Goal: Information Seeking & Learning: Learn about a topic

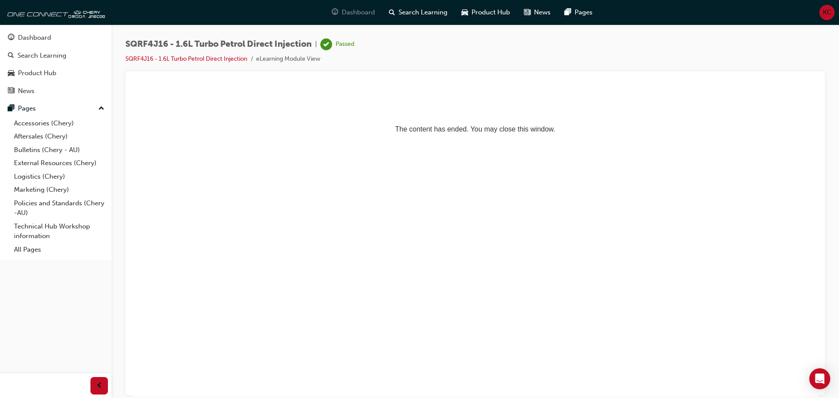
click at [340, 12] on div "Dashboard" at bounding box center [353, 12] width 57 height 18
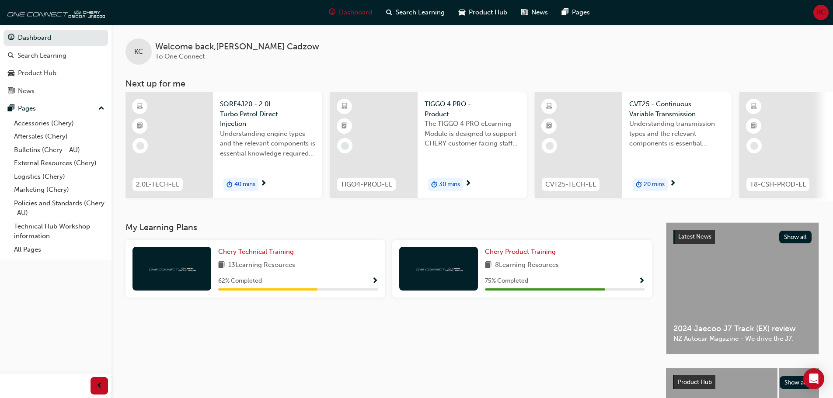
click at [244, 183] on span "40 mins" at bounding box center [244, 185] width 21 height 10
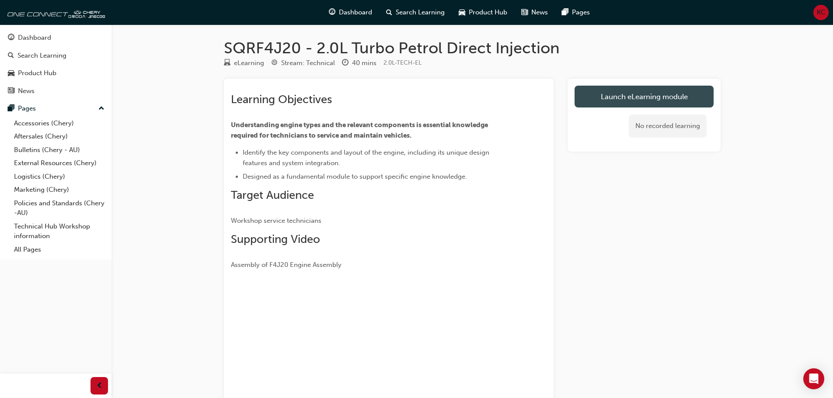
click at [652, 94] on link "Launch eLearning module" at bounding box center [643, 97] width 139 height 22
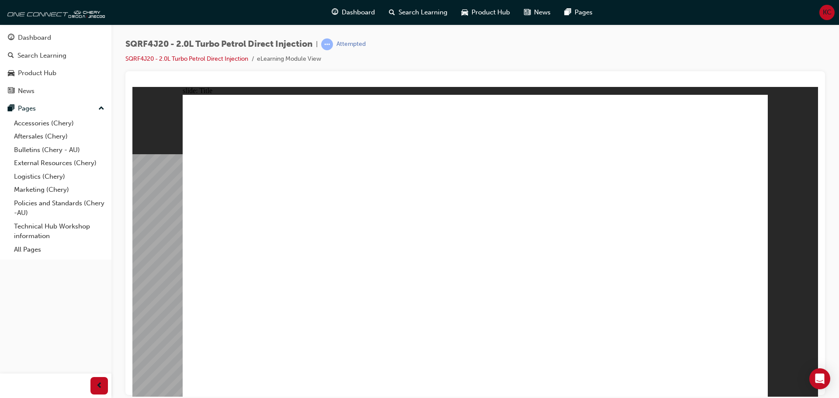
drag, startPoint x: 281, startPoint y: 321, endPoint x: 272, endPoint y: 334, distance: 16.0
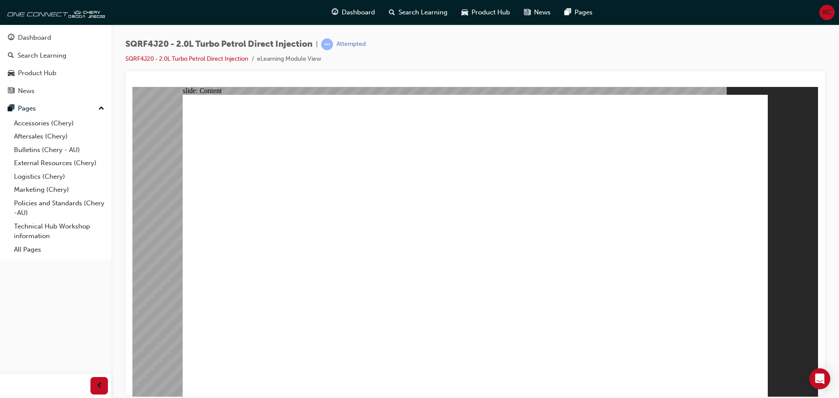
drag, startPoint x: 432, startPoint y: 303, endPoint x: 442, endPoint y: 313, distance: 14.9
drag, startPoint x: 519, startPoint y: 252, endPoint x: 516, endPoint y: 226, distance: 25.9
drag, startPoint x: 515, startPoint y: 223, endPoint x: 516, endPoint y: 197, distance: 25.8
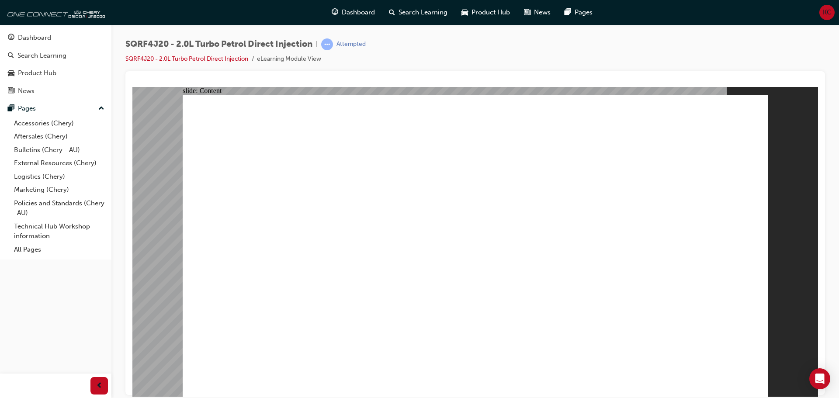
drag, startPoint x: 387, startPoint y: 263, endPoint x: 378, endPoint y: 241, distance: 23.3
drag, startPoint x: 368, startPoint y: 225, endPoint x: 337, endPoint y: 185, distance: 51.2
drag, startPoint x: 336, startPoint y: 161, endPoint x: 396, endPoint y: 138, distance: 64.2
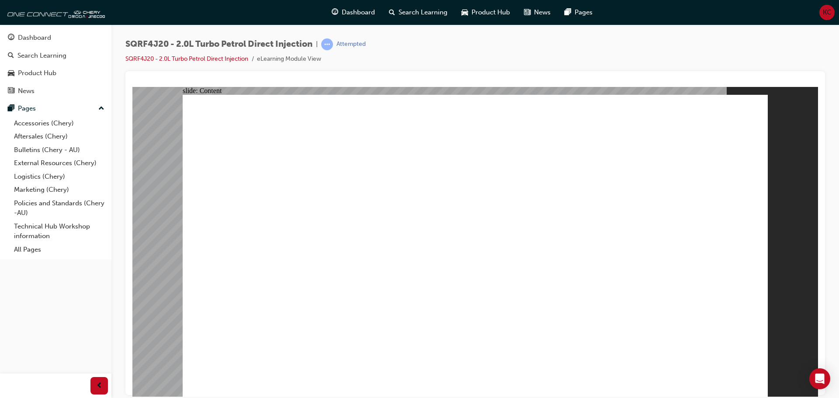
drag, startPoint x: 411, startPoint y: 126, endPoint x: 568, endPoint y: 108, distance: 157.5
drag, startPoint x: 740, startPoint y: 131, endPoint x: 729, endPoint y: 136, distance: 11.4
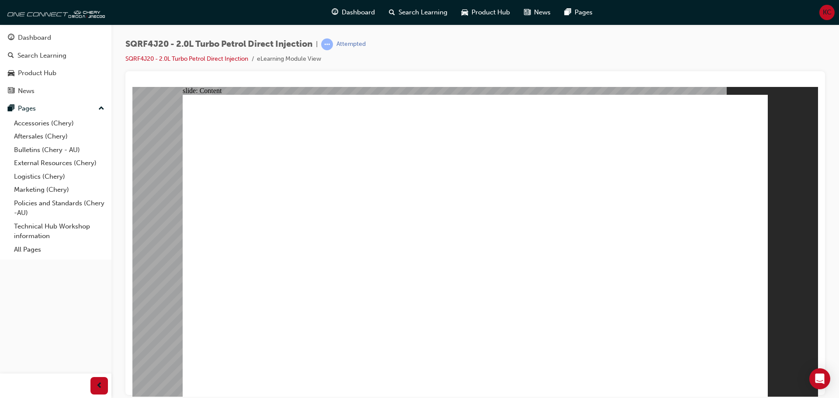
drag, startPoint x: 320, startPoint y: 205, endPoint x: 561, endPoint y: 183, distance: 242.8
drag, startPoint x: 582, startPoint y: 188, endPoint x: 576, endPoint y: 189, distance: 6.4
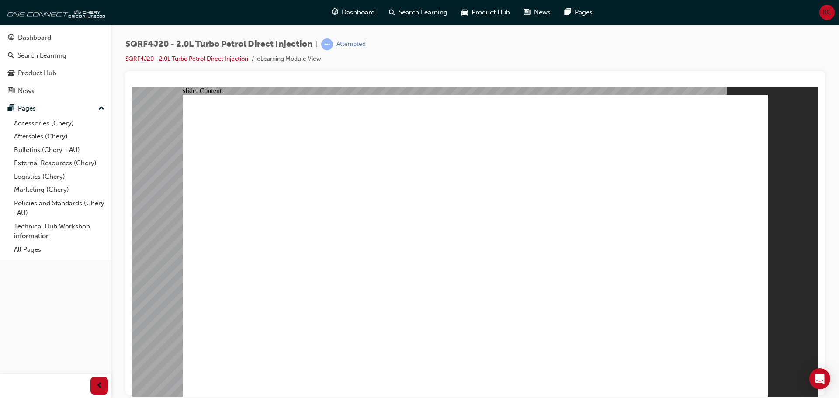
drag, startPoint x: 576, startPoint y: 189, endPoint x: 473, endPoint y: 245, distance: 116.6
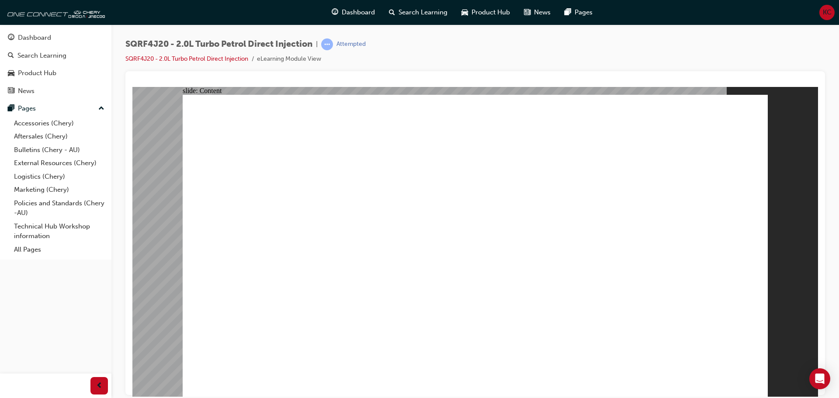
drag, startPoint x: 379, startPoint y: 256, endPoint x: 429, endPoint y: 188, distance: 84.7
drag, startPoint x: 473, startPoint y: 156, endPoint x: 493, endPoint y: 153, distance: 20.8
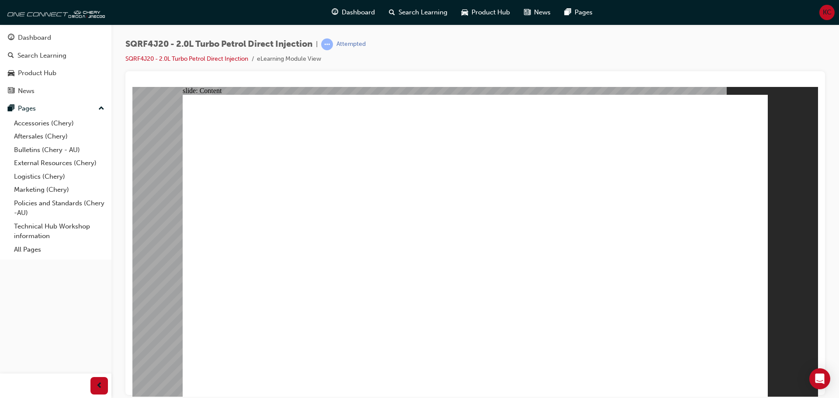
drag, startPoint x: 493, startPoint y: 153, endPoint x: 521, endPoint y: 161, distance: 29.2
drag, startPoint x: 636, startPoint y: 270, endPoint x: 627, endPoint y: 265, distance: 10.6
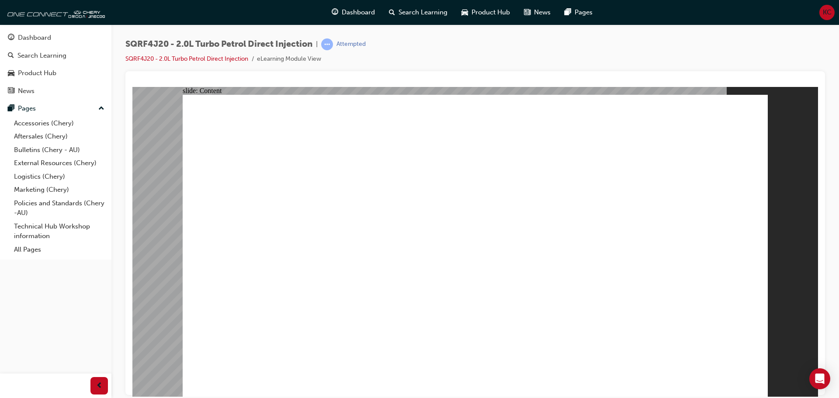
drag, startPoint x: 500, startPoint y: 305, endPoint x: 477, endPoint y: 292, distance: 25.4
drag, startPoint x: 383, startPoint y: 226, endPoint x: 412, endPoint y: 194, distance: 43.4
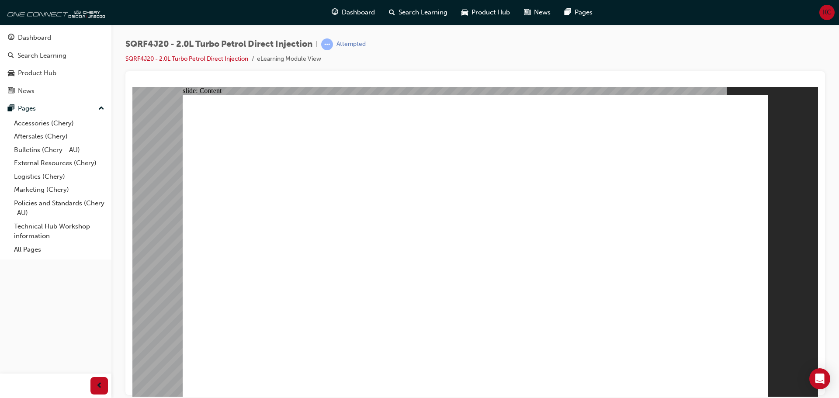
drag, startPoint x: 430, startPoint y: 178, endPoint x: 461, endPoint y: 90, distance: 92.6
drag, startPoint x: 462, startPoint y: 90, endPoint x: 470, endPoint y: 110, distance: 21.6
drag, startPoint x: 470, startPoint y: 111, endPoint x: 609, endPoint y: 117, distance: 139.1
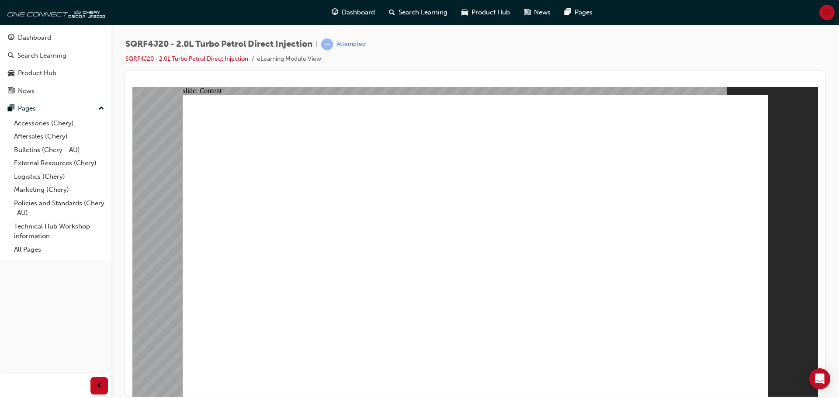
drag, startPoint x: 581, startPoint y: 254, endPoint x: 595, endPoint y: 223, distance: 33.1
drag, startPoint x: 595, startPoint y: 213, endPoint x: 585, endPoint y: 195, distance: 21.0
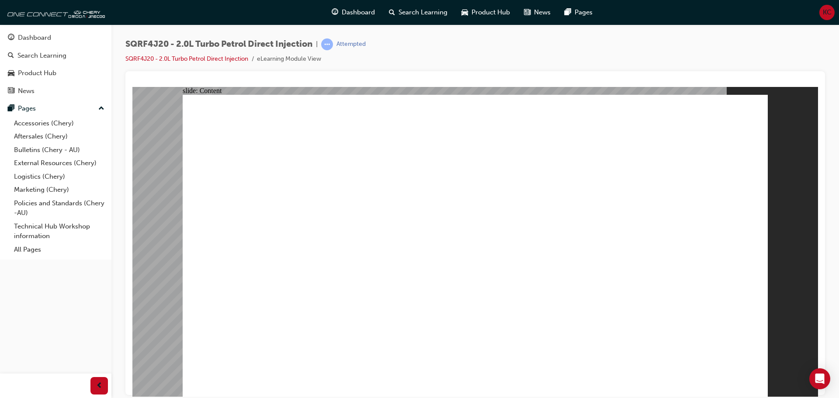
drag, startPoint x: 583, startPoint y: 152, endPoint x: 583, endPoint y: 123, distance: 28.9
drag, startPoint x: 581, startPoint y: 117, endPoint x: 463, endPoint y: 125, distance: 117.9
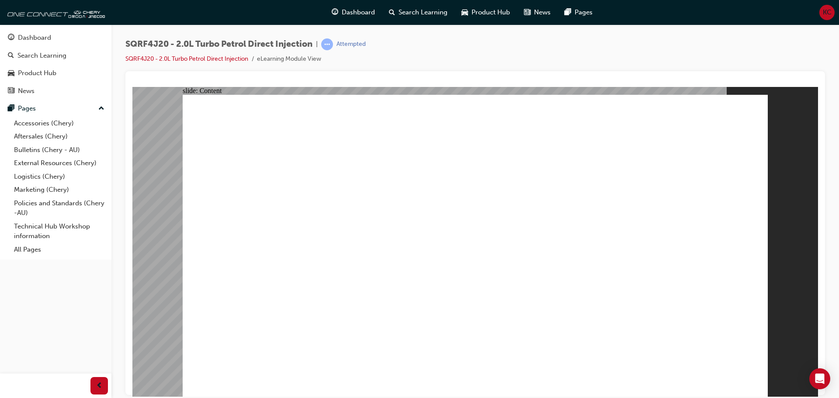
drag, startPoint x: 696, startPoint y: 192, endPoint x: 746, endPoint y: 171, distance: 54.5
drag, startPoint x: 630, startPoint y: 342, endPoint x: 662, endPoint y: 312, distance: 43.6
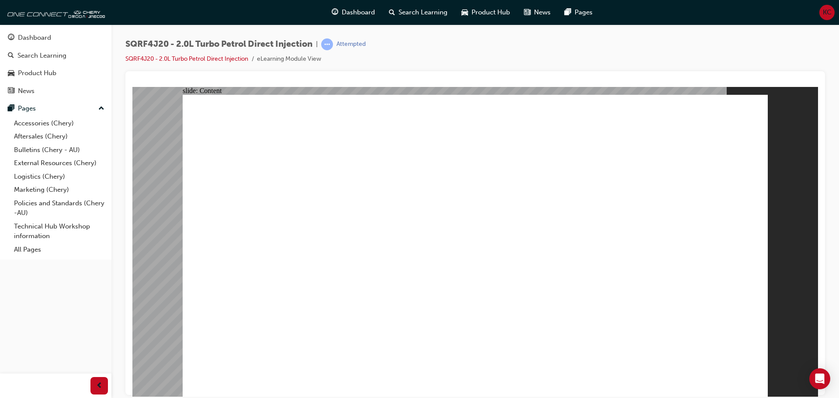
drag, startPoint x: 419, startPoint y: 306, endPoint x: 526, endPoint y: 296, distance: 107.2
drag, startPoint x: 541, startPoint y: 317, endPoint x: 533, endPoint y: 307, distance: 13.3
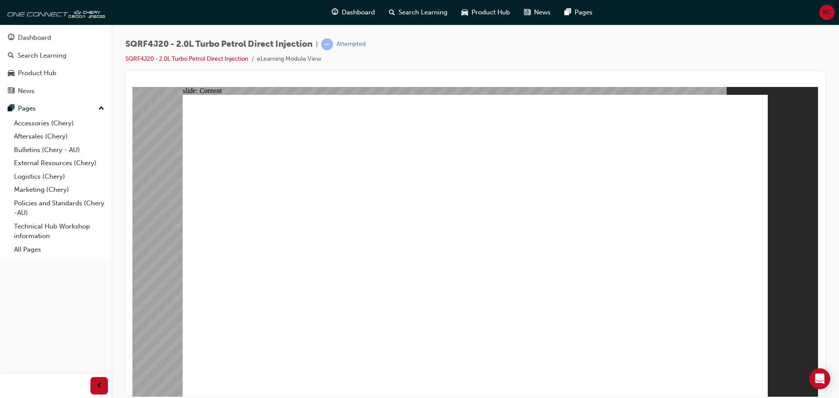
drag, startPoint x: 514, startPoint y: 282, endPoint x: 515, endPoint y: 257, distance: 25.8
drag, startPoint x: 518, startPoint y: 247, endPoint x: 527, endPoint y: 217, distance: 31.7
drag, startPoint x: 527, startPoint y: 216, endPoint x: 528, endPoint y: 195, distance: 20.1
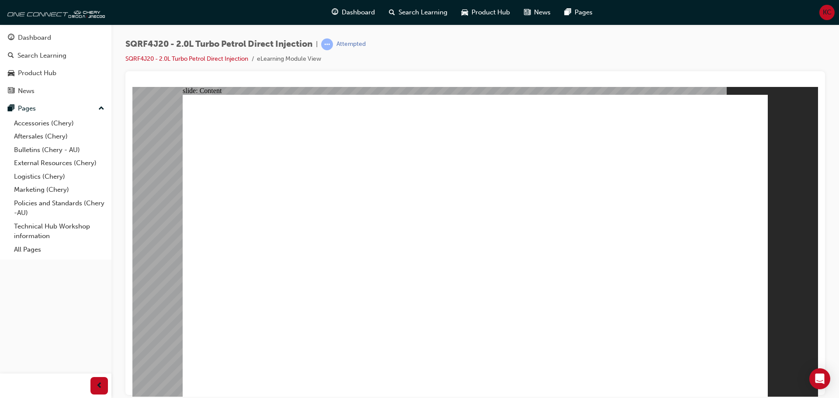
drag, startPoint x: 527, startPoint y: 186, endPoint x: 644, endPoint y: 143, distance: 124.2
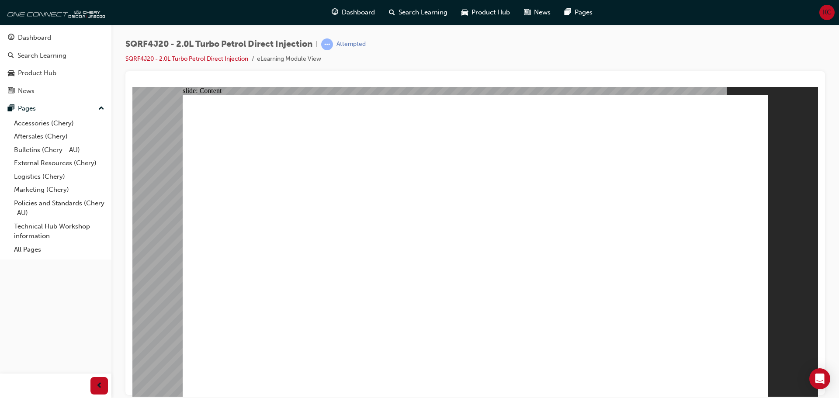
drag, startPoint x: 324, startPoint y: 346, endPoint x: 522, endPoint y: 331, distance: 199.0
drag
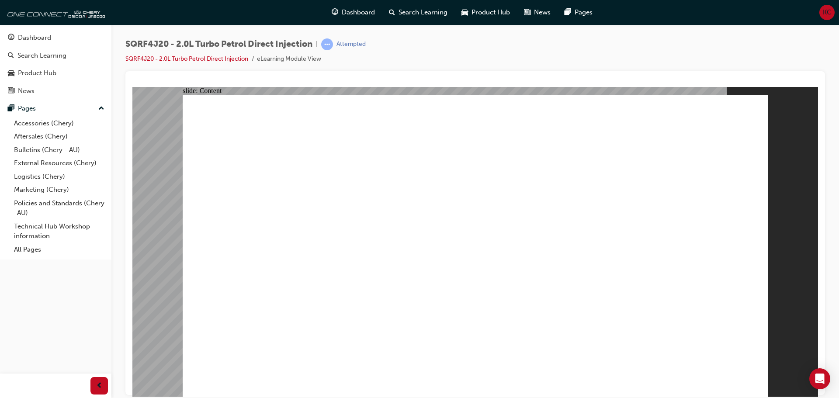
drag, startPoint x: 732, startPoint y: 122, endPoint x: 721, endPoint y: 124, distance: 11.6
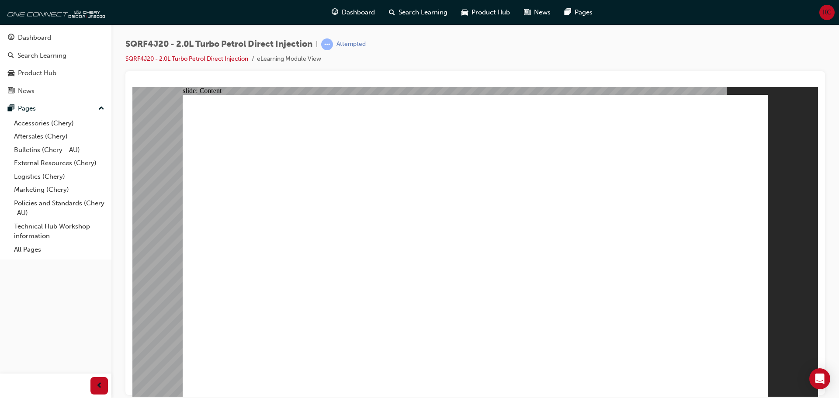
drag, startPoint x: 671, startPoint y: 277, endPoint x: 670, endPoint y: 271, distance: 6.3
drag, startPoint x: 648, startPoint y: 191, endPoint x: 644, endPoint y: 185, distance: 7.3
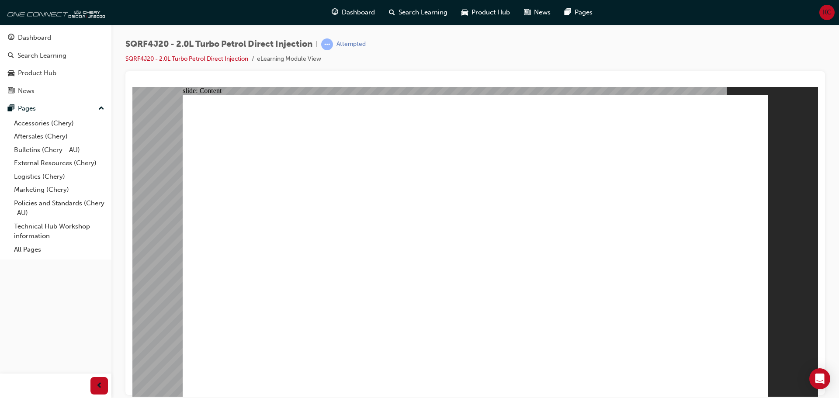
drag, startPoint x: 623, startPoint y: 177, endPoint x: 609, endPoint y: 184, distance: 16.6
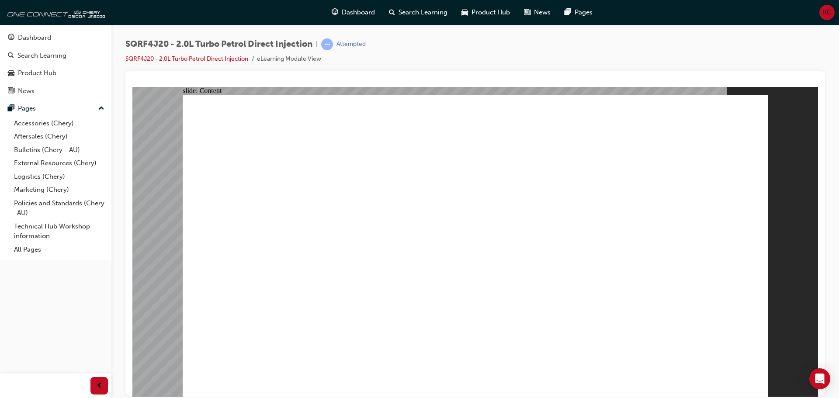
drag, startPoint x: 682, startPoint y: 167, endPoint x: 678, endPoint y: 199, distance: 32.2
drag, startPoint x: 675, startPoint y: 221, endPoint x: 690, endPoint y: 266, distance: 47.4
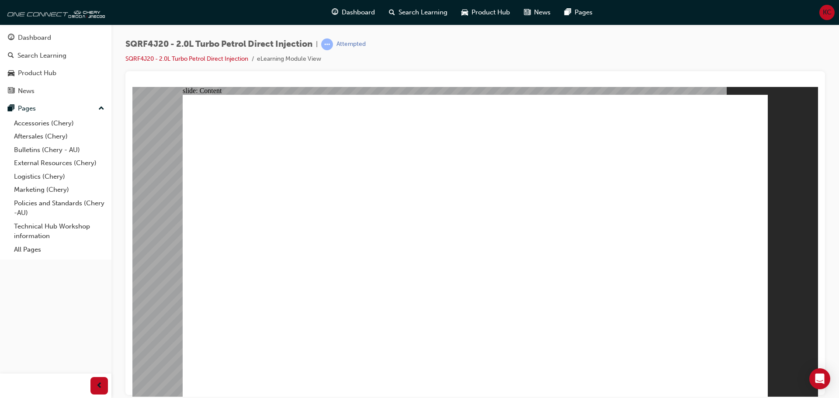
drag, startPoint x: 686, startPoint y: 329, endPoint x: 590, endPoint y: 319, distance: 96.3
drag, startPoint x: 713, startPoint y: 233, endPoint x: 688, endPoint y: 202, distance: 39.8
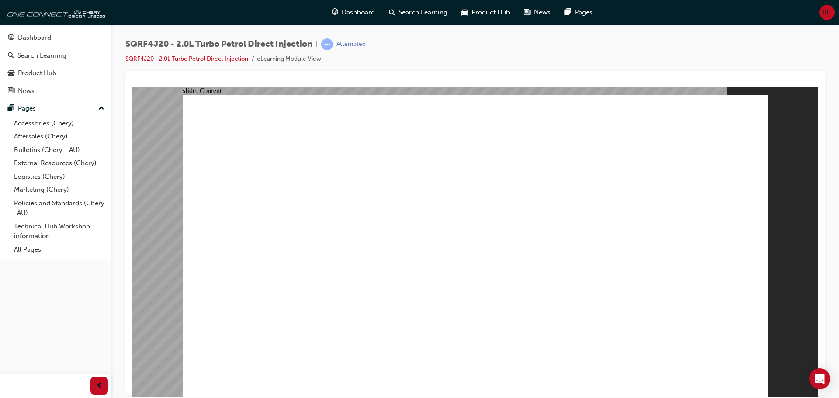
drag, startPoint x: 671, startPoint y: 151, endPoint x: 673, endPoint y: 205, distance: 53.8
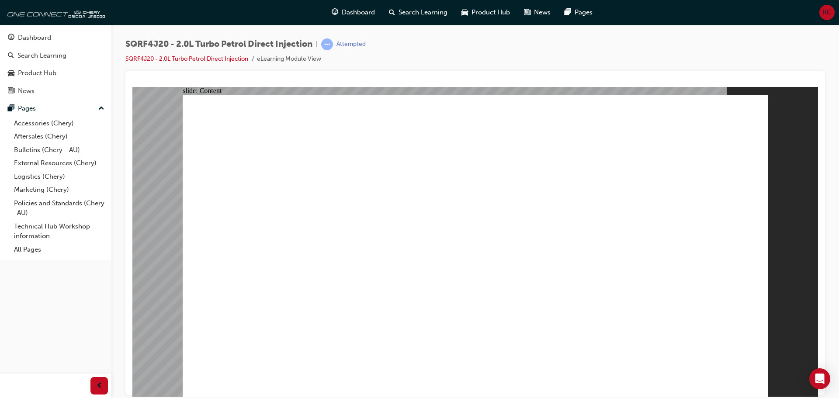
drag, startPoint x: 607, startPoint y: 236, endPoint x: 595, endPoint y: 167, distance: 69.6
drag, startPoint x: 582, startPoint y: 143, endPoint x: 595, endPoint y: 151, distance: 14.6
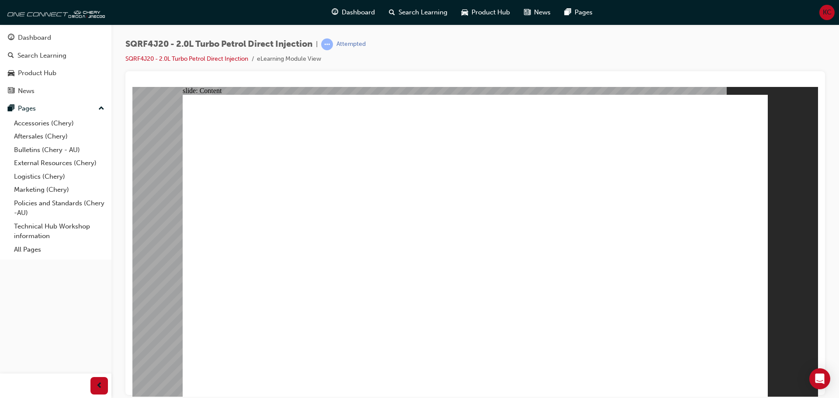
drag, startPoint x: 595, startPoint y: 151, endPoint x: 619, endPoint y: 178, distance: 35.9
drag, startPoint x: 648, startPoint y: 203, endPoint x: 672, endPoint y: 235, distance: 40.8
drag, startPoint x: 599, startPoint y: 299, endPoint x: 482, endPoint y: 286, distance: 117.9
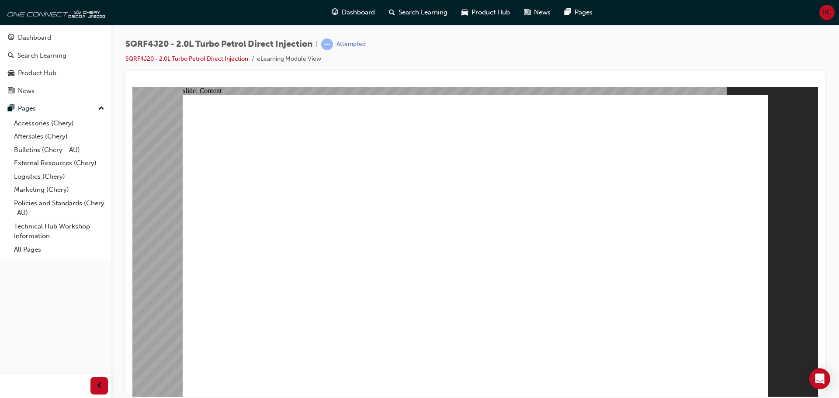
drag, startPoint x: 279, startPoint y: 341, endPoint x: 282, endPoint y: 329, distance: 11.6
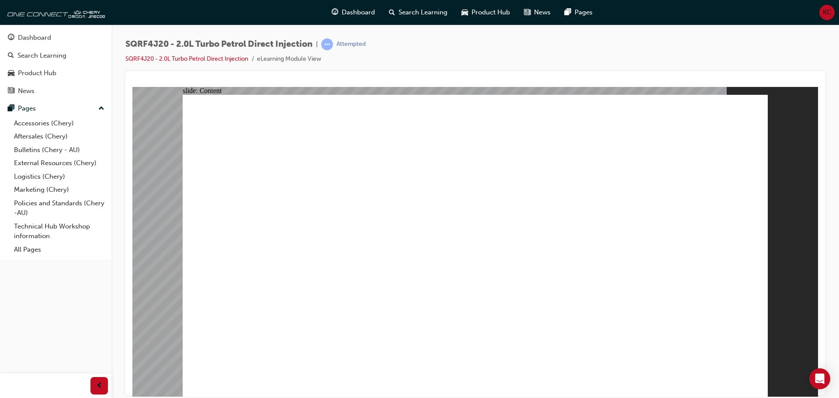
drag, startPoint x: 280, startPoint y: 272, endPoint x: 281, endPoint y: 267, distance: 5.7
drag, startPoint x: 284, startPoint y: 248, endPoint x: 284, endPoint y: 239, distance: 9.6
drag, startPoint x: 282, startPoint y: 227, endPoint x: 282, endPoint y: 220, distance: 7.0
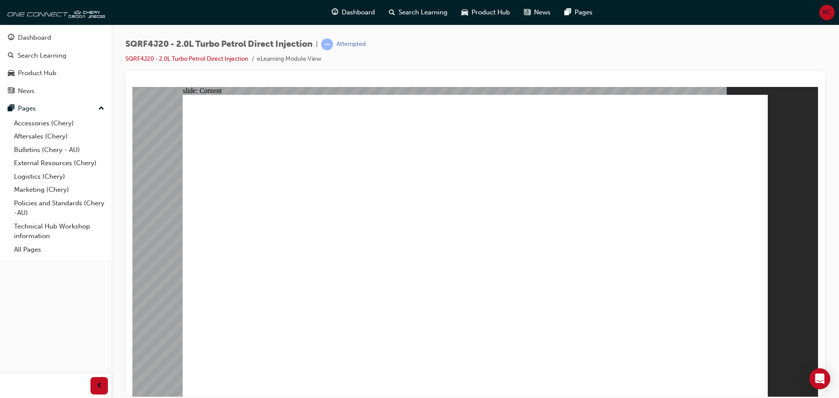
drag, startPoint x: 281, startPoint y: 202, endPoint x: 280, endPoint y: 188, distance: 13.1
drag, startPoint x: 279, startPoint y: 178, endPoint x: 279, endPoint y: 161, distance: 16.2
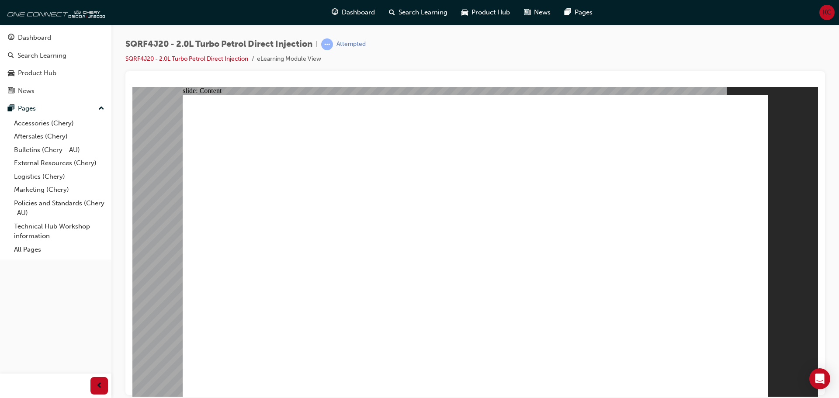
drag, startPoint x: 414, startPoint y: 153, endPoint x: 416, endPoint y: 158, distance: 4.9
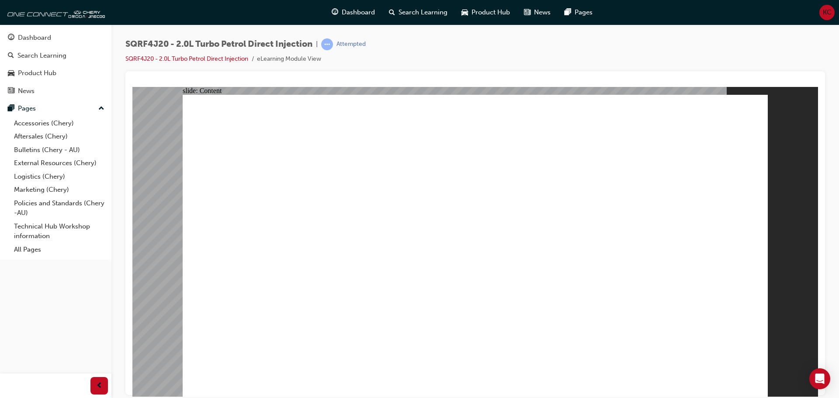
drag, startPoint x: 408, startPoint y: 325, endPoint x: 409, endPoint y: 344, distance: 18.8
drag, startPoint x: 410, startPoint y: 348, endPoint x: 499, endPoint y: 311, distance: 97.2
drag, startPoint x: 543, startPoint y: 291, endPoint x: 561, endPoint y: 282, distance: 19.2
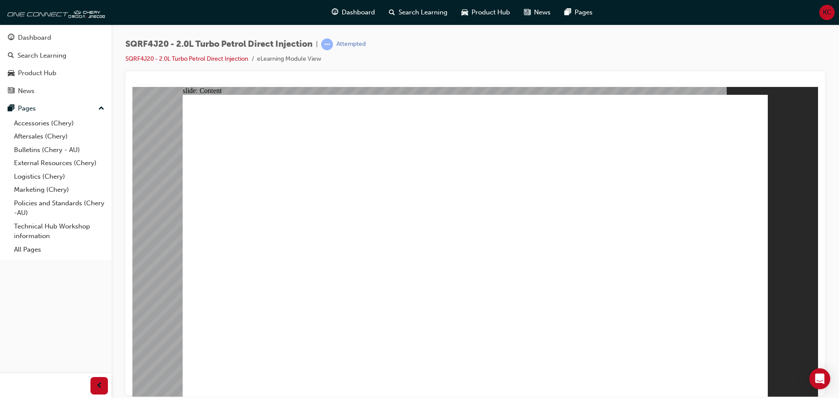
drag, startPoint x: 561, startPoint y: 282, endPoint x: 599, endPoint y: 249, distance: 50.6
drag, startPoint x: 621, startPoint y: 221, endPoint x: 610, endPoint y: 202, distance: 21.7
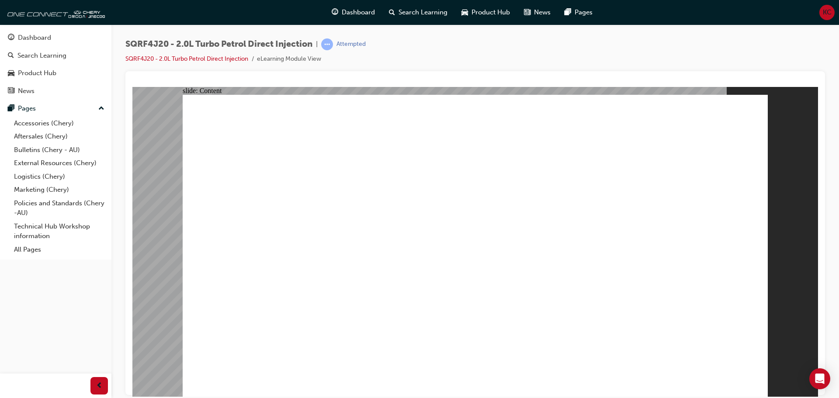
drag, startPoint x: 662, startPoint y: 184, endPoint x: 689, endPoint y: 171, distance: 30.7
drag, startPoint x: 603, startPoint y: 323, endPoint x: 629, endPoint y: 312, distance: 27.8
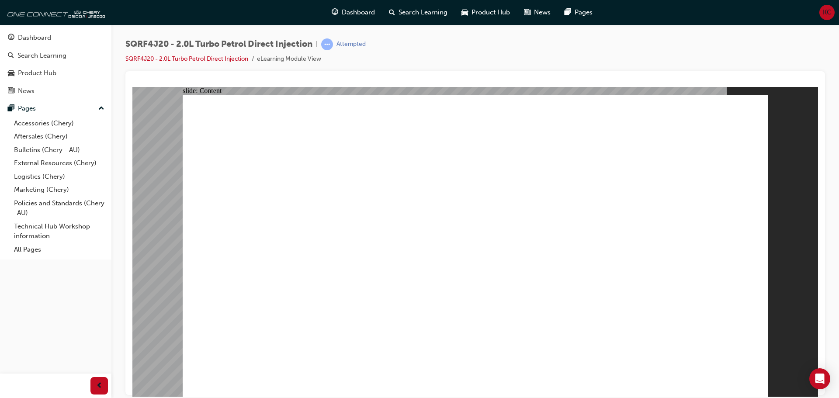
drag, startPoint x: 629, startPoint y: 312, endPoint x: 637, endPoint y: 312, distance: 8.7
drag, startPoint x: 674, startPoint y: 307, endPoint x: 688, endPoint y: 306, distance: 14.5
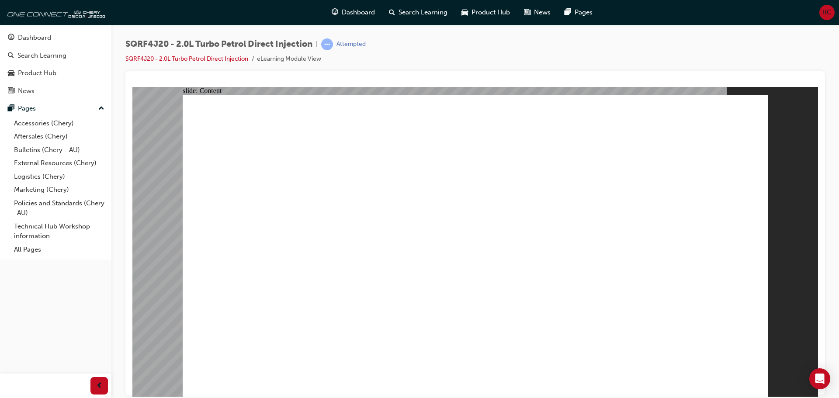
drag, startPoint x: 715, startPoint y: 303, endPoint x: 745, endPoint y: 259, distance: 53.6
drag, startPoint x: 721, startPoint y: 223, endPoint x: 712, endPoint y: 210, distance: 15.7
drag, startPoint x: 711, startPoint y: 210, endPoint x: 695, endPoint y: 195, distance: 22.3
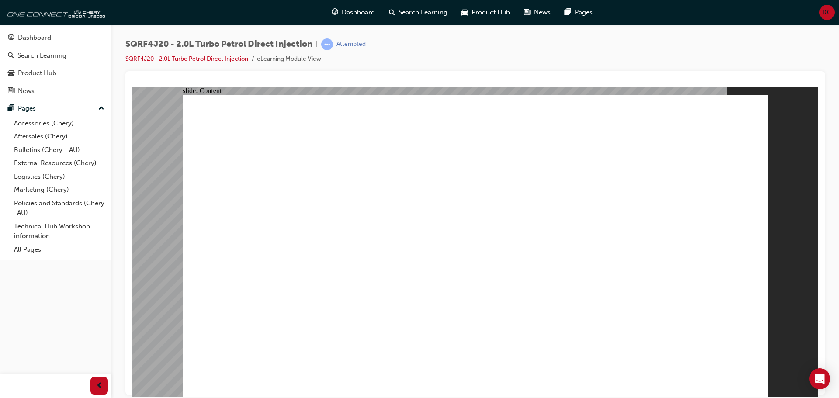
drag, startPoint x: 693, startPoint y: 192, endPoint x: 680, endPoint y: 179, distance: 18.6
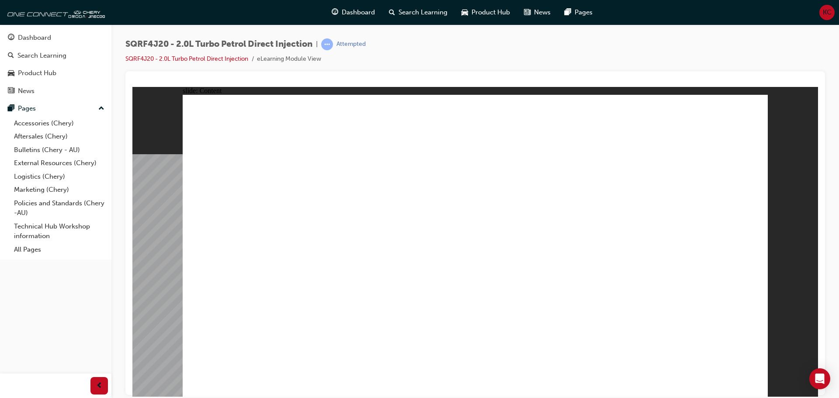
drag, startPoint x: 687, startPoint y: 320, endPoint x: 690, endPoint y: 340, distance: 19.9
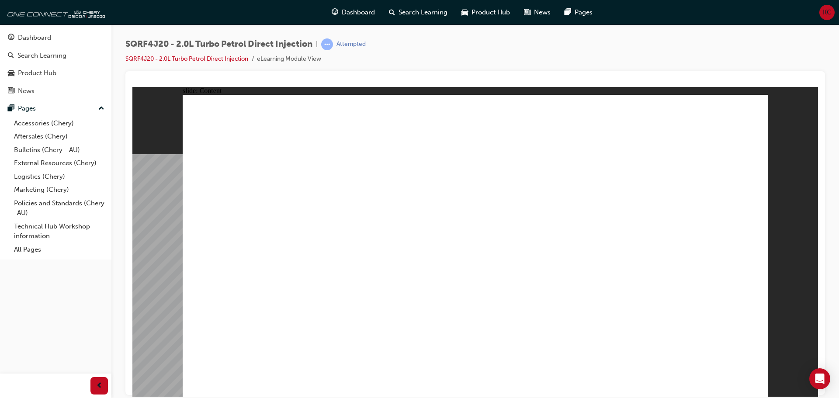
drag, startPoint x: 679, startPoint y: 343, endPoint x: 695, endPoint y: 349, distance: 17.3
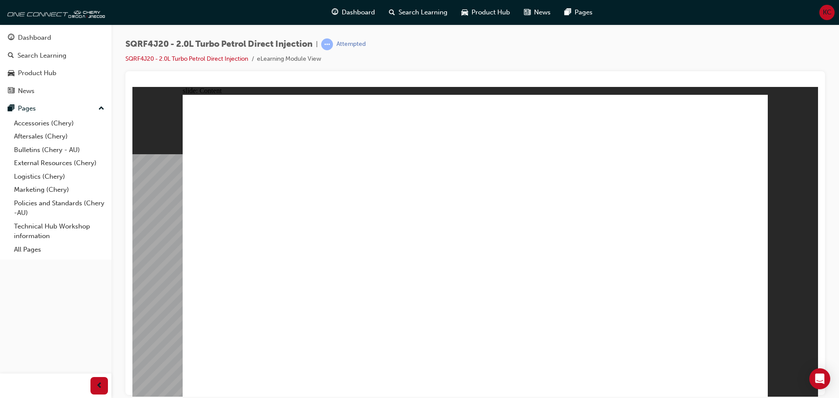
drag, startPoint x: 548, startPoint y: 161, endPoint x: 542, endPoint y: 161, distance: 6.6
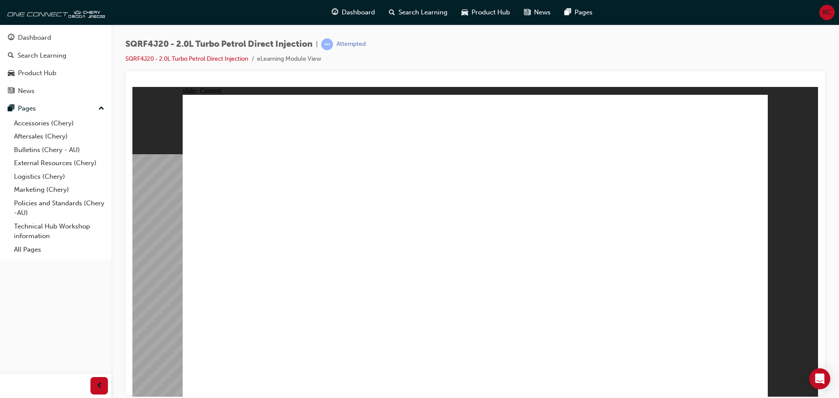
drag, startPoint x: 576, startPoint y: 304, endPoint x: 582, endPoint y: 311, distance: 9.9
drag, startPoint x: 595, startPoint y: 338, endPoint x: 663, endPoint y: 348, distance: 68.5
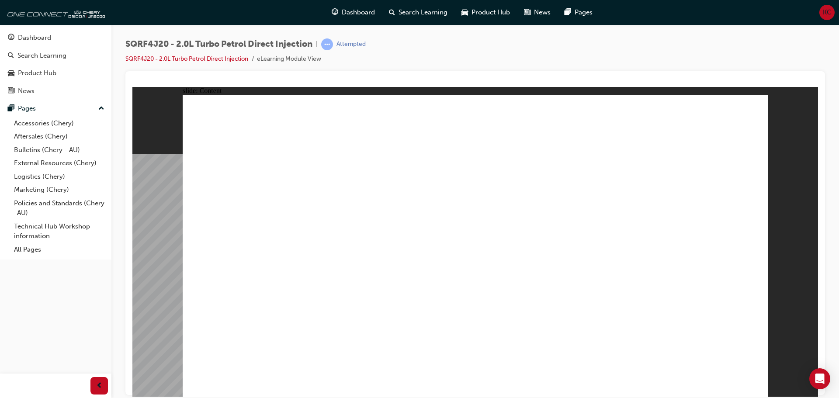
drag, startPoint x: 426, startPoint y: 240, endPoint x: 657, endPoint y: 278, distance: 234.0
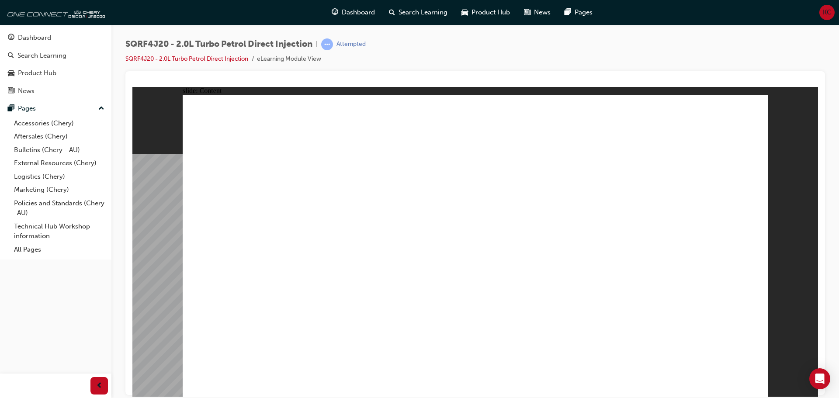
drag, startPoint x: 586, startPoint y: 331, endPoint x: 547, endPoint y: 330, distance: 39.4
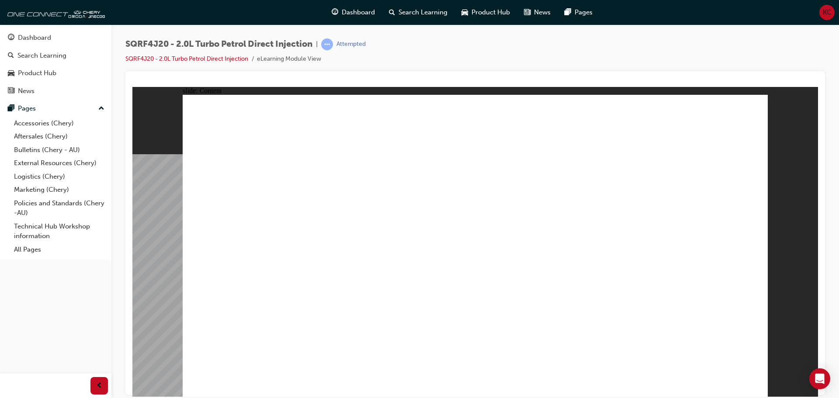
drag, startPoint x: 466, startPoint y: 322, endPoint x: 558, endPoint y: 358, distance: 98.8
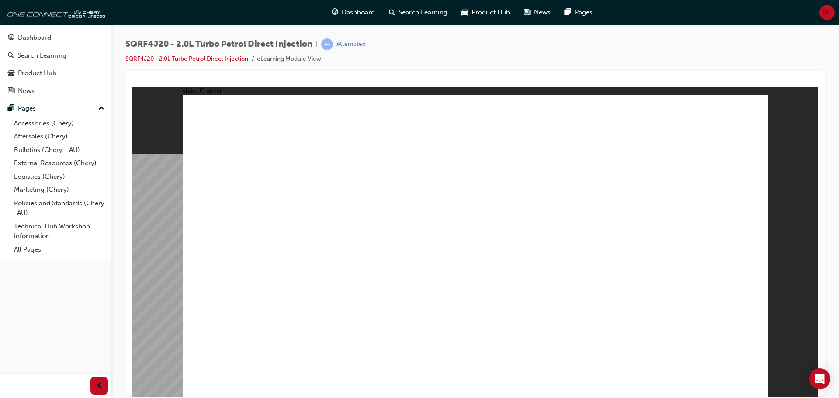
drag, startPoint x: 400, startPoint y: 208, endPoint x: 405, endPoint y: 208, distance: 5.2
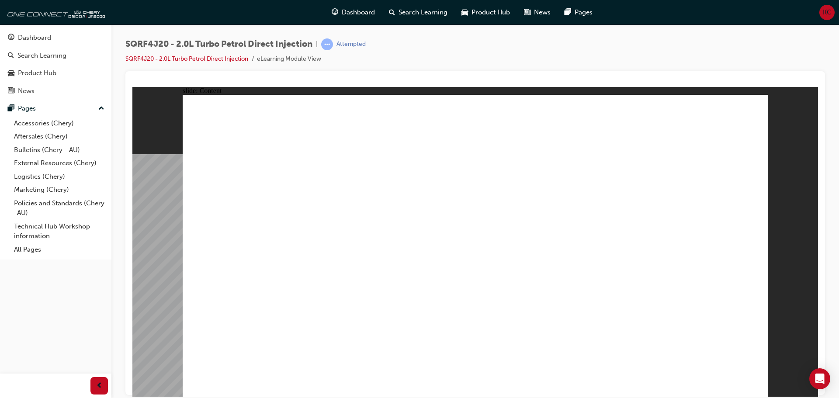
drag, startPoint x: 446, startPoint y: 251, endPoint x: 446, endPoint y: 255, distance: 4.5
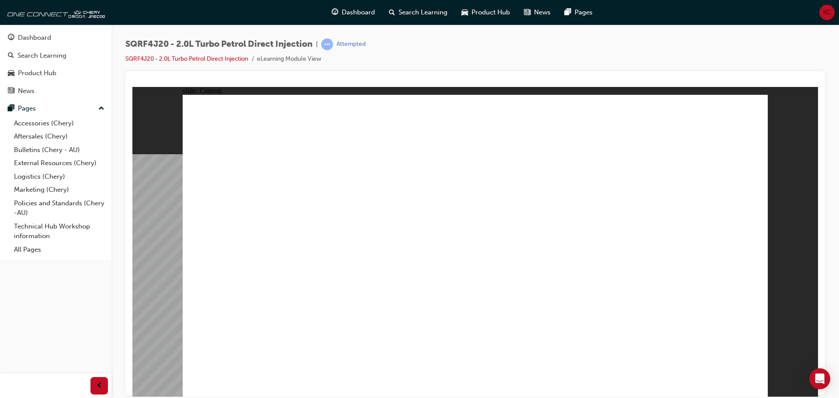
drag, startPoint x: 489, startPoint y: 248, endPoint x: 349, endPoint y: 240, distance: 140.2
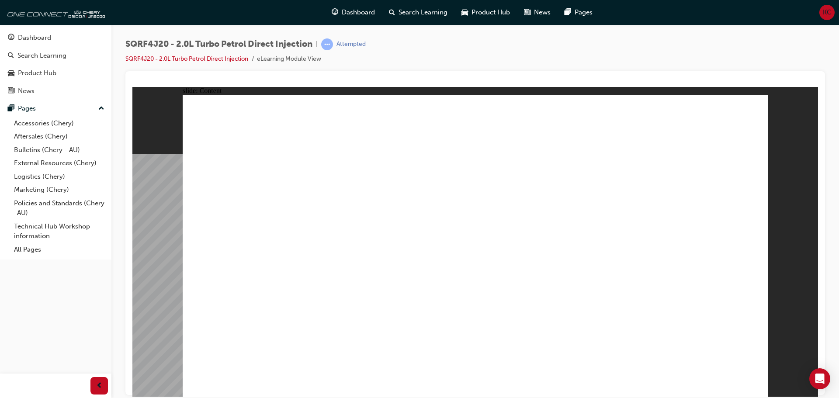
drag, startPoint x: 577, startPoint y: 300, endPoint x: 586, endPoint y: 307, distance: 11.3
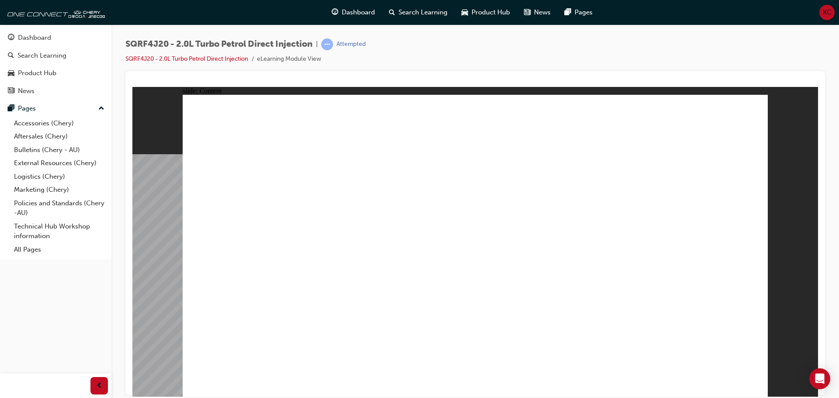
drag, startPoint x: 583, startPoint y: 339, endPoint x: 660, endPoint y: 331, distance: 77.4
drag, startPoint x: 704, startPoint y: 365, endPoint x: 707, endPoint y: 340, distance: 25.5
drag, startPoint x: 707, startPoint y: 325, endPoint x: 702, endPoint y: 265, distance: 59.7
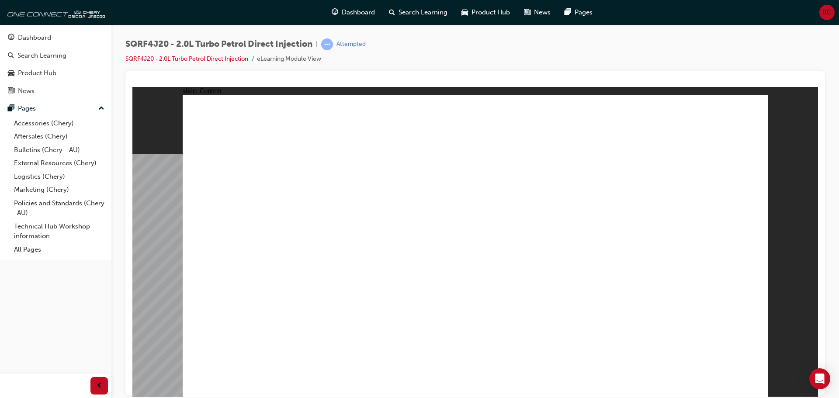
radio input "true"
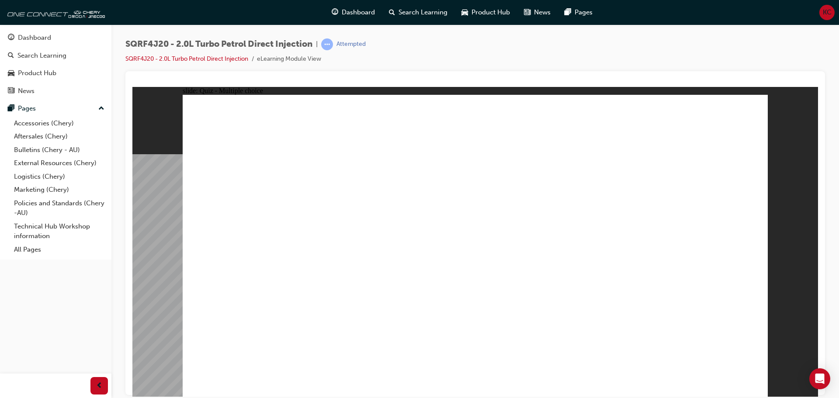
radio input "true"
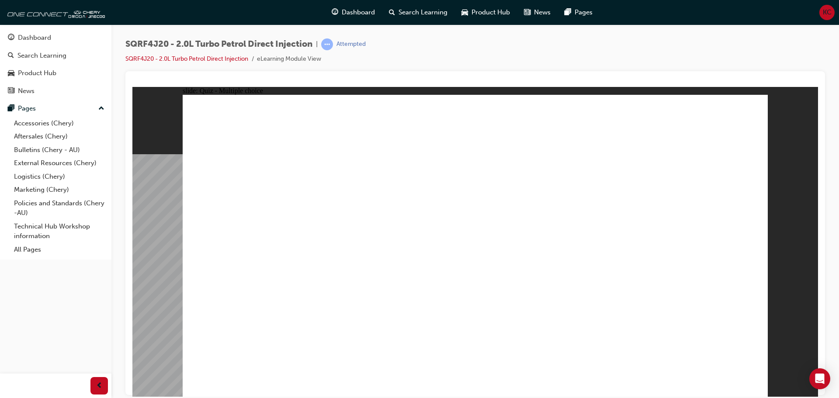
radio input "true"
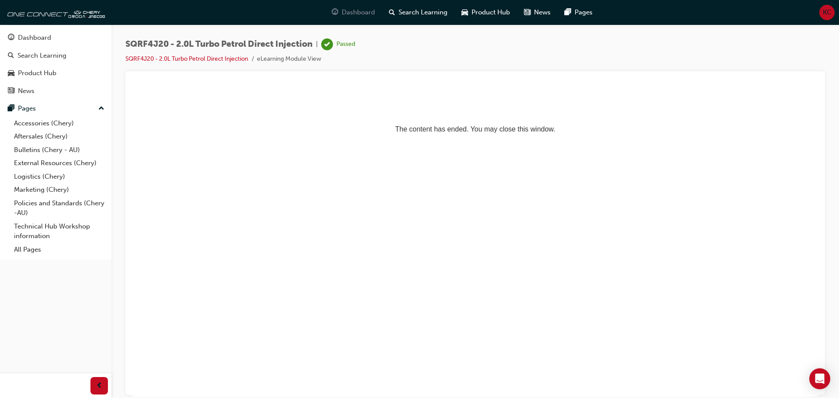
click at [355, 16] on span "Dashboard" at bounding box center [358, 12] width 33 height 10
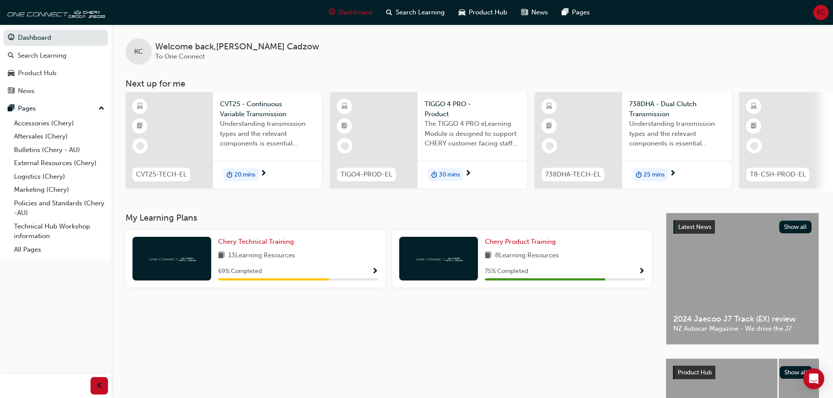
click at [244, 169] on div "20 mins" at bounding box center [240, 174] width 35 height 13
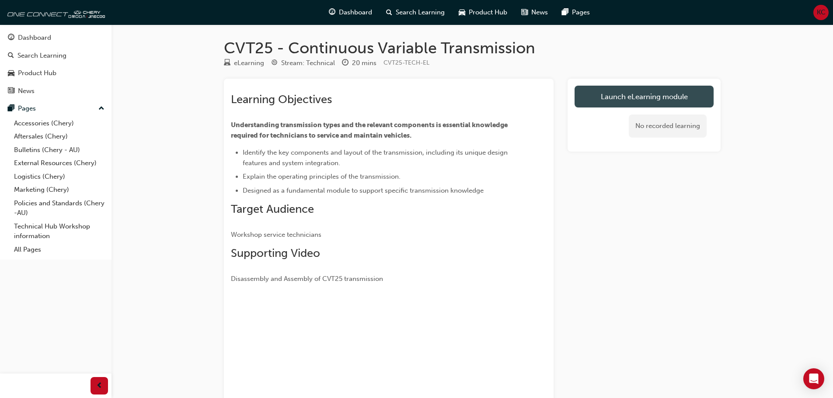
click at [639, 92] on link "Launch eLearning module" at bounding box center [643, 97] width 139 height 22
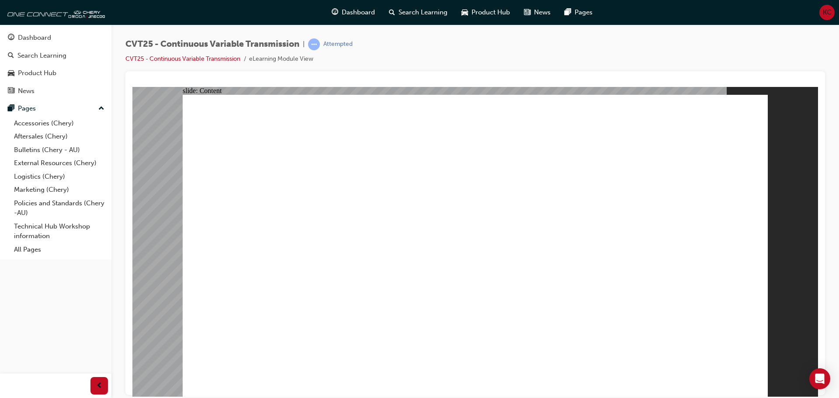
drag, startPoint x: 614, startPoint y: 212, endPoint x: 628, endPoint y: 232, distance: 24.0
drag, startPoint x: 640, startPoint y: 259, endPoint x: 632, endPoint y: 287, distance: 29.6
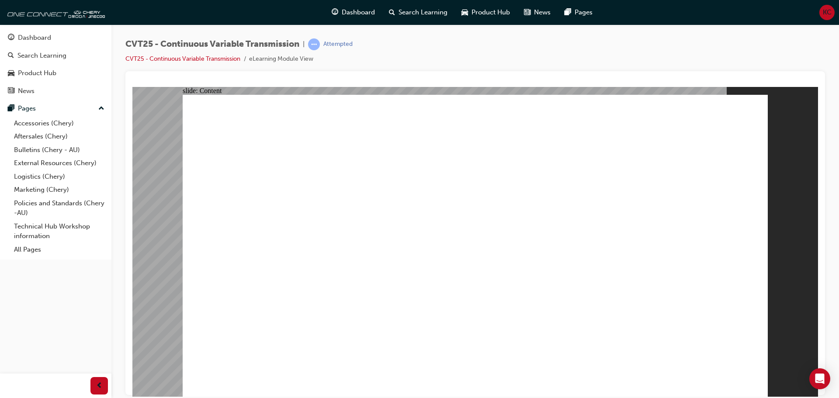
drag, startPoint x: 632, startPoint y: 352, endPoint x: 605, endPoint y: 345, distance: 28.2
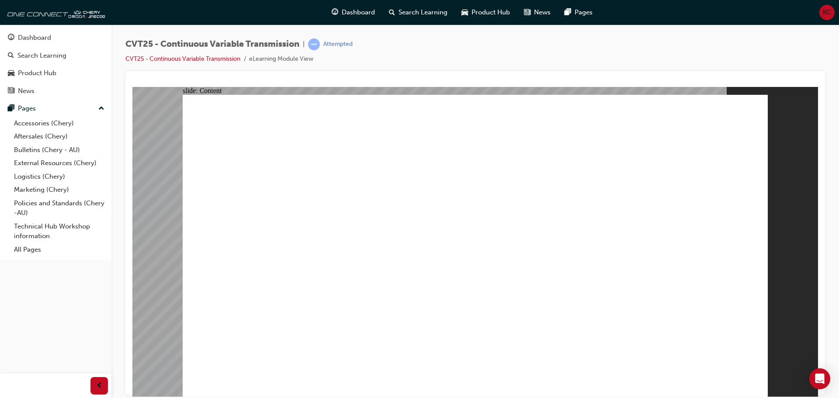
radio input "true"
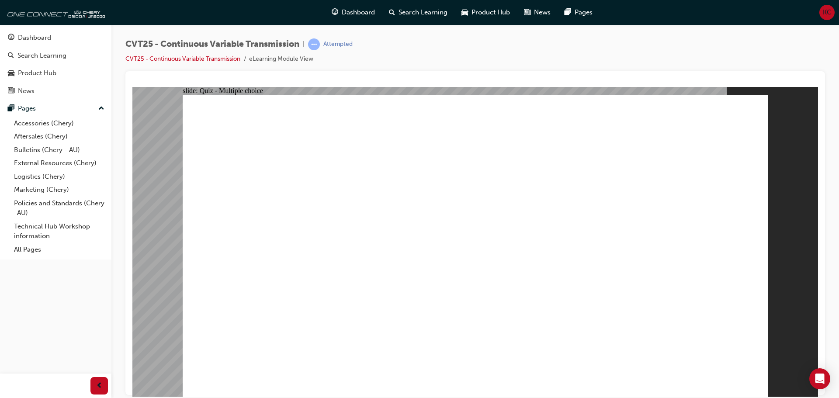
radio input "true"
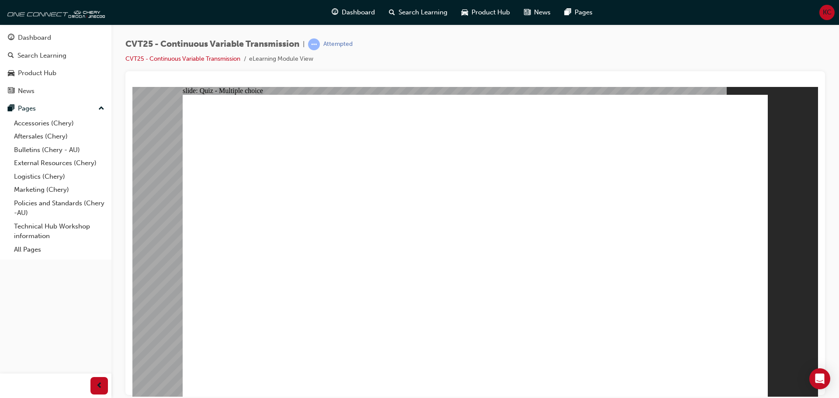
radio input "true"
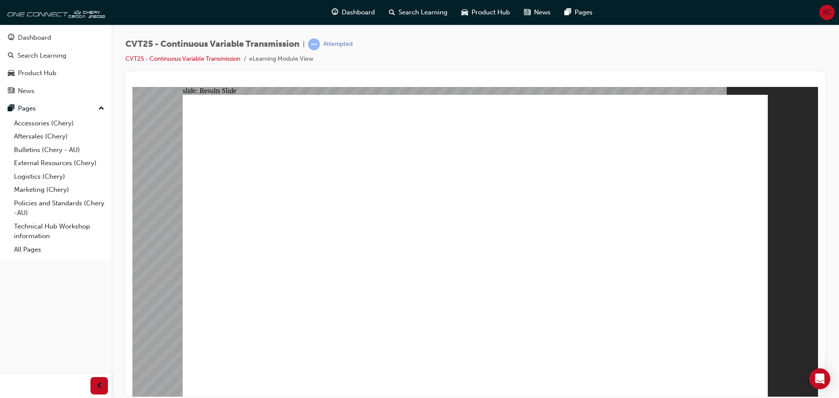
radio input "true"
drag, startPoint x: 393, startPoint y: 314, endPoint x: 395, endPoint y: 300, distance: 13.6
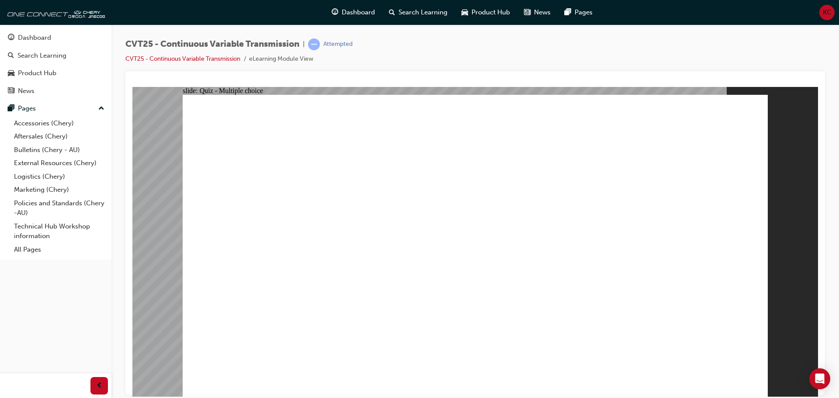
radio input "true"
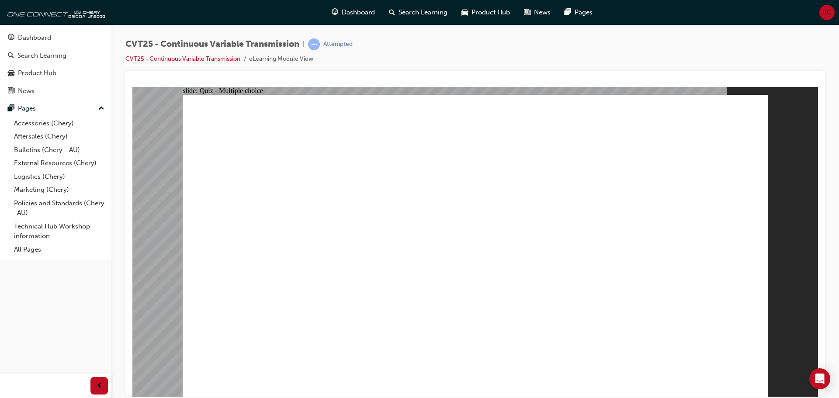
radio input "true"
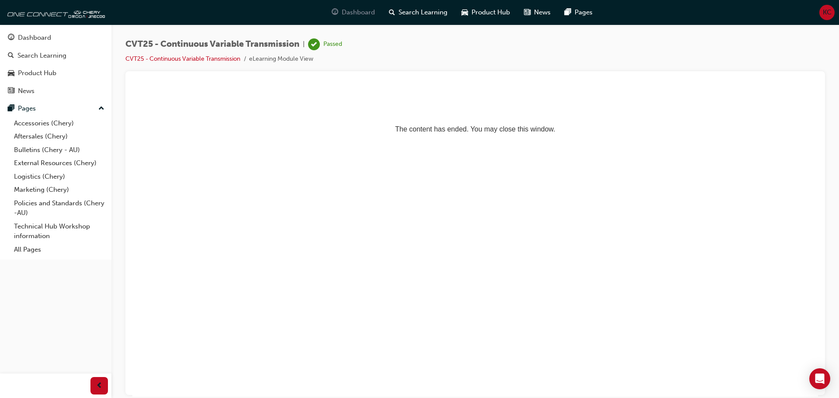
click at [359, 9] on span "Dashboard" at bounding box center [358, 12] width 33 height 10
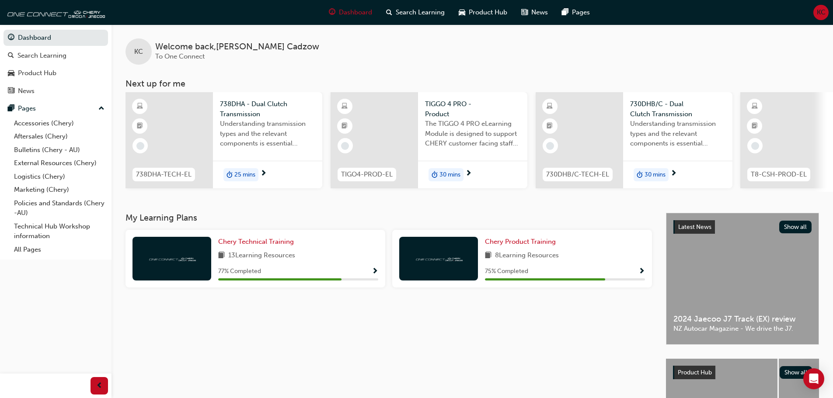
click at [245, 173] on span "25 mins" at bounding box center [244, 175] width 21 height 10
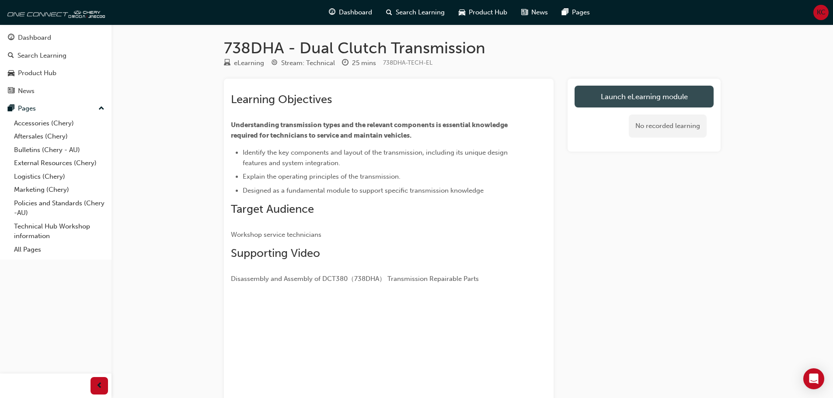
click at [624, 94] on link "Launch eLearning module" at bounding box center [643, 97] width 139 height 22
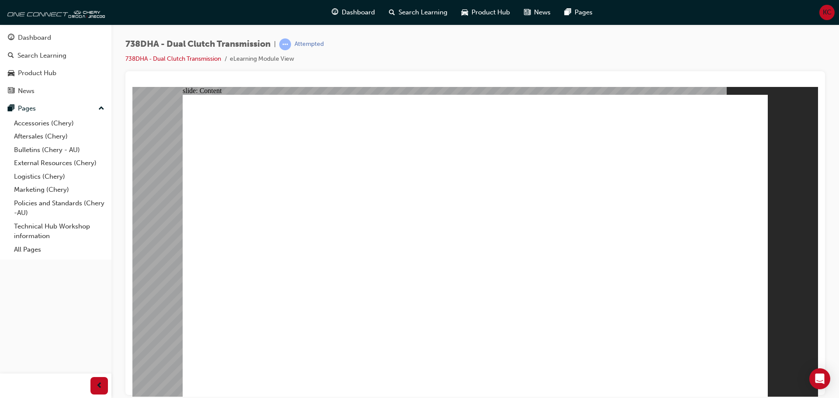
drag, startPoint x: 735, startPoint y: 119, endPoint x: 724, endPoint y: 116, distance: 11.2
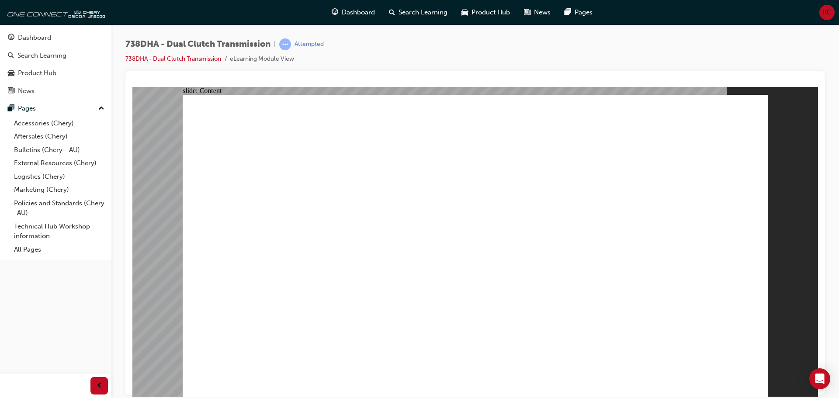
drag, startPoint x: 743, startPoint y: 383, endPoint x: 750, endPoint y: 381, distance: 7.1
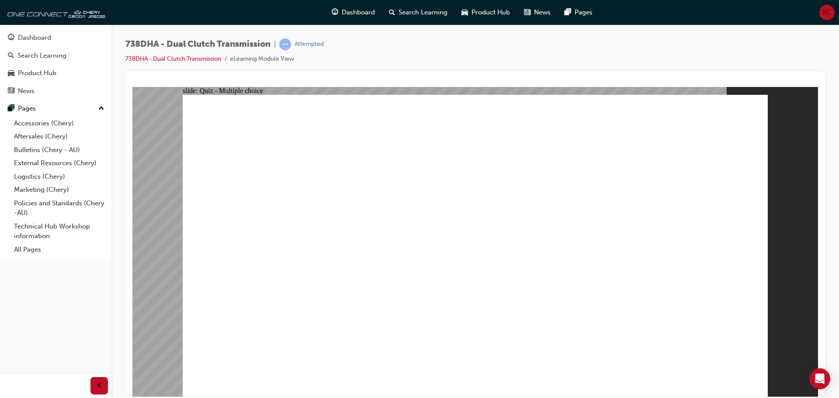
radio input "true"
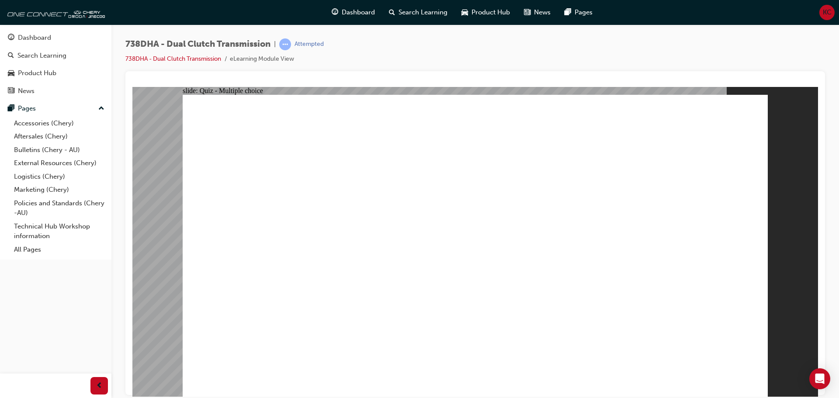
radio input "true"
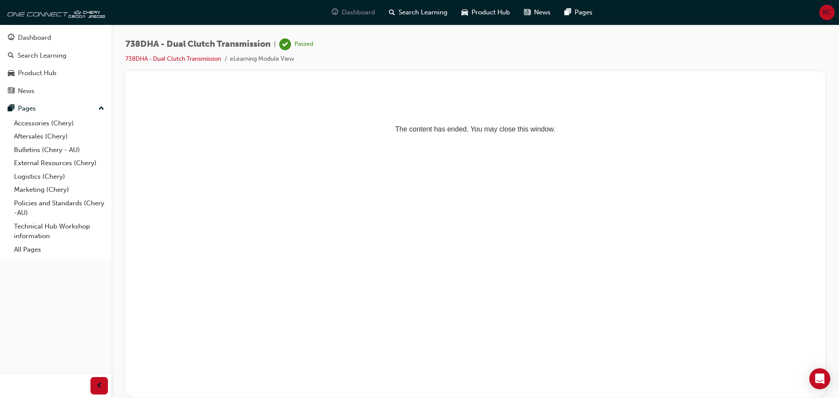
click at [353, 9] on span "Dashboard" at bounding box center [358, 12] width 33 height 10
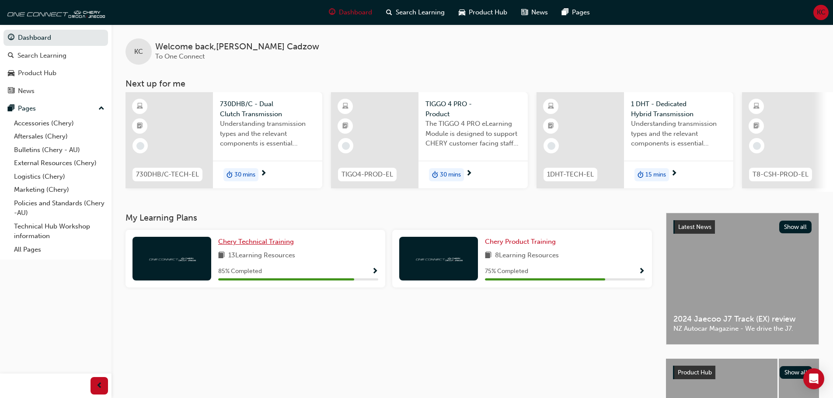
click at [249, 242] on span "Chery Technical Training" at bounding box center [256, 242] width 76 height 8
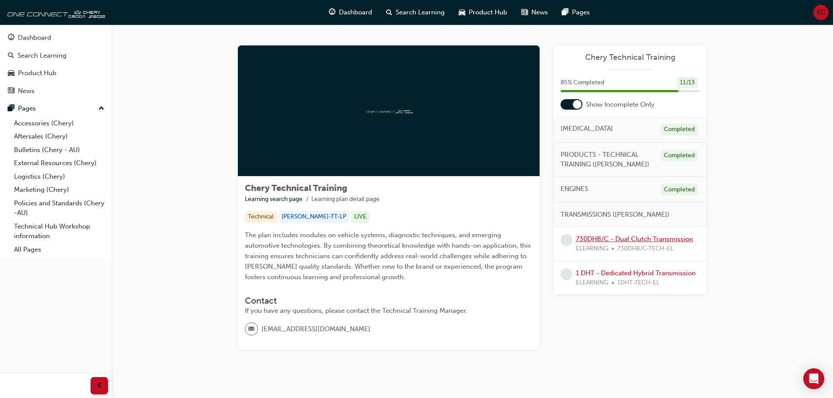
click at [623, 239] on link "730DHB/C - Dual Clutch Transmission" at bounding box center [634, 239] width 117 height 8
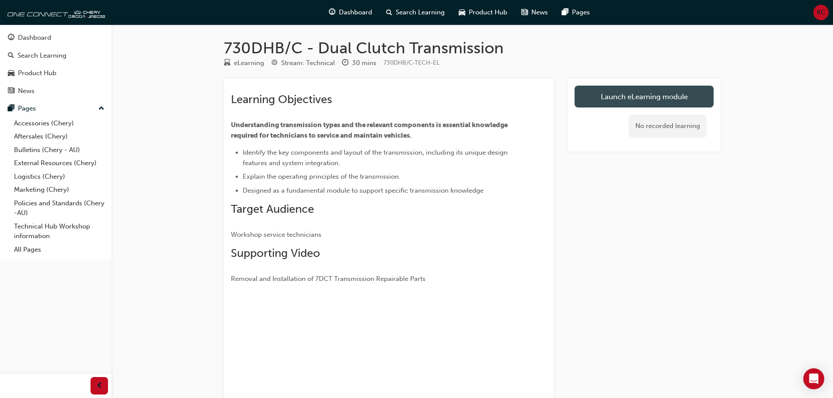
click at [617, 104] on link "Launch eLearning module" at bounding box center [643, 97] width 139 height 22
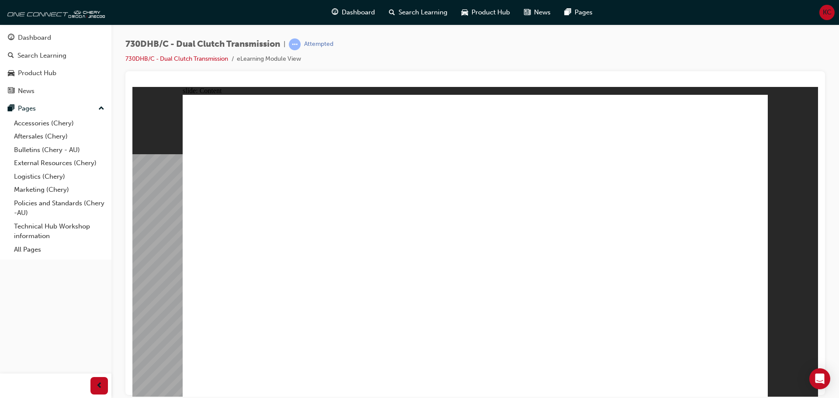
drag, startPoint x: 545, startPoint y: 208, endPoint x: 550, endPoint y: 209, distance: 4.8
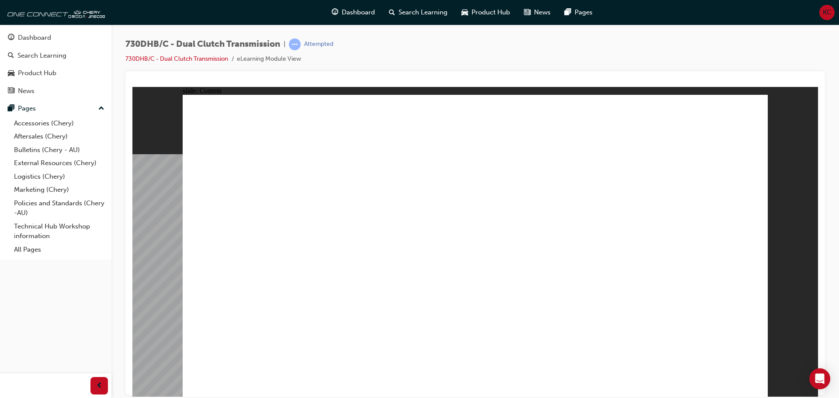
drag, startPoint x: 675, startPoint y: 135, endPoint x: 675, endPoint y: 141, distance: 6.2
drag, startPoint x: 679, startPoint y: 120, endPoint x: 682, endPoint y: 147, distance: 27.3
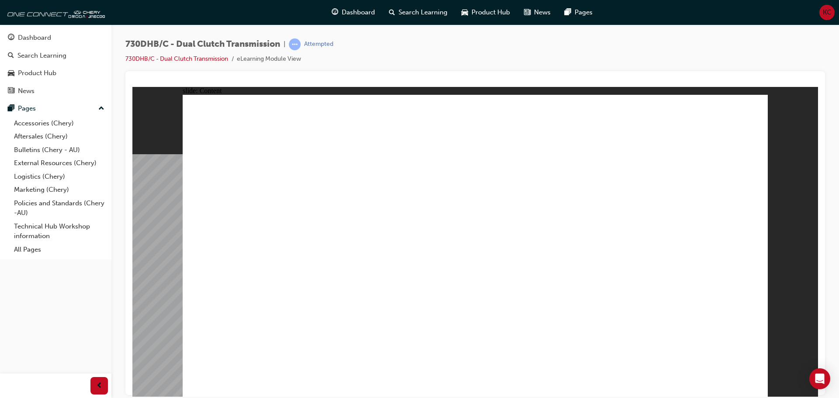
drag, startPoint x: 588, startPoint y: 240, endPoint x: 595, endPoint y: 242, distance: 6.9
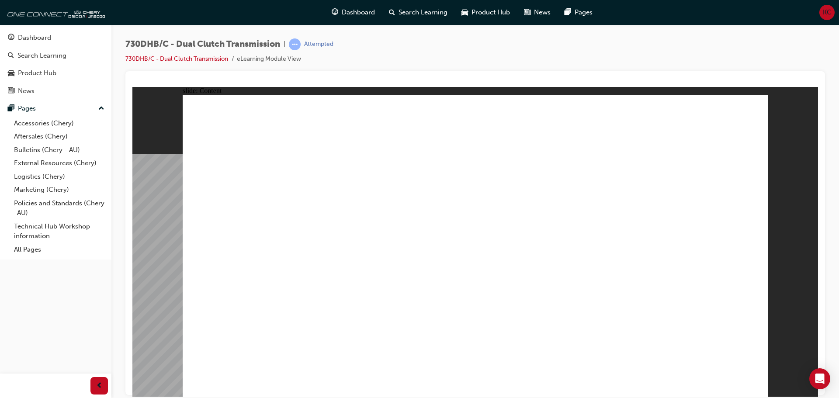
drag, startPoint x: 686, startPoint y: 119, endPoint x: 682, endPoint y: 125, distance: 6.3
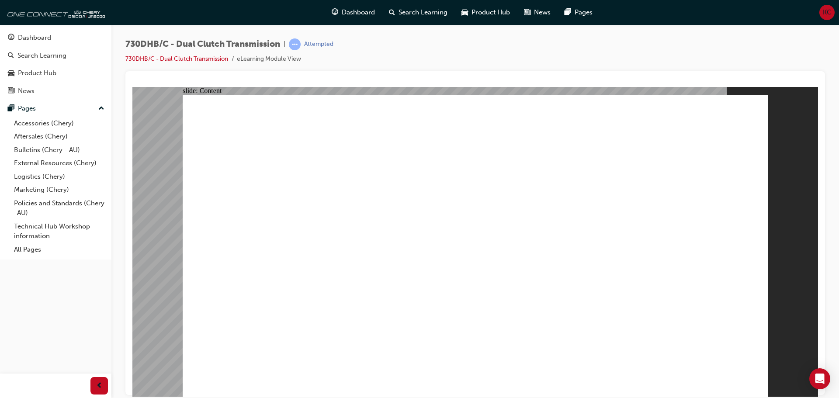
type input "2"
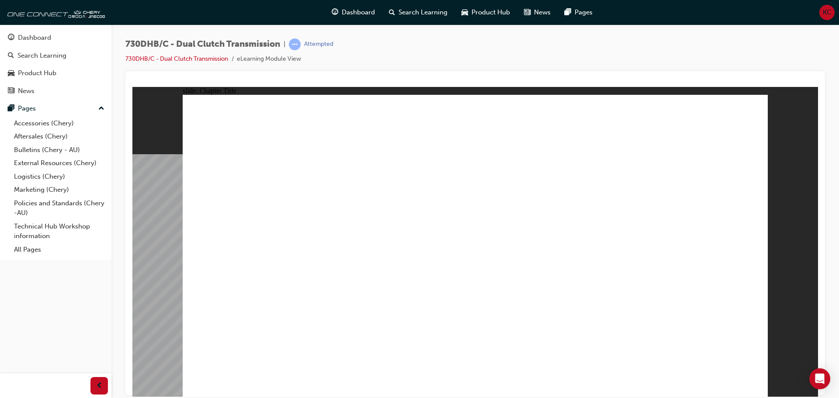
radio input "true"
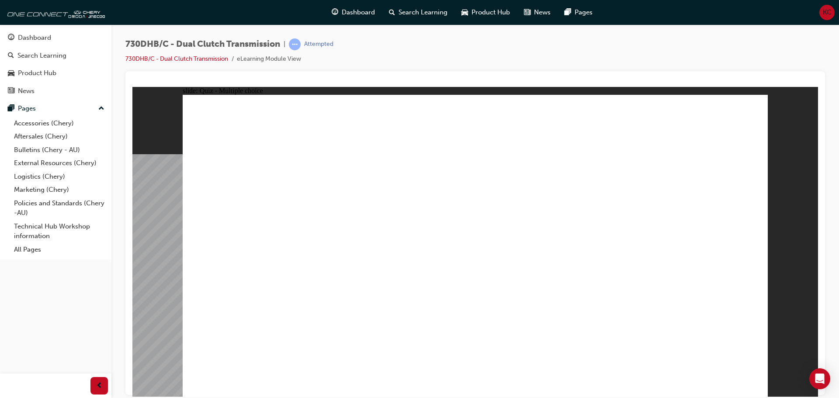
radio input "true"
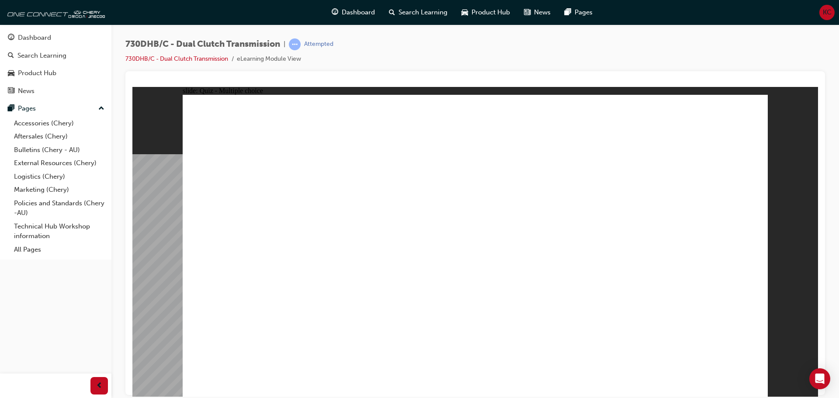
radio input "true"
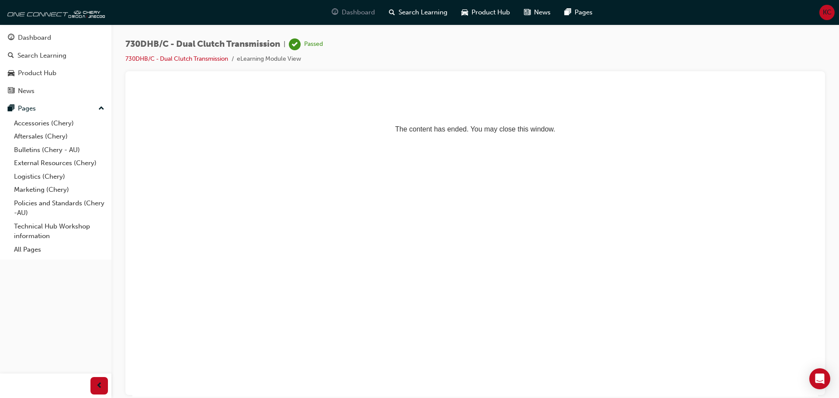
click at [348, 12] on span "Dashboard" at bounding box center [358, 12] width 33 height 10
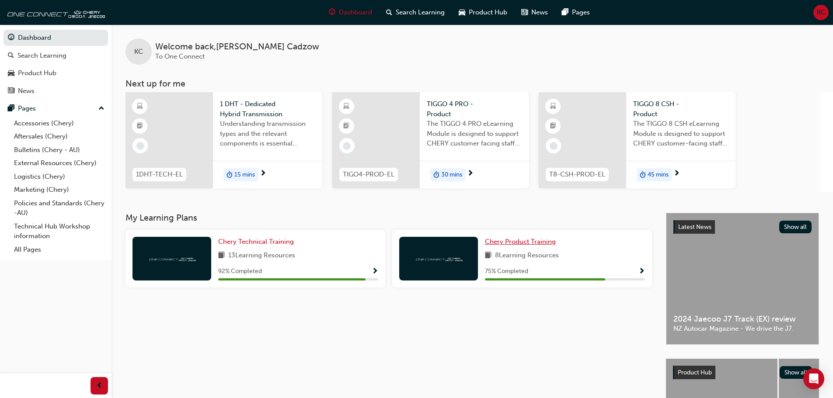
click at [506, 238] on span "Chery Product Training" at bounding box center [520, 242] width 71 height 8
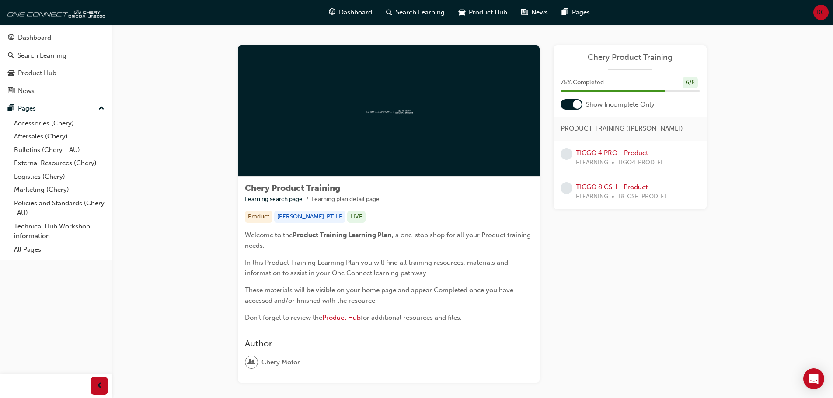
click at [593, 153] on link "TIGGO 4 PRO - Product" at bounding box center [612, 153] width 72 height 8
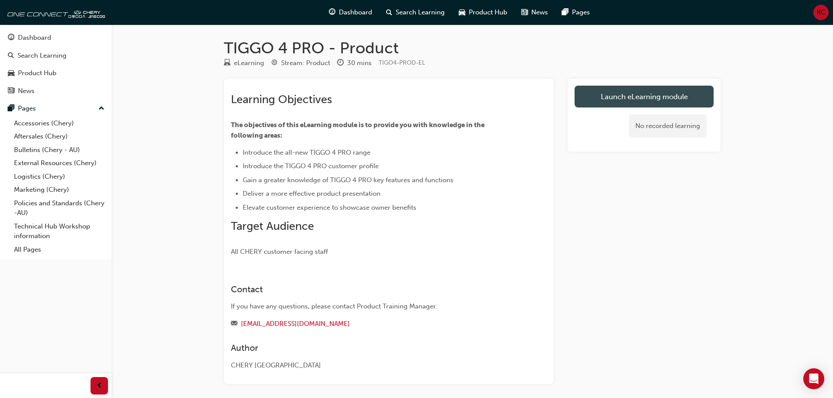
click at [616, 95] on link "Launch eLearning module" at bounding box center [643, 97] width 139 height 22
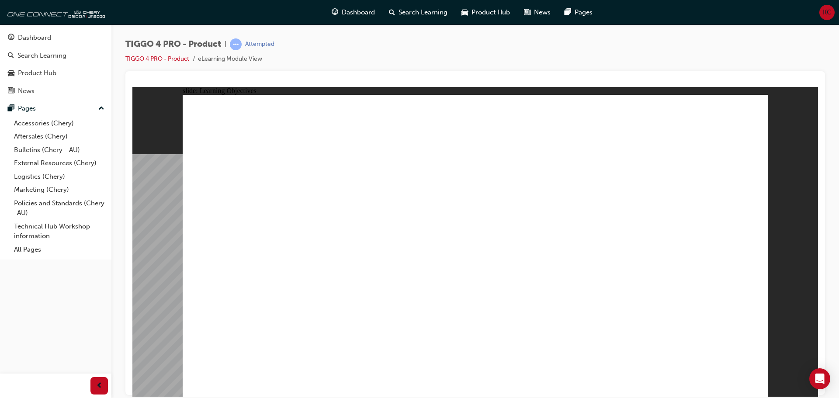
drag, startPoint x: 449, startPoint y: 307, endPoint x: 531, endPoint y: 301, distance: 82.0
drag, startPoint x: 557, startPoint y: 300, endPoint x: 676, endPoint y: 296, distance: 119.9
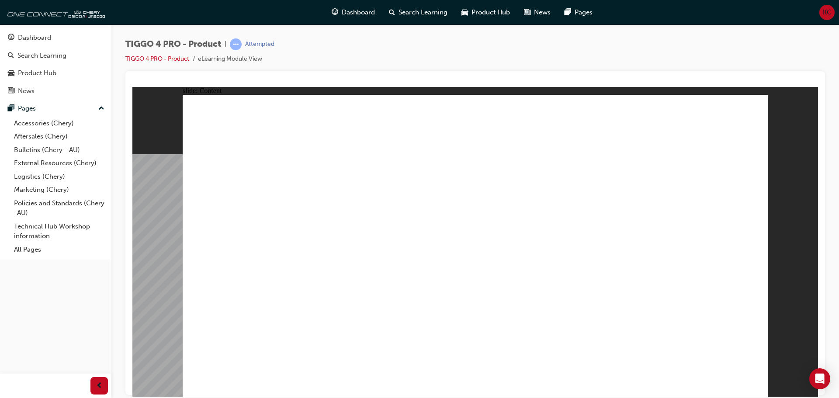
drag, startPoint x: 272, startPoint y: 344, endPoint x: 328, endPoint y: 311, distance: 64.6
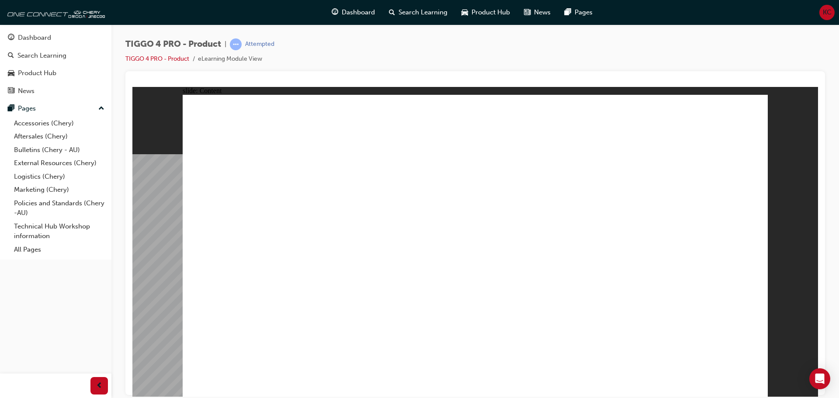
drag, startPoint x: 687, startPoint y: 159, endPoint x: 693, endPoint y: 146, distance: 14.7
drag, startPoint x: 352, startPoint y: 226, endPoint x: 460, endPoint y: 227, distance: 108.9
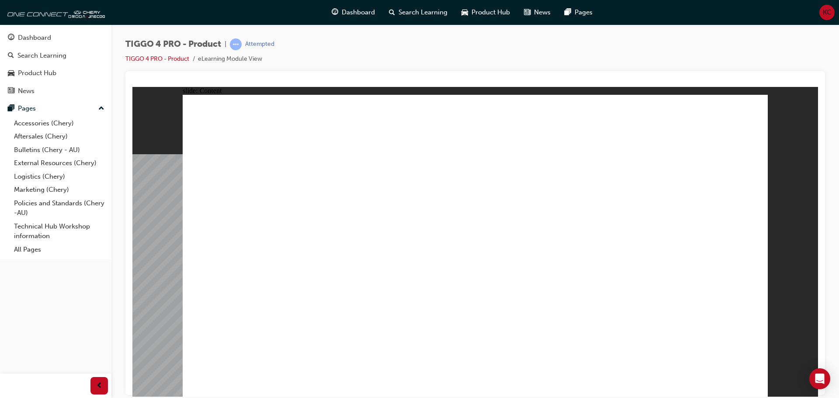
drag, startPoint x: 462, startPoint y: 227, endPoint x: 546, endPoint y: 221, distance: 84.2
drag, startPoint x: 592, startPoint y: 227, endPoint x: 694, endPoint y: 226, distance: 101.4
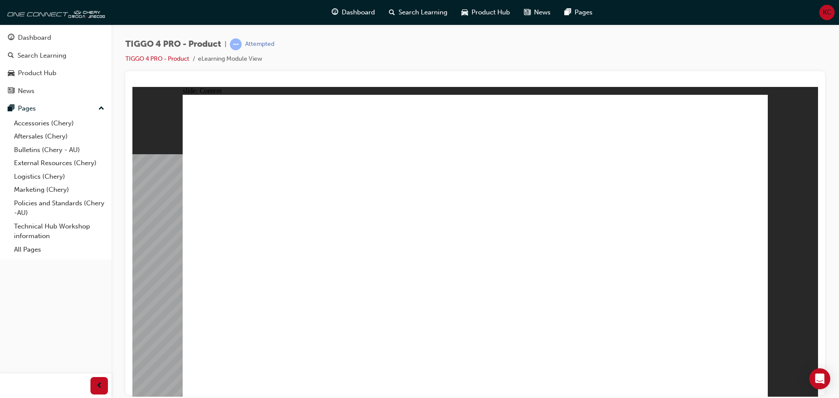
drag, startPoint x: 221, startPoint y: 255, endPoint x: 234, endPoint y: 261, distance: 14.7
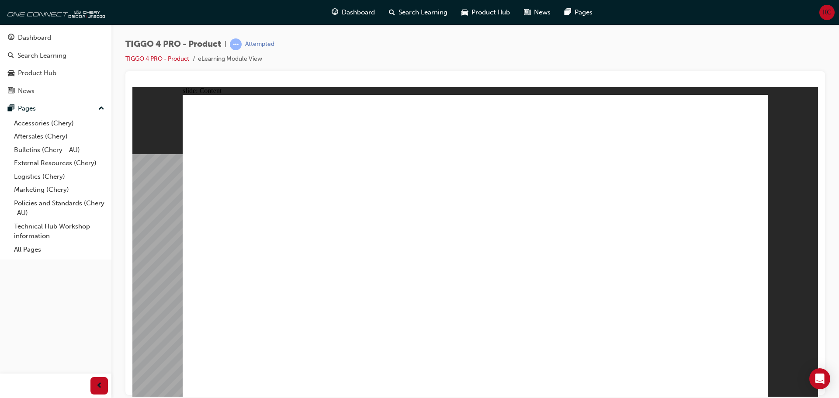
drag, startPoint x: 356, startPoint y: 247, endPoint x: 434, endPoint y: 242, distance: 78.0
drag, startPoint x: 486, startPoint y: 249, endPoint x: 495, endPoint y: 253, distance: 10.6
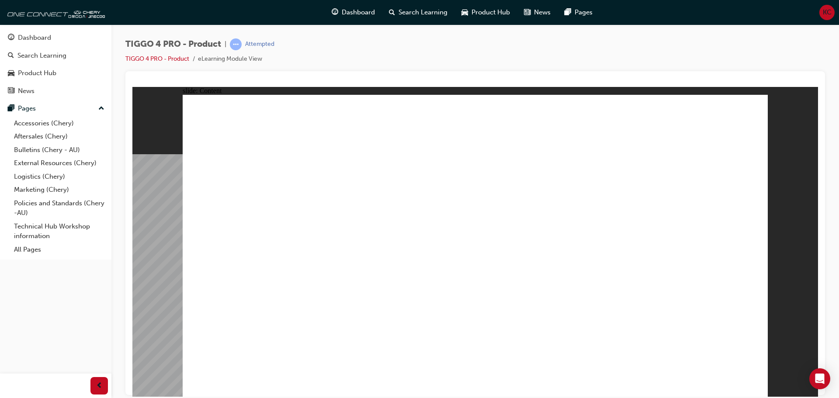
drag, startPoint x: 650, startPoint y: 194, endPoint x: 651, endPoint y: 198, distance: 4.7
drag, startPoint x: 712, startPoint y: 348, endPoint x: 716, endPoint y: 361, distance: 13.8
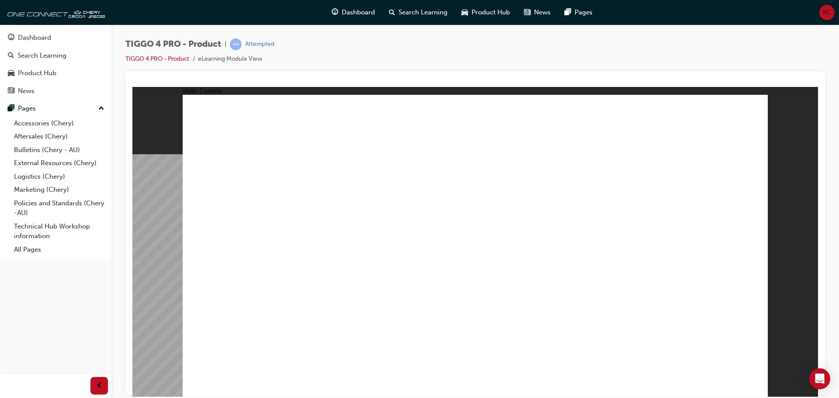
drag, startPoint x: 582, startPoint y: 331, endPoint x: 581, endPoint y: 323, distance: 8.4
drag, startPoint x: 581, startPoint y: 323, endPoint x: 566, endPoint y: 290, distance: 35.8
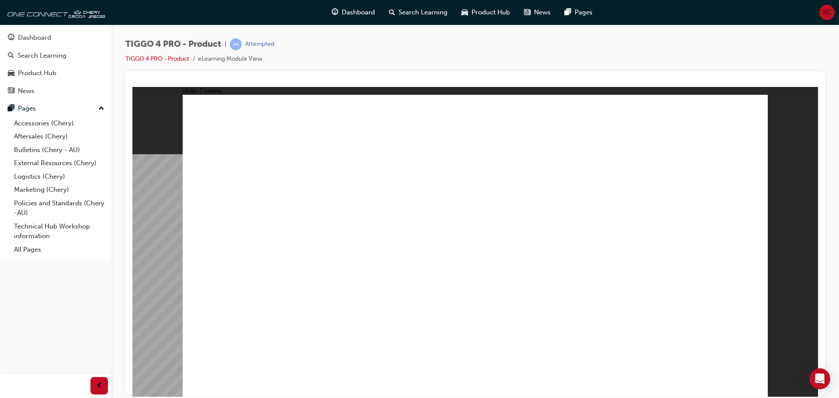
drag, startPoint x: 235, startPoint y: 277, endPoint x: 235, endPoint y: 270, distance: 7.0
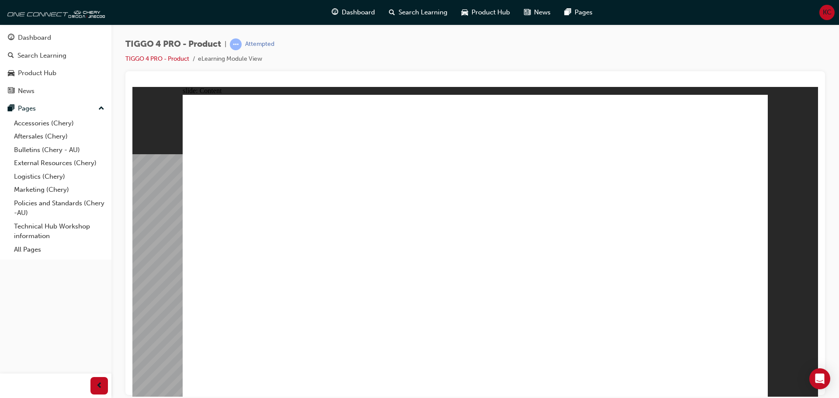
drag, startPoint x: 235, startPoint y: 256, endPoint x: 234, endPoint y: 243, distance: 13.1
drag, startPoint x: 284, startPoint y: 209, endPoint x: 357, endPoint y: 208, distance: 72.6
drag, startPoint x: 383, startPoint y: 205, endPoint x: 520, endPoint y: 202, distance: 137.3
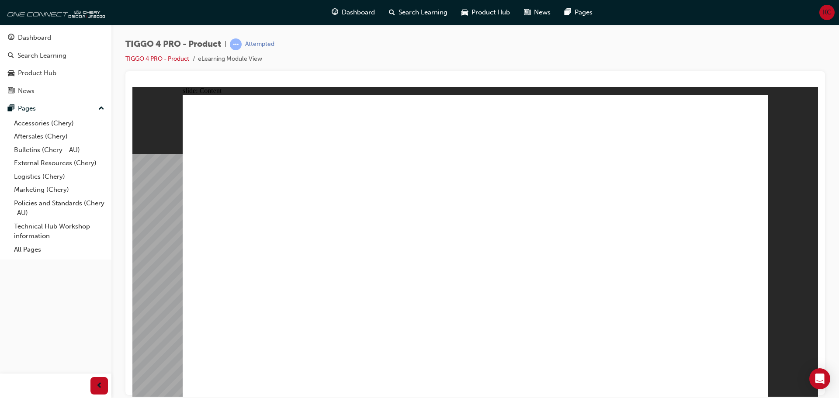
drag, startPoint x: 657, startPoint y: 196, endPoint x: 660, endPoint y: 205, distance: 9.7
drag, startPoint x: 660, startPoint y: 205, endPoint x: 703, endPoint y: 289, distance: 94.3
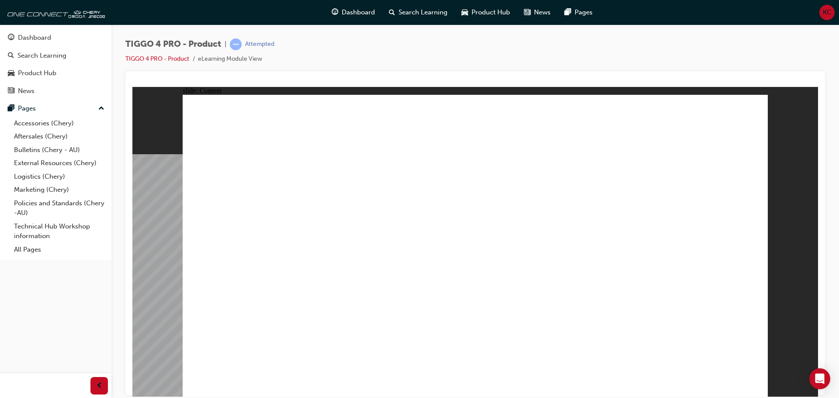
drag, startPoint x: 710, startPoint y: 301, endPoint x: 710, endPoint y: 306, distance: 4.9
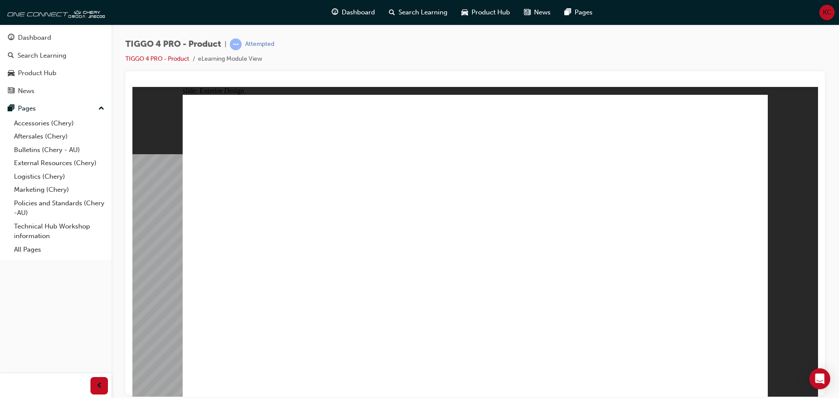
drag, startPoint x: 407, startPoint y: 314, endPoint x: 398, endPoint y: 310, distance: 10.0
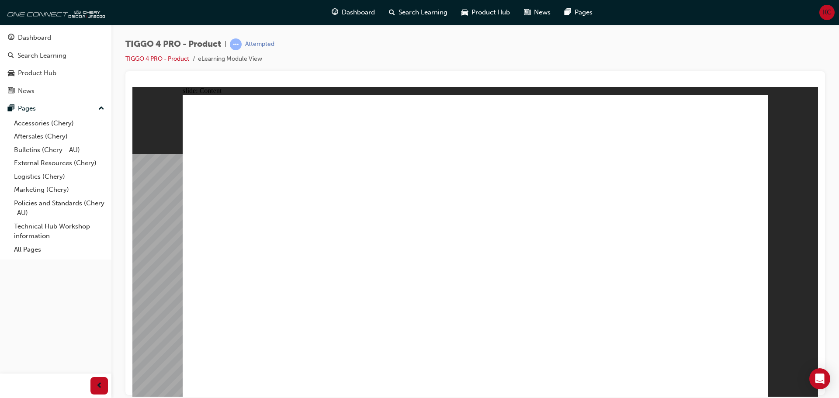
drag, startPoint x: 593, startPoint y: 339, endPoint x: 574, endPoint y: 322, distance: 25.4
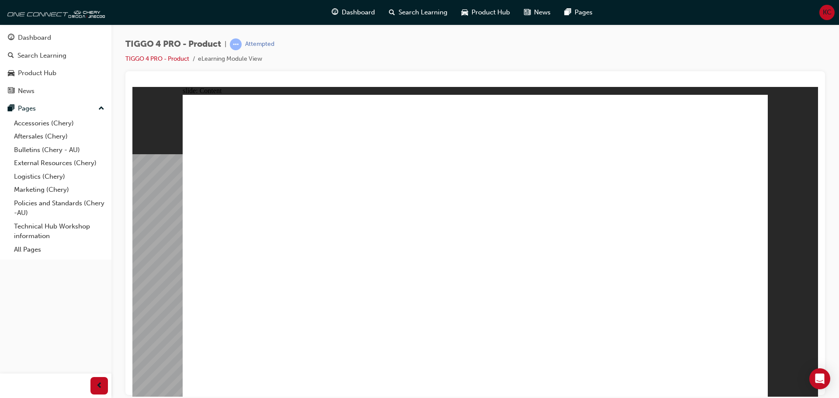
drag, startPoint x: 425, startPoint y: 213, endPoint x: 367, endPoint y: 211, distance: 58.2
drag, startPoint x: 307, startPoint y: 209, endPoint x: 236, endPoint y: 190, distance: 74.2
drag, startPoint x: 261, startPoint y: 207, endPoint x: 260, endPoint y: 236, distance: 28.9
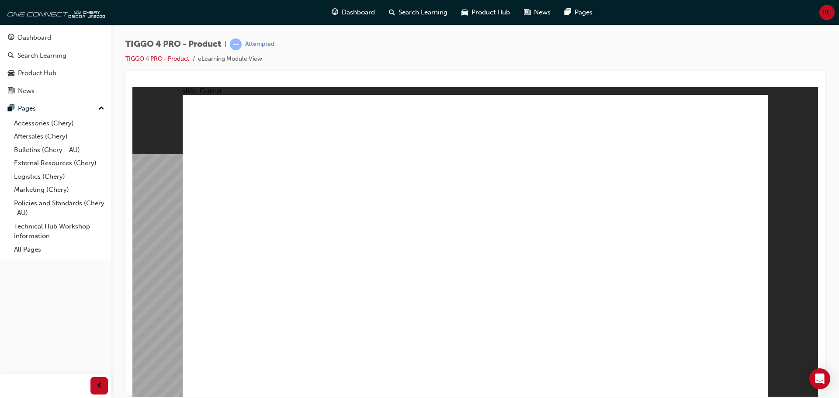
drag, startPoint x: 750, startPoint y: 383, endPoint x: 745, endPoint y: 378, distance: 6.5
drag, startPoint x: 467, startPoint y: 326, endPoint x: 465, endPoint y: 316, distance: 10.8
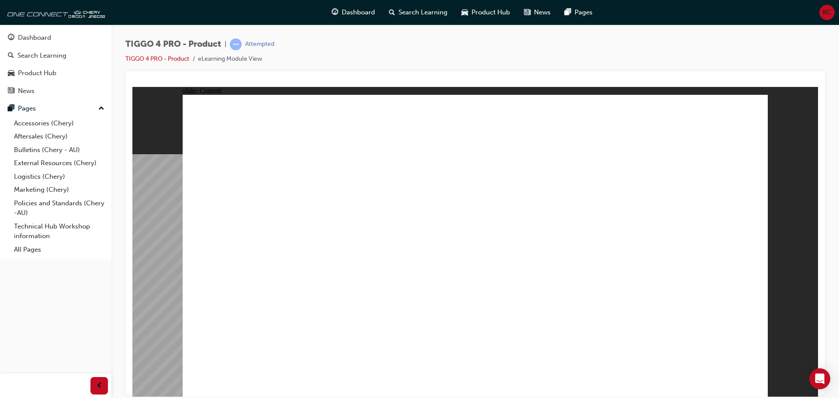
drag, startPoint x: 453, startPoint y: 202, endPoint x: 474, endPoint y: 202, distance: 21.9
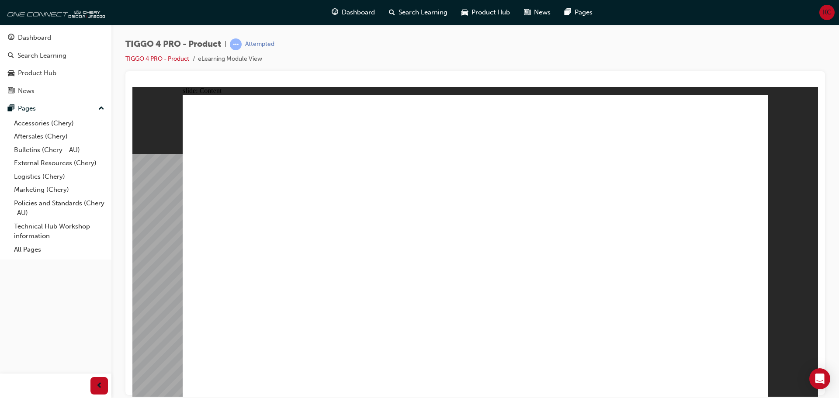
drag, startPoint x: 554, startPoint y: 323, endPoint x: 554, endPoint y: 317, distance: 5.3
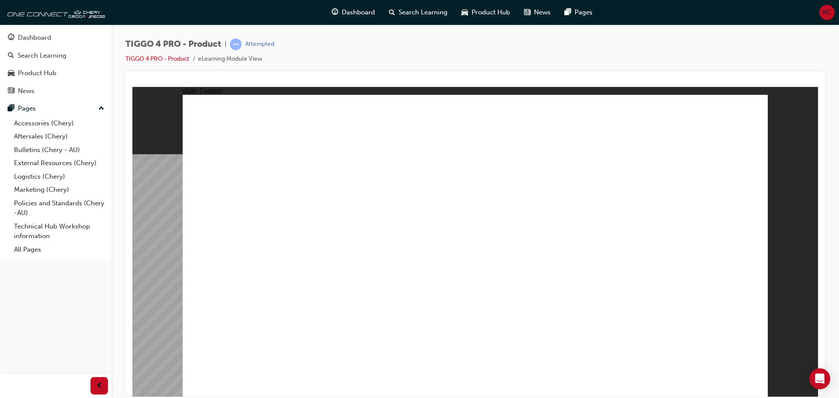
drag, startPoint x: 433, startPoint y: 246, endPoint x: 425, endPoint y: 236, distance: 13.0
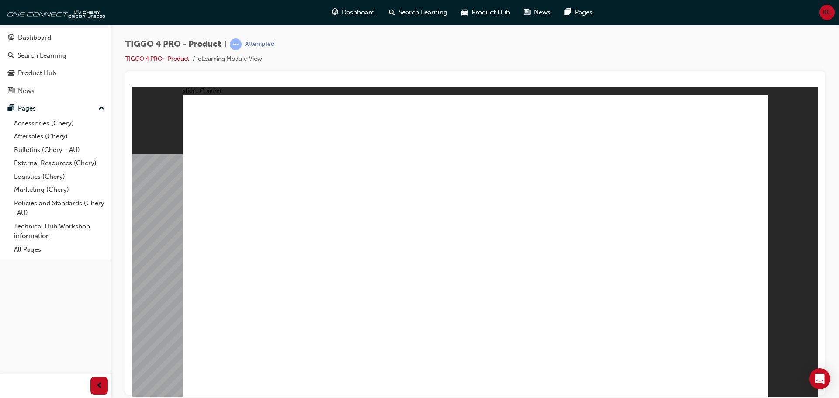
drag, startPoint x: 526, startPoint y: 317, endPoint x: 468, endPoint y: 313, distance: 58.2
drag, startPoint x: 290, startPoint y: 304, endPoint x: 289, endPoint y: 295, distance: 9.7
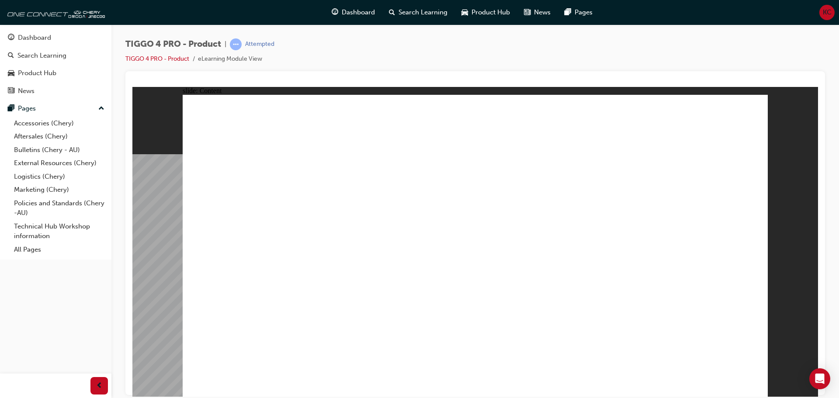
drag, startPoint x: 261, startPoint y: 214, endPoint x: 453, endPoint y: 219, distance: 191.6
drag, startPoint x: 559, startPoint y: 214, endPoint x: 542, endPoint y: 201, distance: 21.9
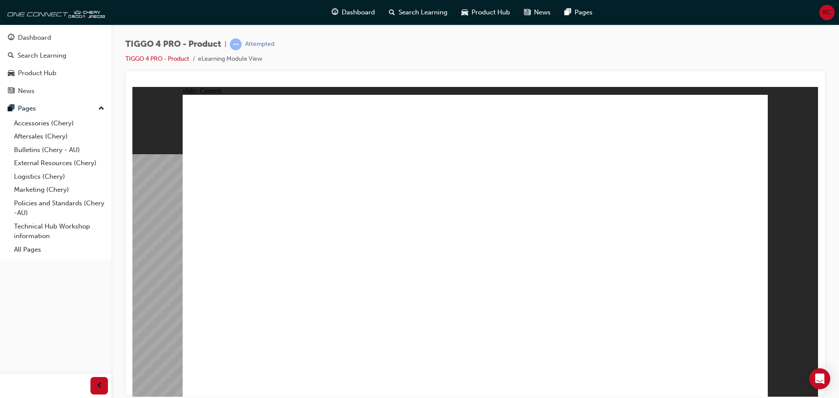
drag, startPoint x: 531, startPoint y: 193, endPoint x: 630, endPoint y: 256, distance: 117.2
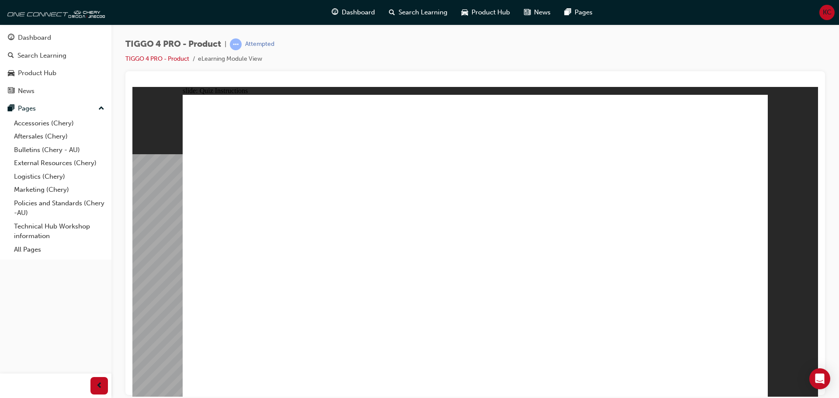
radio input "true"
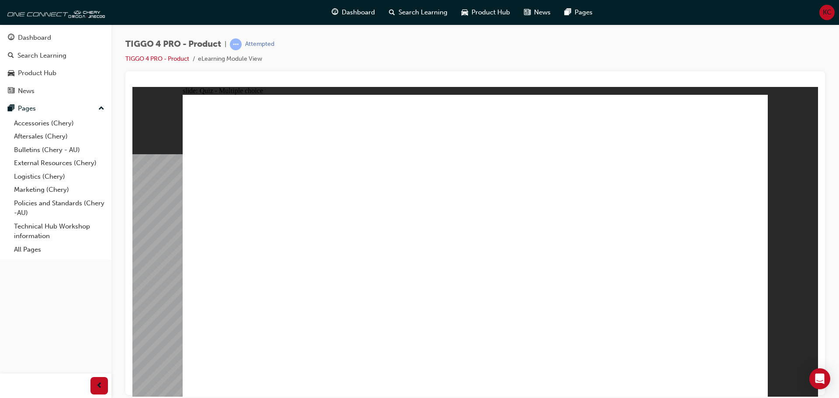
drag, startPoint x: 350, startPoint y: 223, endPoint x: 347, endPoint y: 317, distance: 94.9
drag, startPoint x: 445, startPoint y: 199, endPoint x: 565, endPoint y: 317, distance: 168.5
drag, startPoint x: 580, startPoint y: 204, endPoint x: 233, endPoint y: 320, distance: 366.4
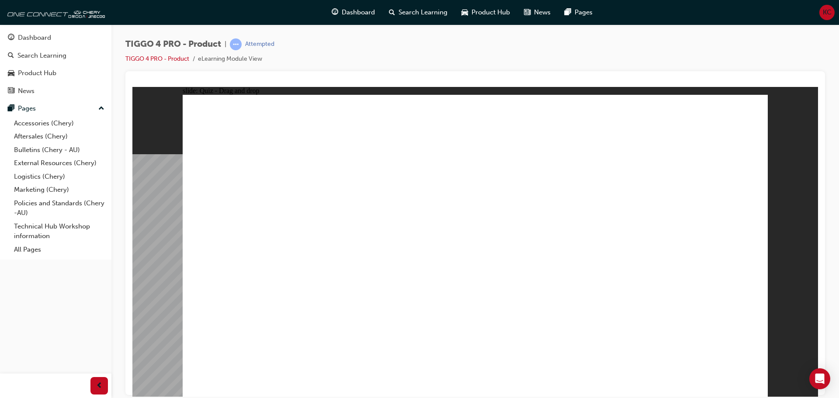
drag, startPoint x: 666, startPoint y: 201, endPoint x: 671, endPoint y: 322, distance: 121.6
drag, startPoint x: 205, startPoint y: 192, endPoint x: 435, endPoint y: 306, distance: 256.3
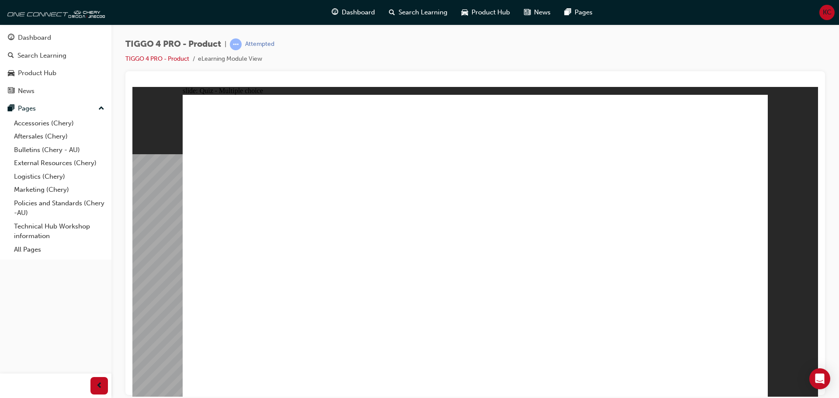
radio input "true"
radio input "false"
radio input "true"
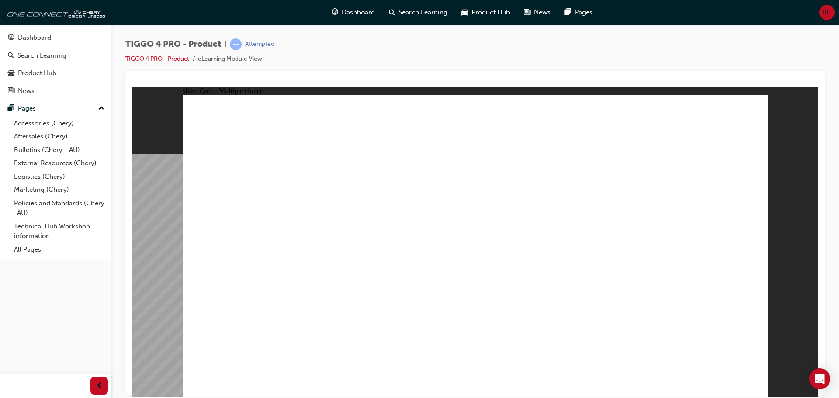
radio input "true"
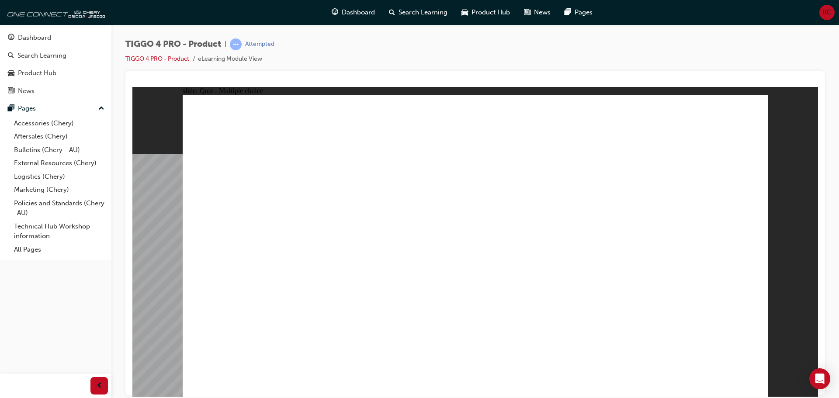
radio input "true"
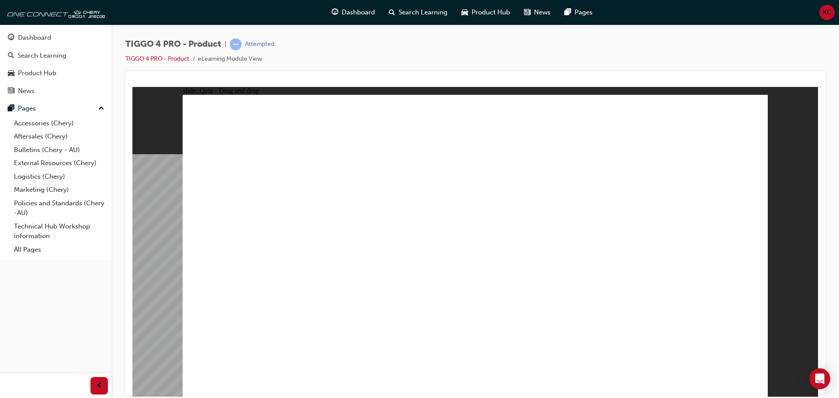
drag, startPoint x: 372, startPoint y: 227, endPoint x: 541, endPoint y: 230, distance: 169.7
drag, startPoint x: 402, startPoint y: 251, endPoint x: 540, endPoint y: 246, distance: 137.8
drag, startPoint x: 407, startPoint y: 271, endPoint x: 514, endPoint y: 269, distance: 106.7
drag, startPoint x: 296, startPoint y: 242, endPoint x: 547, endPoint y: 257, distance: 251.0
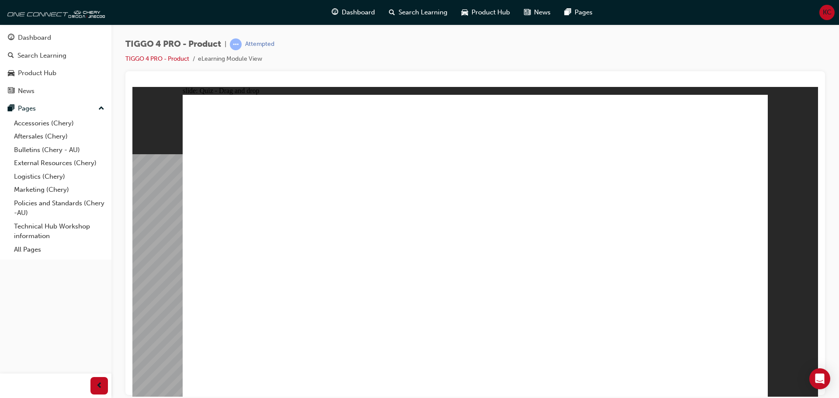
drag, startPoint x: 236, startPoint y: 252, endPoint x: 477, endPoint y: 268, distance: 241.5
drag, startPoint x: 229, startPoint y: 219, endPoint x: 472, endPoint y: 288, distance: 252.5
drag, startPoint x: 238, startPoint y: 280, endPoint x: 498, endPoint y: 336, distance: 265.8
drag, startPoint x: 242, startPoint y: 305, endPoint x: 494, endPoint y: 327, distance: 252.8
drag, startPoint x: 262, startPoint y: 317, endPoint x: 539, endPoint y: 311, distance: 277.3
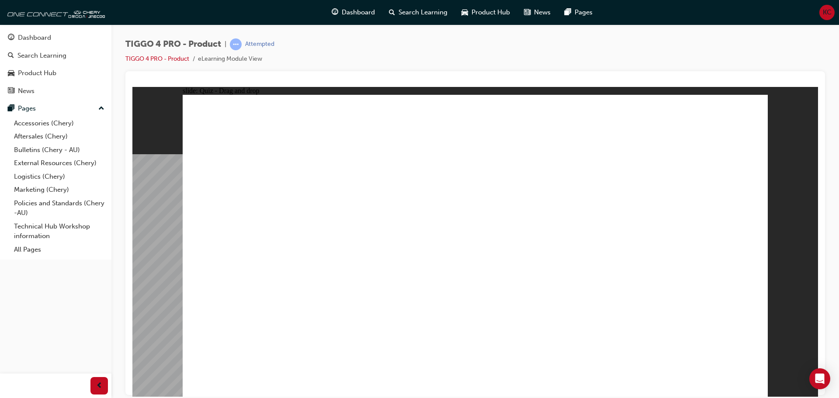
drag, startPoint x: 519, startPoint y: 159, endPoint x: 651, endPoint y: 178, distance: 132.5
drag, startPoint x: 531, startPoint y: 181, endPoint x: 658, endPoint y: 205, distance: 129.3
drag, startPoint x: 522, startPoint y: 194, endPoint x: 656, endPoint y: 219, distance: 136.6
drag, startPoint x: 486, startPoint y: 229, endPoint x: 637, endPoint y: 242, distance: 152.3
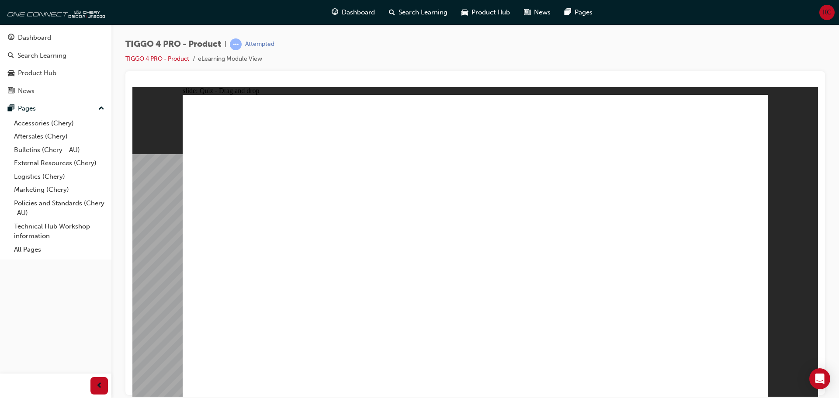
drag, startPoint x: 501, startPoint y: 237, endPoint x: 641, endPoint y: 250, distance: 140.5
drag, startPoint x: 550, startPoint y: 223, endPoint x: 634, endPoint y: 258, distance: 90.9
drag, startPoint x: 562, startPoint y: 202, endPoint x: 644, endPoint y: 240, distance: 91.0
drag, startPoint x: 517, startPoint y: 172, endPoint x: 662, endPoint y: 253, distance: 166.0
drag, startPoint x: 643, startPoint y: 164, endPoint x: 489, endPoint y: 203, distance: 158.2
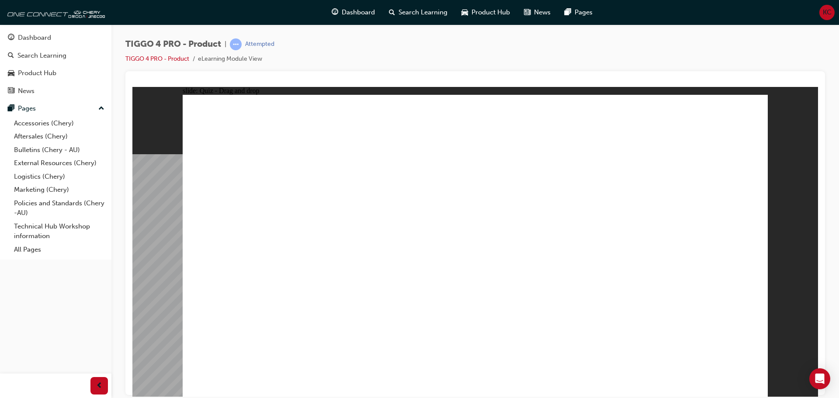
drag, startPoint x: 631, startPoint y: 239, endPoint x: 508, endPoint y: 249, distance: 124.1
drag, startPoint x: 630, startPoint y: 215, endPoint x: 490, endPoint y: 247, distance: 143.9
drag, startPoint x: 571, startPoint y: 251, endPoint x: 494, endPoint y: 264, distance: 77.5
drag, startPoint x: 639, startPoint y: 216, endPoint x: 502, endPoint y: 285, distance: 153.9
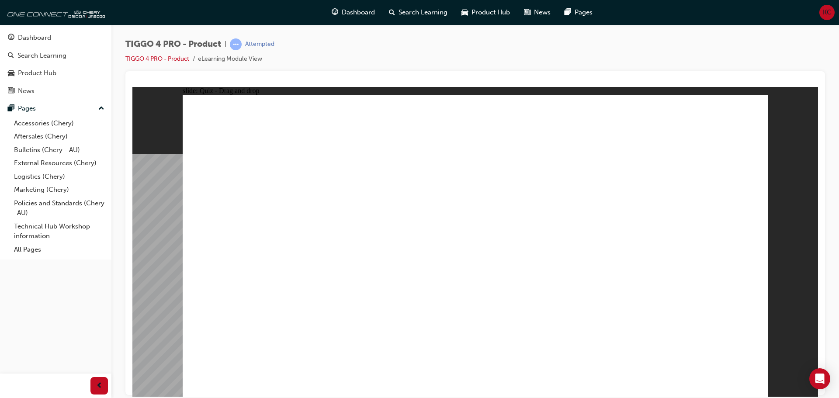
drag, startPoint x: 502, startPoint y: 241, endPoint x: 498, endPoint y: 237, distance: 5.9
radio input "true"
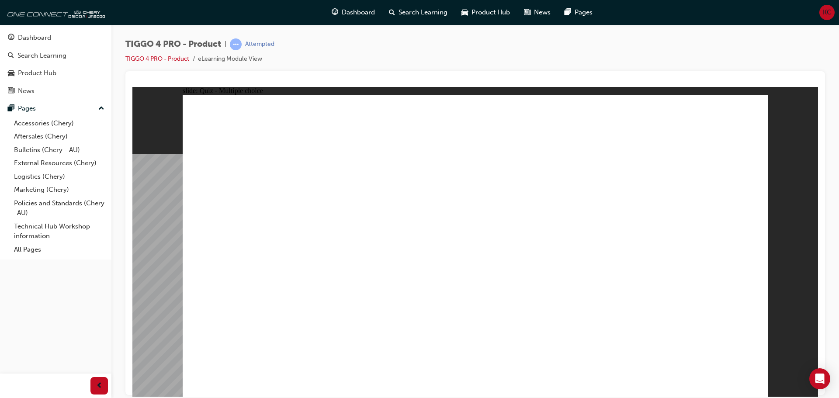
radio input "true"
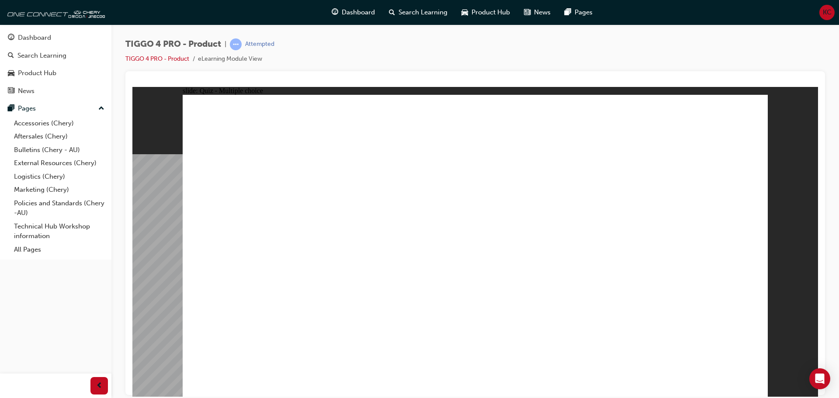
radio input "true"
drag, startPoint x: 446, startPoint y: 240, endPoint x: 479, endPoint y: 235, distance: 34.1
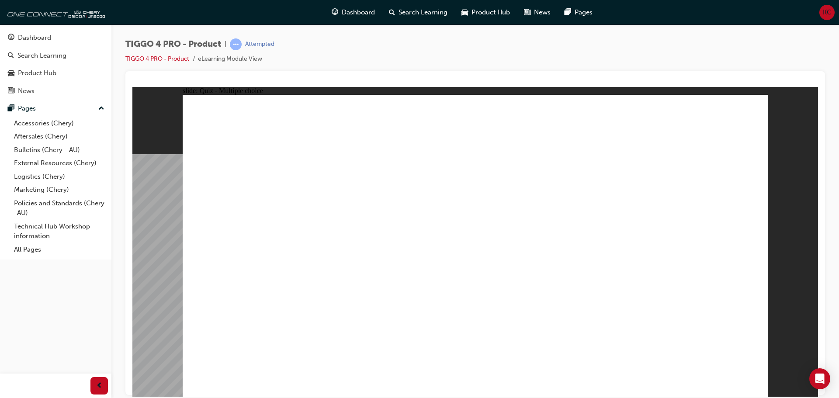
radio input "true"
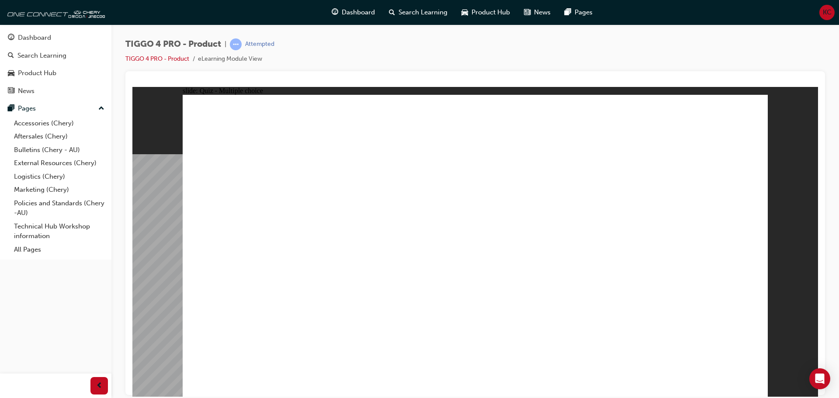
radio input "true"
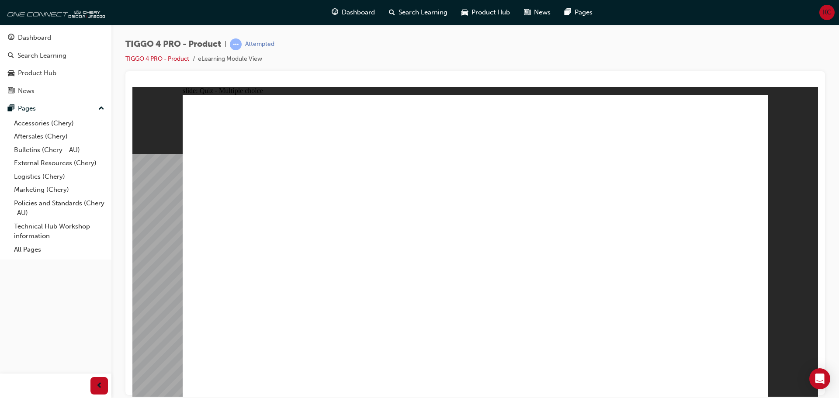
radio input "true"
drag, startPoint x: 254, startPoint y: 209, endPoint x: 485, endPoint y: 322, distance: 257.1
drag, startPoint x: 368, startPoint y: 190, endPoint x: 369, endPoint y: 297, distance: 107.6
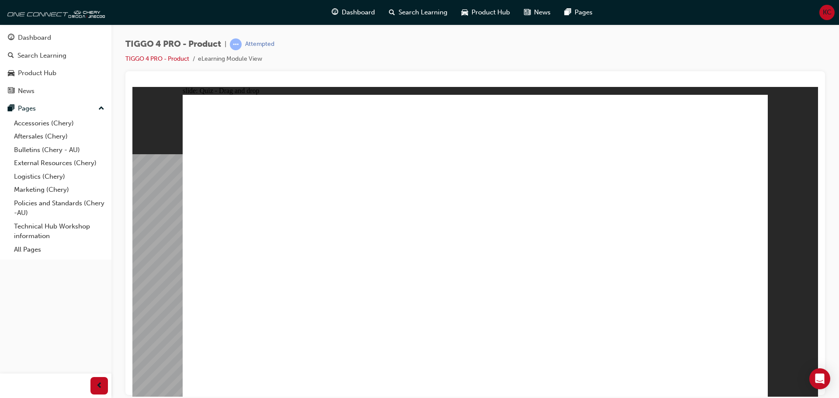
drag, startPoint x: 477, startPoint y: 197, endPoint x: 594, endPoint y: 306, distance: 159.3
drag, startPoint x: 703, startPoint y: 215, endPoint x: 687, endPoint y: 310, distance: 96.5
drag, startPoint x: 554, startPoint y: 211, endPoint x: 224, endPoint y: 323, distance: 348.7
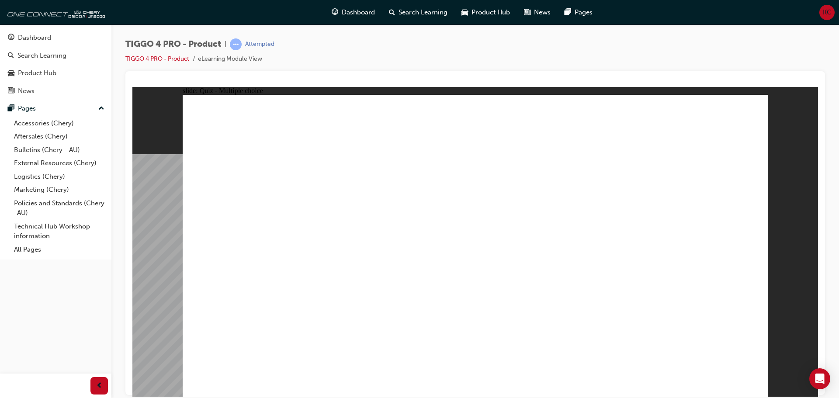
radio input "true"
radio input "false"
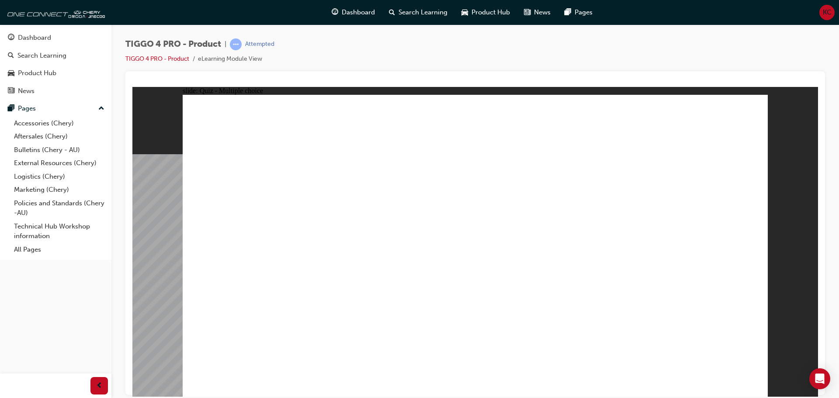
radio input "false"
radio input "true"
drag, startPoint x: 533, startPoint y: 219, endPoint x: 536, endPoint y: 238, distance: 19.0
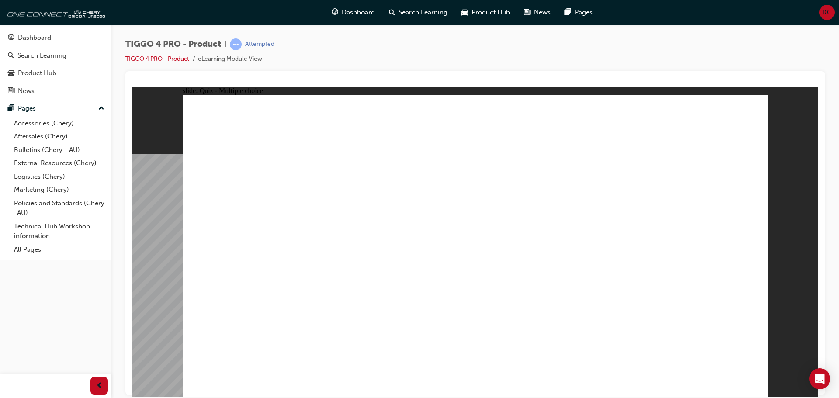
radio input "false"
radio input "true"
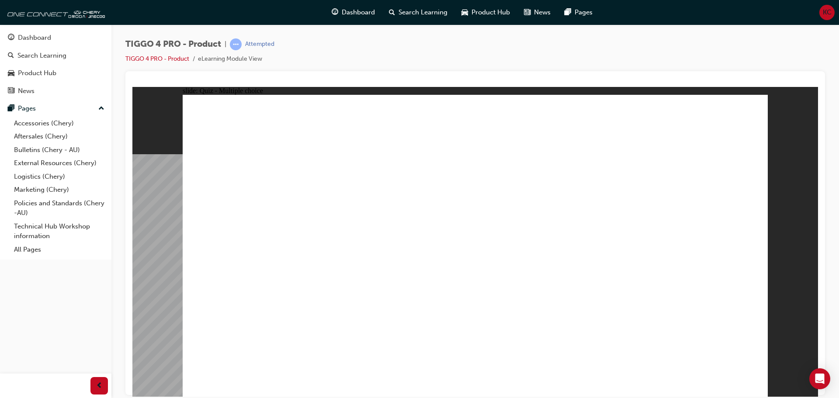
radio input "true"
radio input "false"
radio input "true"
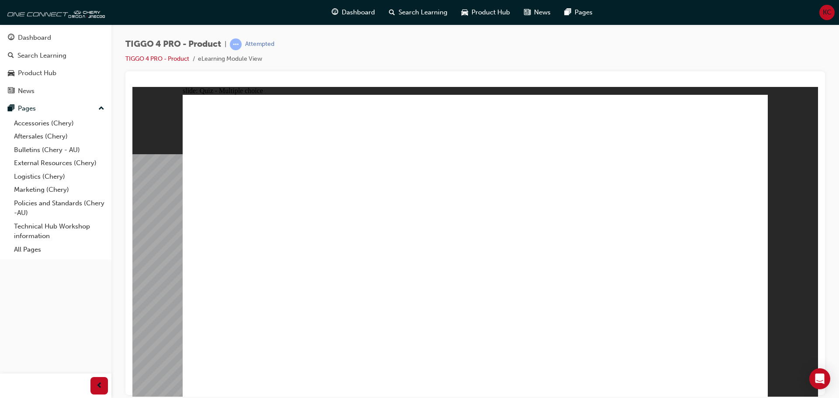
radio input "false"
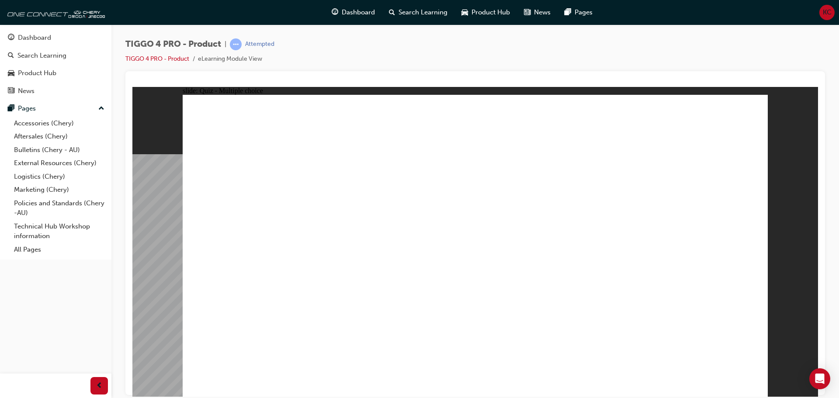
radio input "true"
drag, startPoint x: 665, startPoint y: 229, endPoint x: 586, endPoint y: 260, distance: 84.8
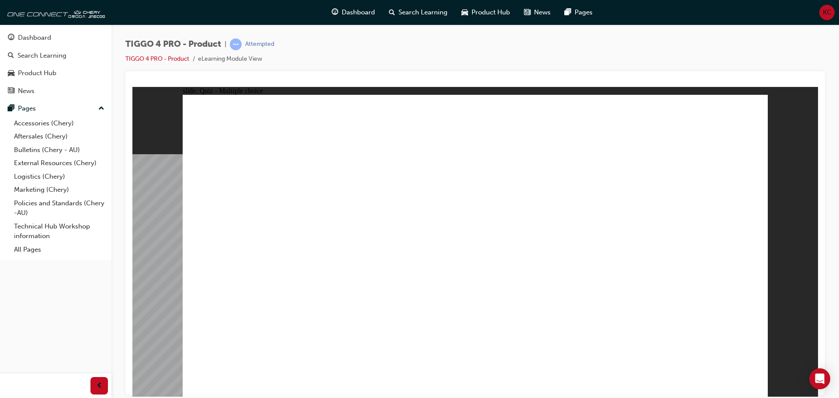
radio input "true"
drag, startPoint x: 280, startPoint y: 217, endPoint x: 696, endPoint y: 227, distance: 416.4
drag, startPoint x: 280, startPoint y: 251, endPoint x: 685, endPoint y: 254, distance: 404.9
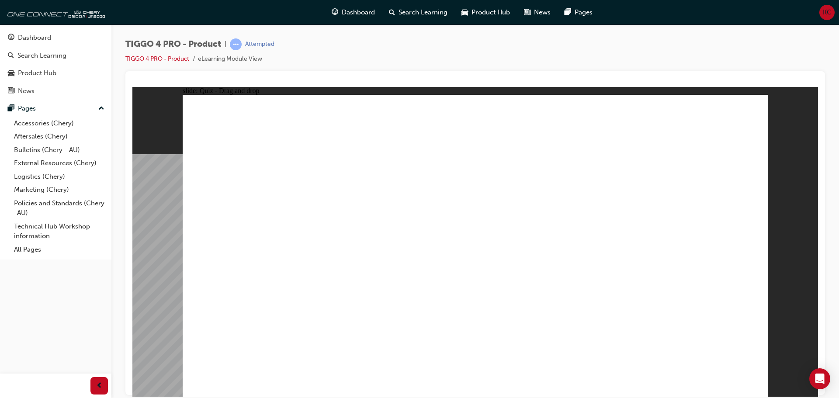
drag, startPoint x: 357, startPoint y: 249, endPoint x: 651, endPoint y: 257, distance: 294.3
drag, startPoint x: 349, startPoint y: 285, endPoint x: 646, endPoint y: 314, distance: 298.7
drag, startPoint x: 272, startPoint y: 311, endPoint x: 688, endPoint y: 304, distance: 416.3
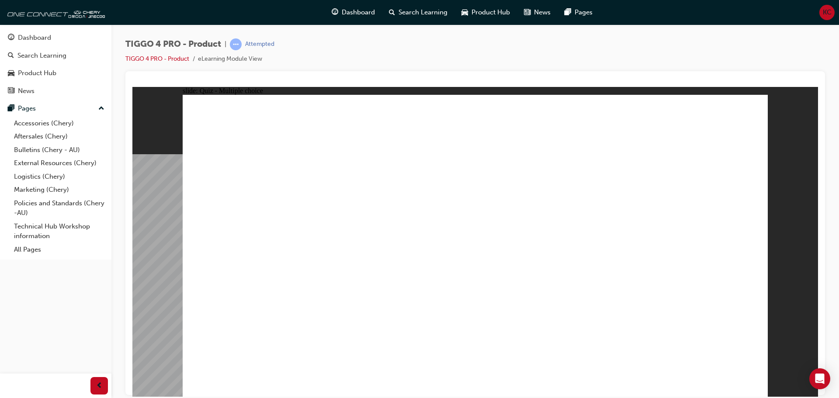
radio input "true"
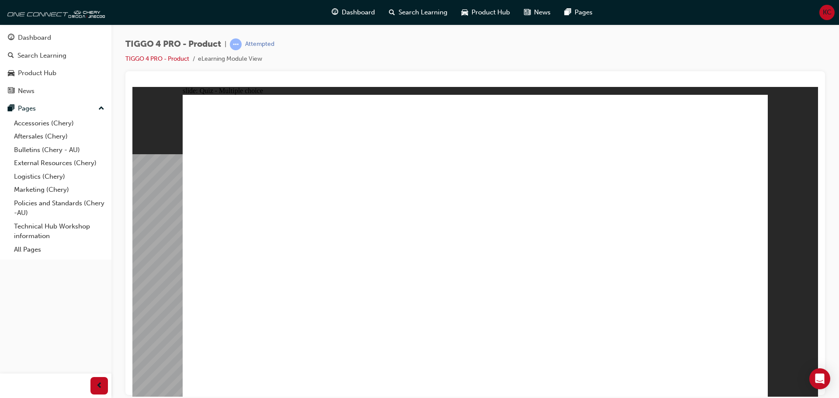
radio input "true"
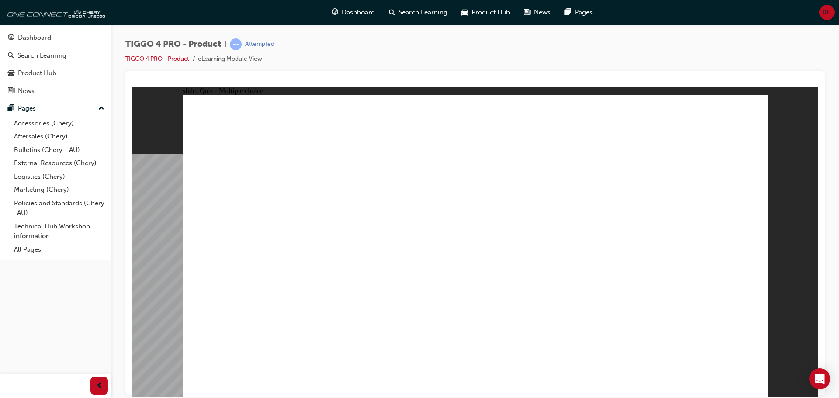
radio input "true"
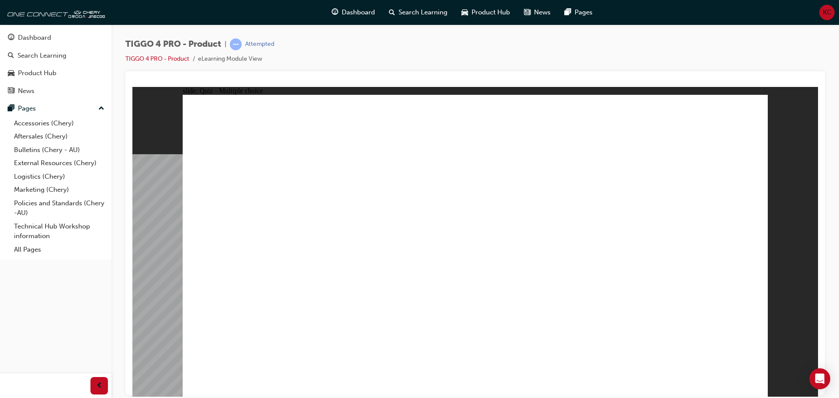
radio input "true"
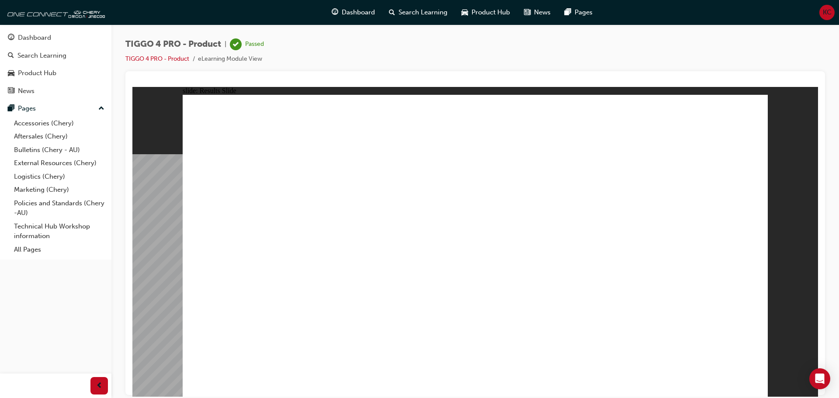
click at [359, 10] on span "Dashboard" at bounding box center [358, 12] width 33 height 10
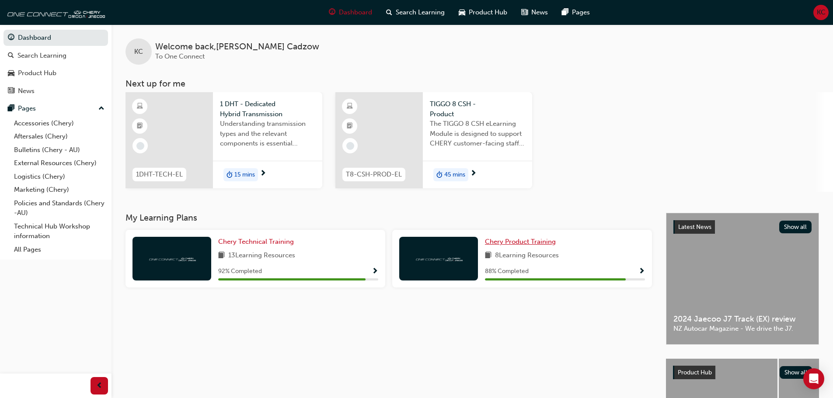
click at [511, 243] on span "Chery Product Training" at bounding box center [520, 242] width 71 height 8
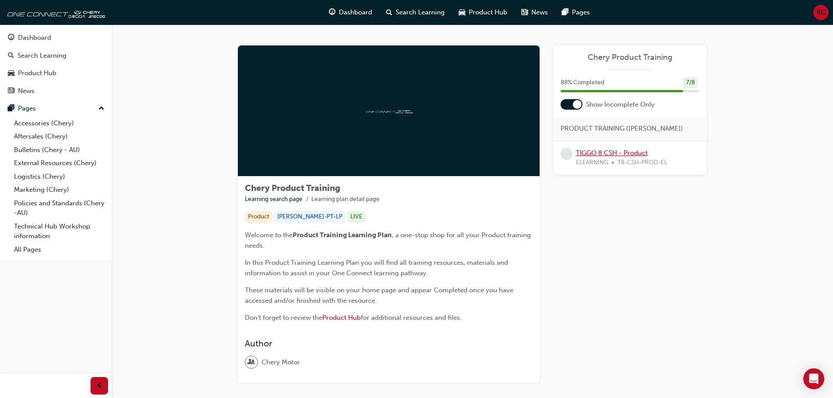
click at [603, 155] on link "TIGGO 8 CSH - Product" at bounding box center [612, 153] width 72 height 8
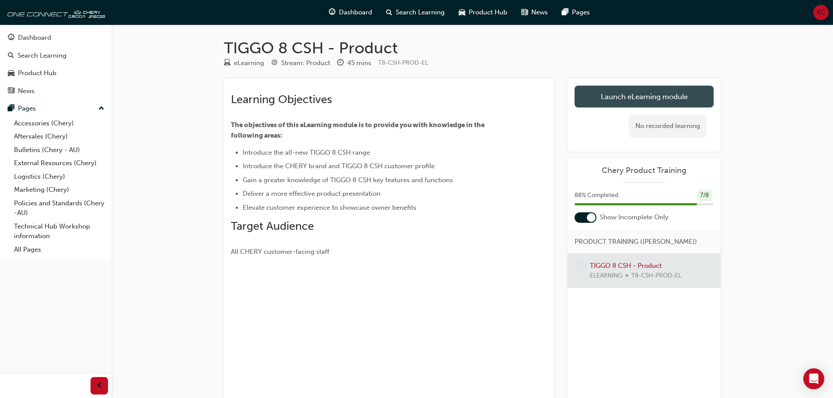
click at [643, 96] on link "Launch eLearning module" at bounding box center [643, 97] width 139 height 22
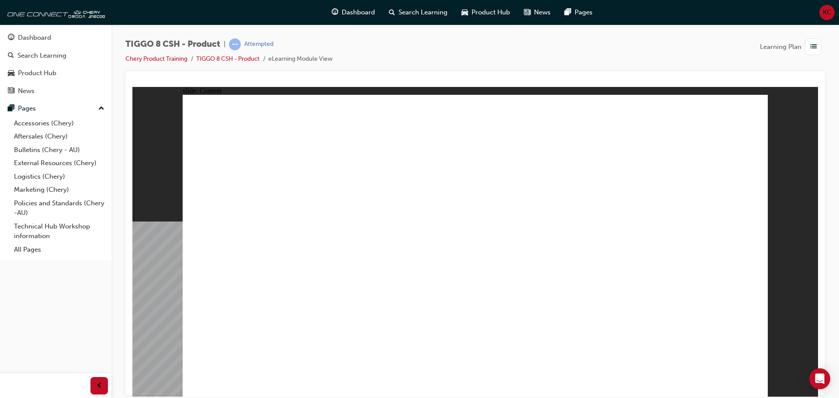
drag, startPoint x: 345, startPoint y: 344, endPoint x: 349, endPoint y: 345, distance: 4.9
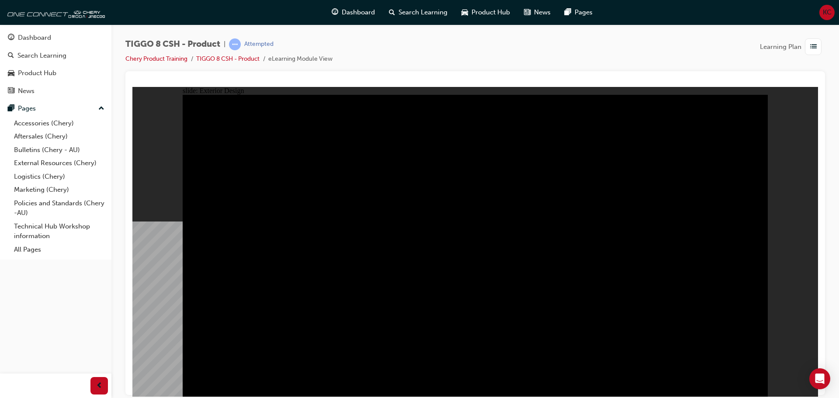
drag, startPoint x: 568, startPoint y: 285, endPoint x: 561, endPoint y: 264, distance: 21.9
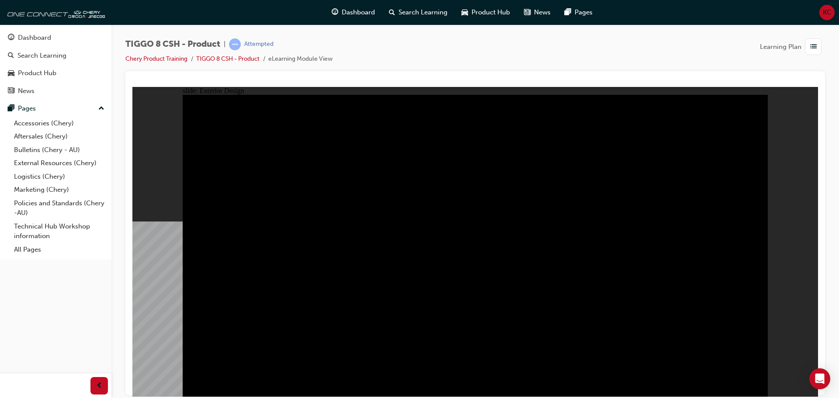
type input "23"
drag, startPoint x: 223, startPoint y: 127, endPoint x: 403, endPoint y: 147, distance: 181.3
drag, startPoint x: 238, startPoint y: 311, endPoint x: 245, endPoint y: 307, distance: 8.0
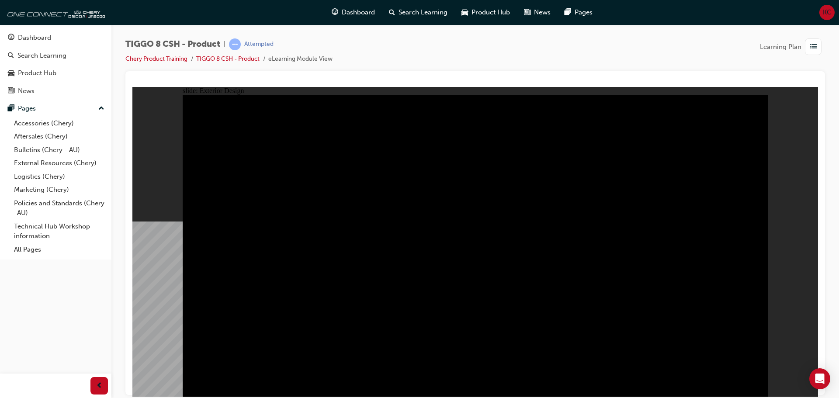
drag, startPoint x: 573, startPoint y: 166, endPoint x: 563, endPoint y: 175, distance: 13.9
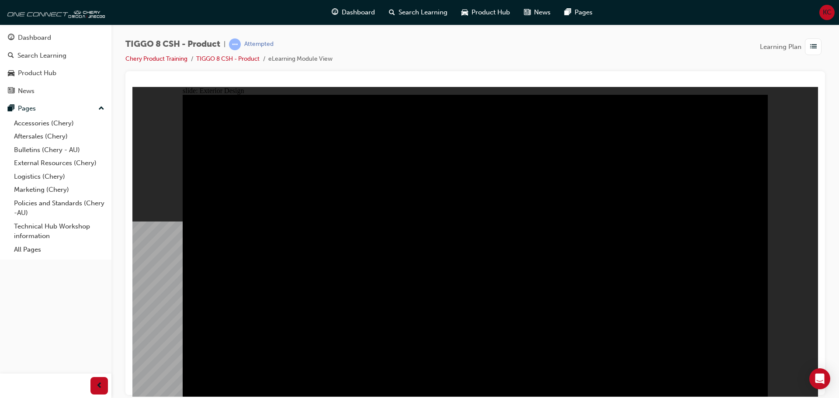
drag, startPoint x: 750, startPoint y: 380, endPoint x: 737, endPoint y: 365, distance: 19.5
drag, startPoint x: 615, startPoint y: 311, endPoint x: 599, endPoint y: 301, distance: 18.9
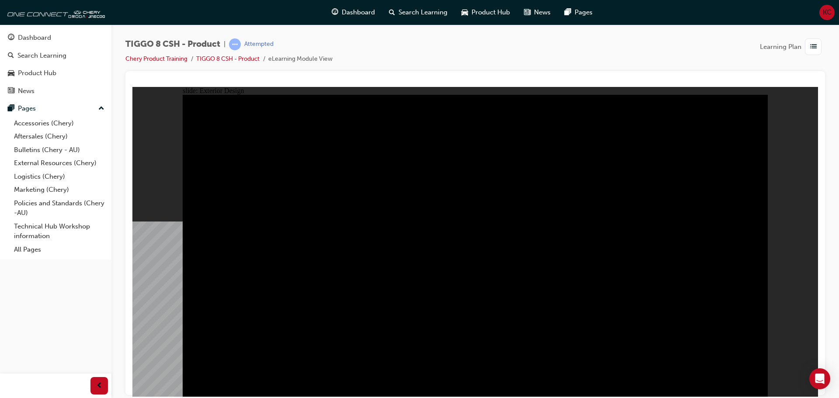
drag, startPoint x: 532, startPoint y: 305, endPoint x: 489, endPoint y: 307, distance: 42.9
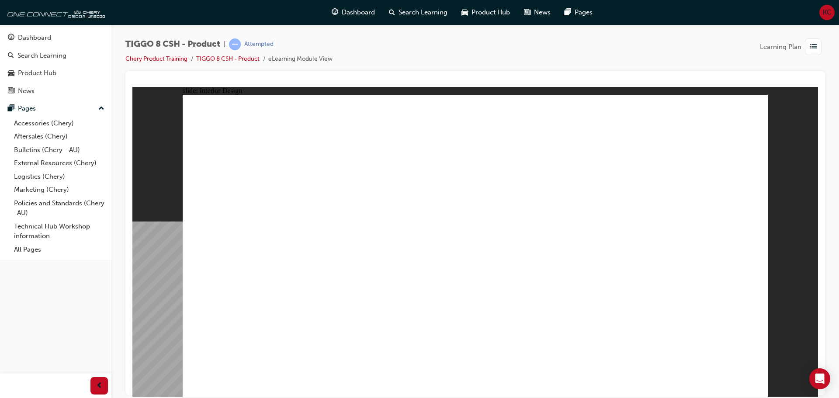
drag, startPoint x: 672, startPoint y: 383, endPoint x: 648, endPoint y: 380, distance: 24.2
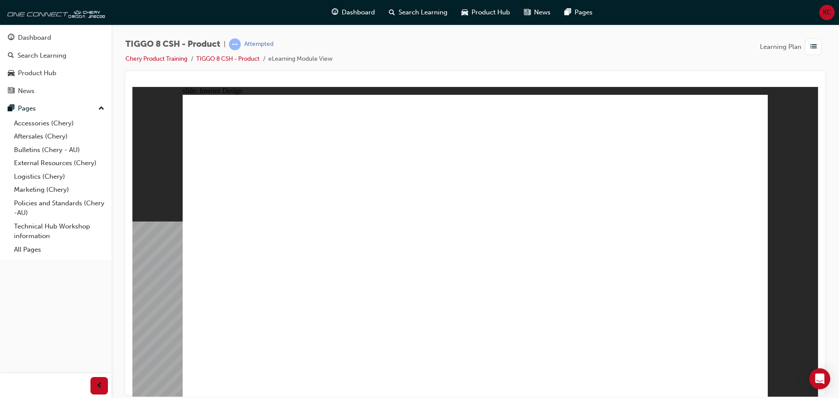
drag, startPoint x: 713, startPoint y: 385, endPoint x: 672, endPoint y: 380, distance: 41.8
drag, startPoint x: 672, startPoint y: 375, endPoint x: 676, endPoint y: 379, distance: 6.2
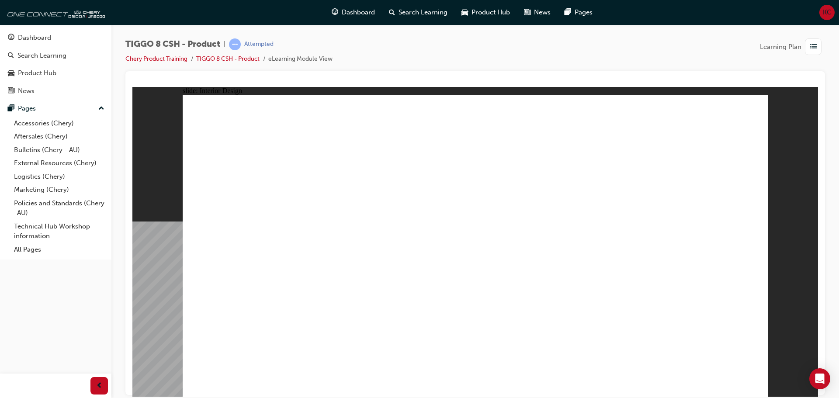
drag, startPoint x: 719, startPoint y: 381, endPoint x: 724, endPoint y: 380, distance: 5.3
drag, startPoint x: 725, startPoint y: 379, endPoint x: 720, endPoint y: 373, distance: 8.7
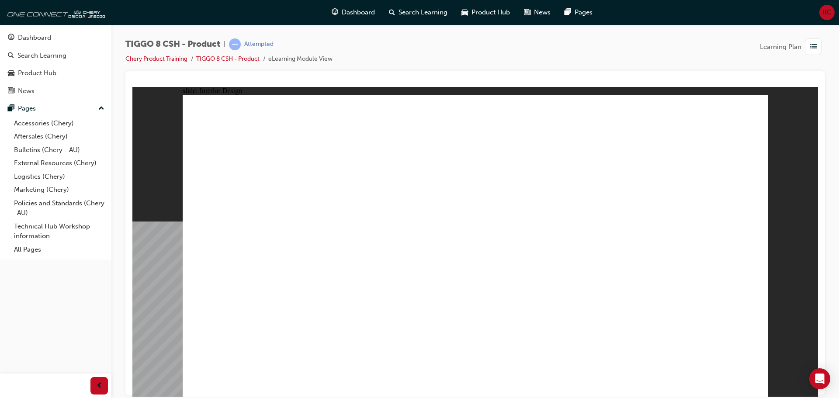
click at [226, 397] on html "slide: Interior Design 15.6'' Interactive Touch Screen Powered by a Qualcomm Sn…" at bounding box center [475, 242] width 686 height 310
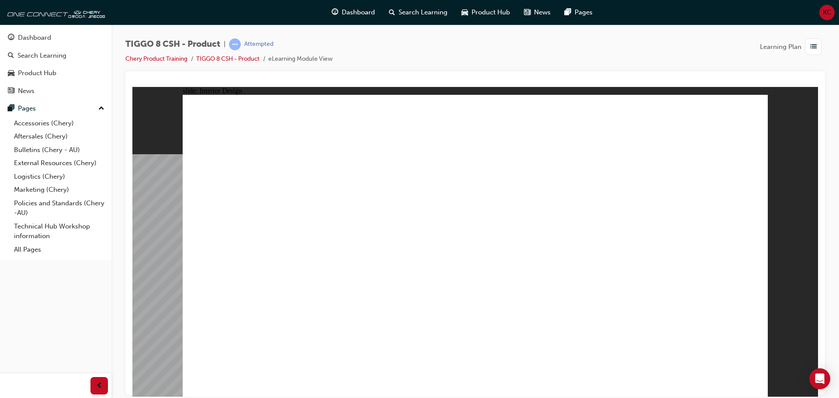
drag, startPoint x: 414, startPoint y: 336, endPoint x: 407, endPoint y: 331, distance: 8.4
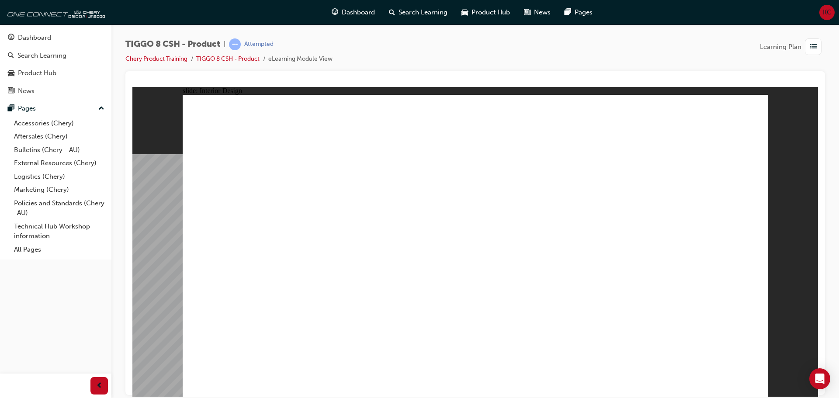
drag, startPoint x: 411, startPoint y: 298, endPoint x: 425, endPoint y: 282, distance: 21.7
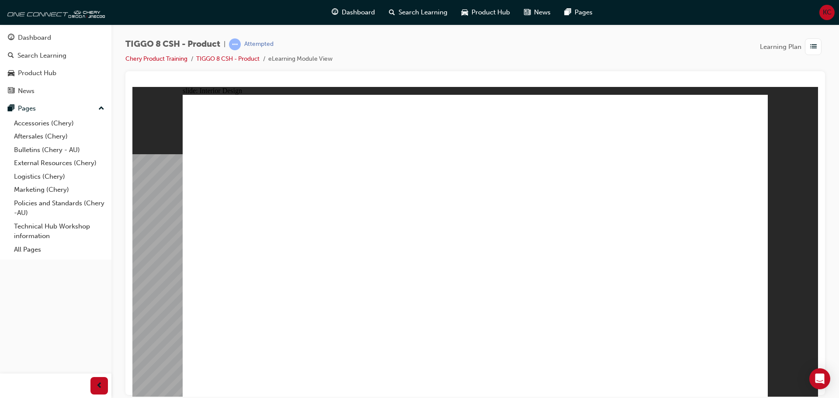
drag, startPoint x: 595, startPoint y: 297, endPoint x: 479, endPoint y: 286, distance: 116.9
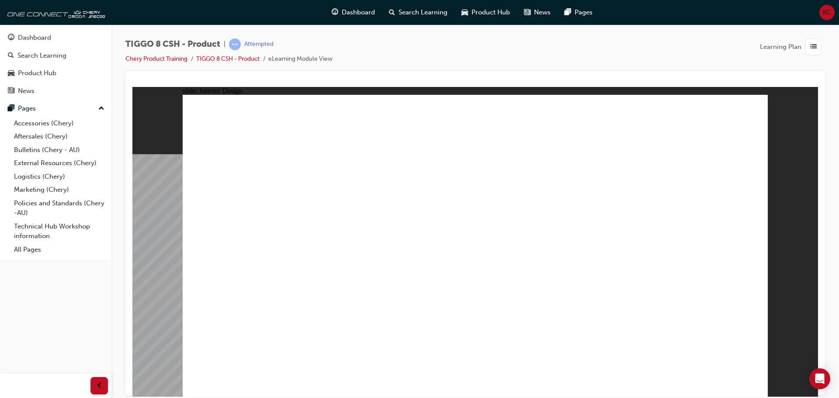
drag, startPoint x: 575, startPoint y: 290, endPoint x: 578, endPoint y: 275, distance: 15.5
drag, startPoint x: 577, startPoint y: 186, endPoint x: 467, endPoint y: 167, distance: 111.8
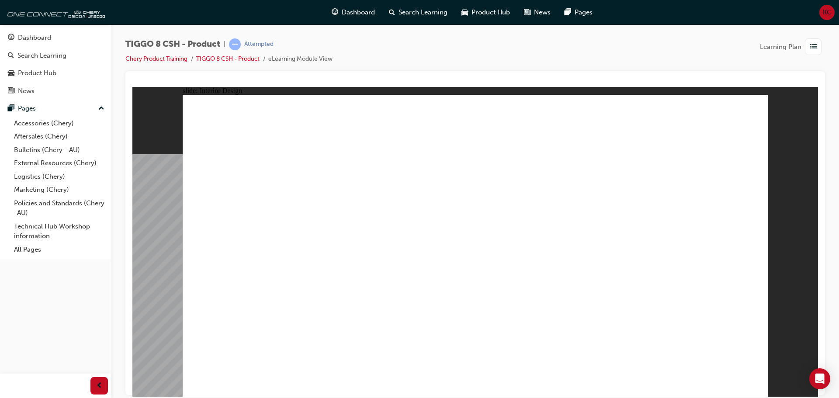
drag, startPoint x: 394, startPoint y: 295, endPoint x: 355, endPoint y: 280, distance: 41.9
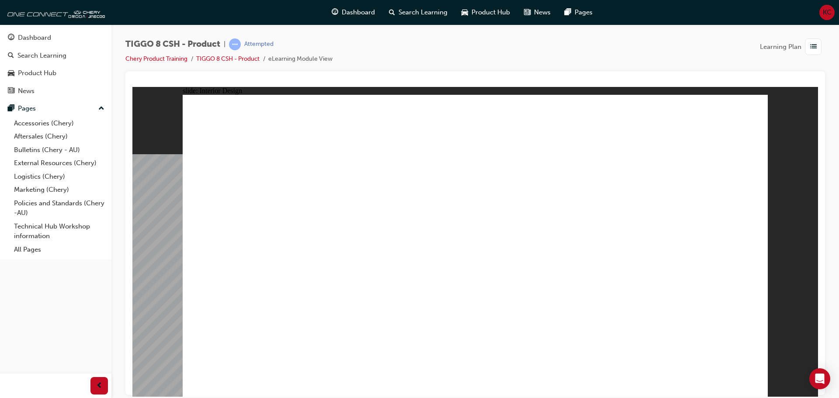
drag, startPoint x: 196, startPoint y: 278, endPoint x: 200, endPoint y: 268, distance: 10.8
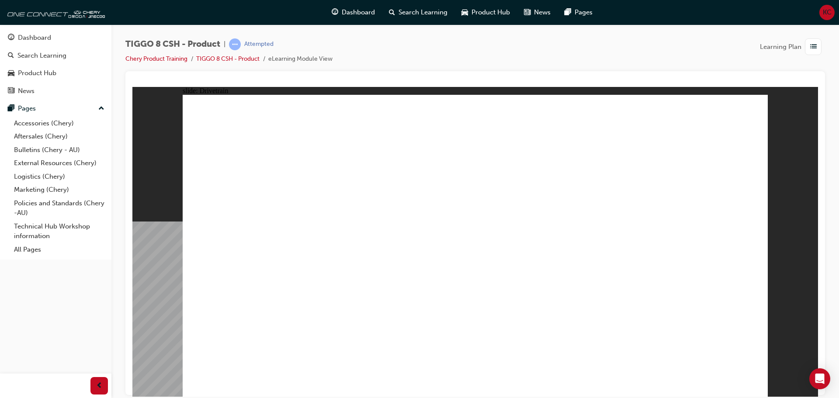
drag, startPoint x: 417, startPoint y: 292, endPoint x: 414, endPoint y: 284, distance: 8.6
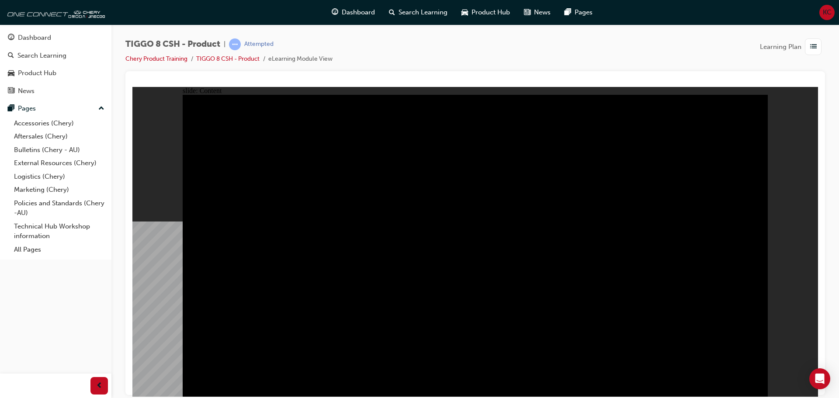
drag, startPoint x: 670, startPoint y: 241, endPoint x: 668, endPoint y: 235, distance: 6.8
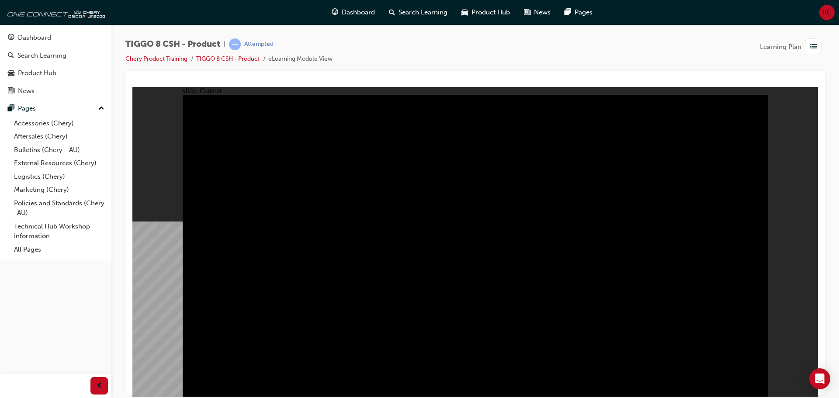
drag, startPoint x: 272, startPoint y: 151, endPoint x: 268, endPoint y: 160, distance: 9.7
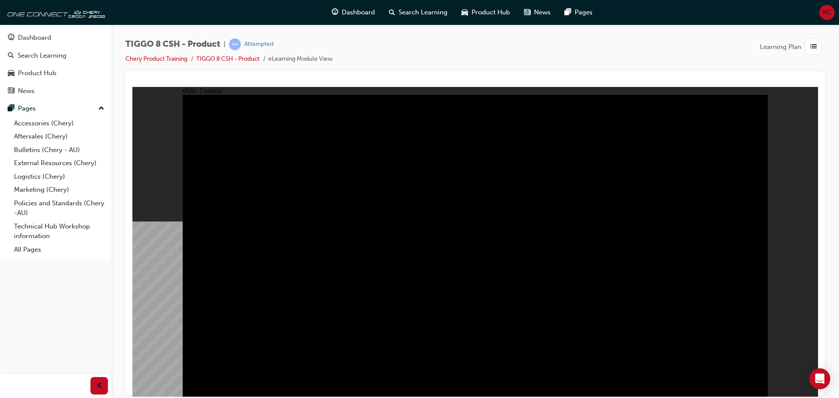
drag, startPoint x: 393, startPoint y: 323, endPoint x: 393, endPoint y: 318, distance: 4.8
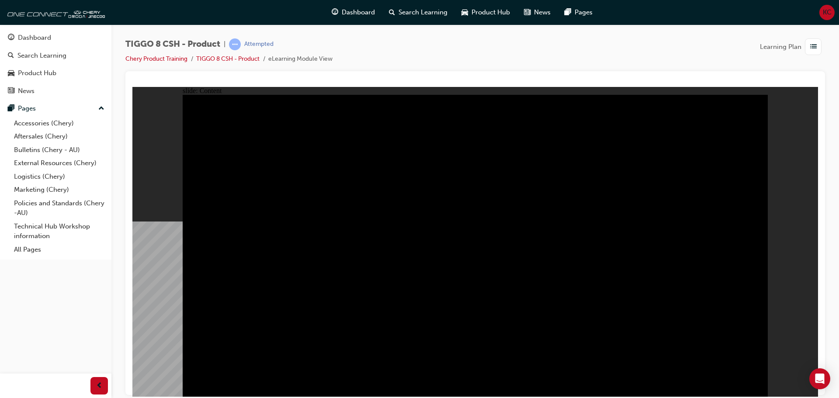
click at [771, 90] on div "slide: Content Rectangle 1 TIGGO 8 7 seats 7 SEATS STANDARD Third-row seats off…" at bounding box center [475, 242] width 686 height 310
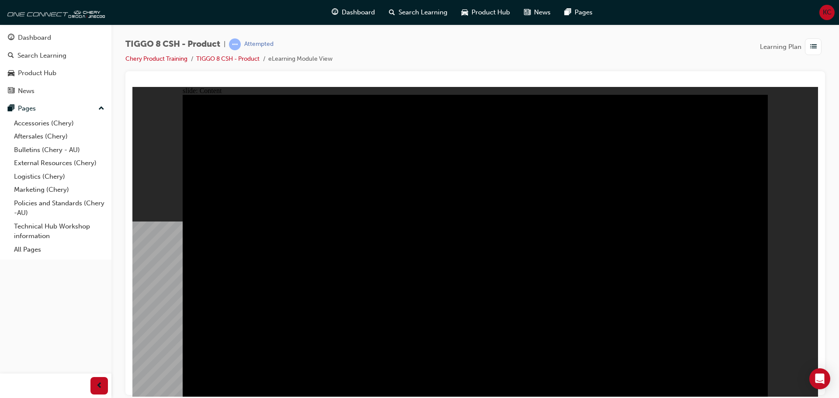
drag, startPoint x: 681, startPoint y: 327, endPoint x: 675, endPoint y: 323, distance: 6.7
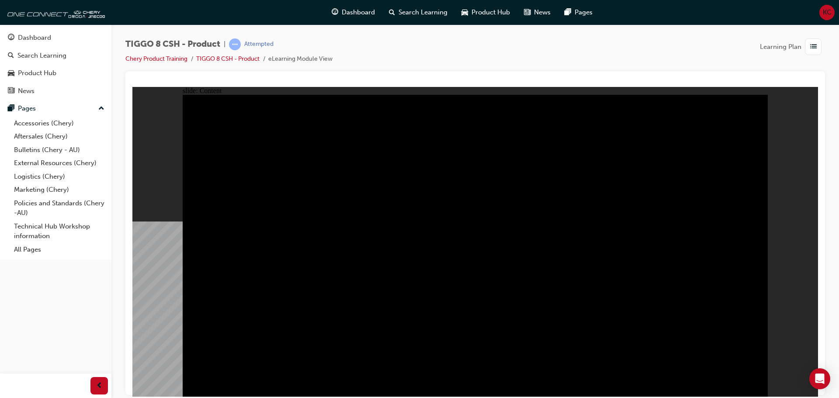
drag, startPoint x: 643, startPoint y: 225, endPoint x: 579, endPoint y: 195, distance: 70.2
drag, startPoint x: 520, startPoint y: 139, endPoint x: 520, endPoint y: 151, distance: 11.8
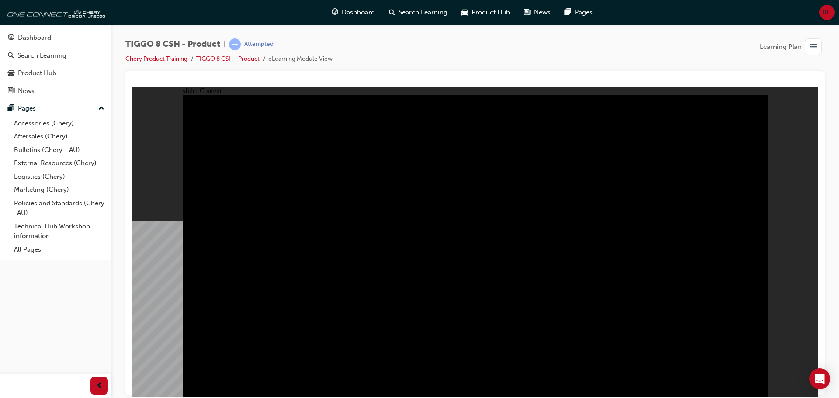
drag, startPoint x: 683, startPoint y: 330, endPoint x: 679, endPoint y: 326, distance: 5.9
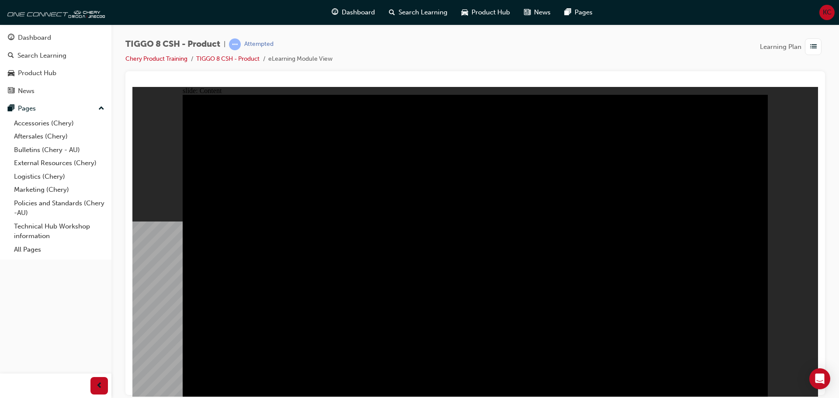
drag, startPoint x: 630, startPoint y: 272, endPoint x: 590, endPoint y: 238, distance: 53.1
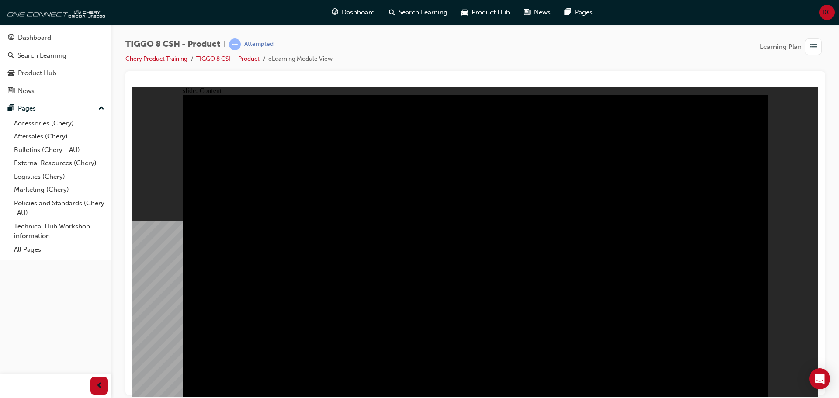
drag, startPoint x: 689, startPoint y: 325, endPoint x: 686, endPoint y: 338, distance: 13.0
drag, startPoint x: 682, startPoint y: 329, endPoint x: 678, endPoint y: 326, distance: 5.0
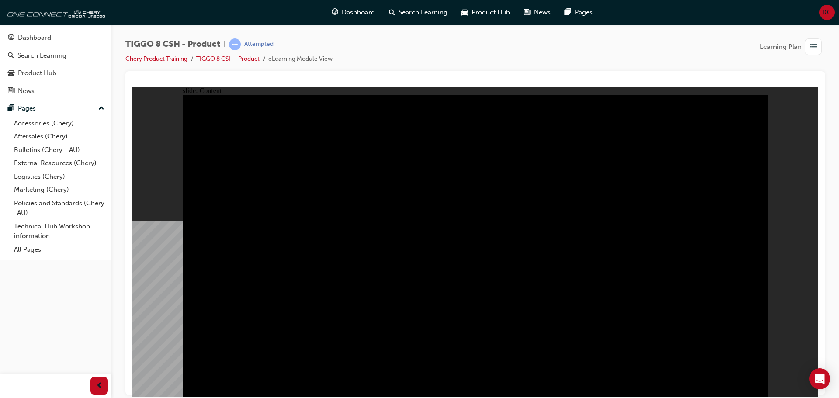
drag, startPoint x: 681, startPoint y: 332, endPoint x: 664, endPoint y: 322, distance: 19.8
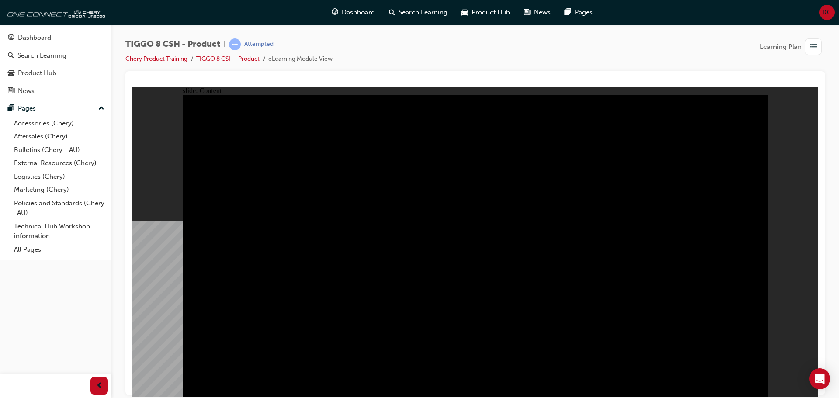
drag, startPoint x: 586, startPoint y: 358, endPoint x: 638, endPoint y: 366, distance: 53.1
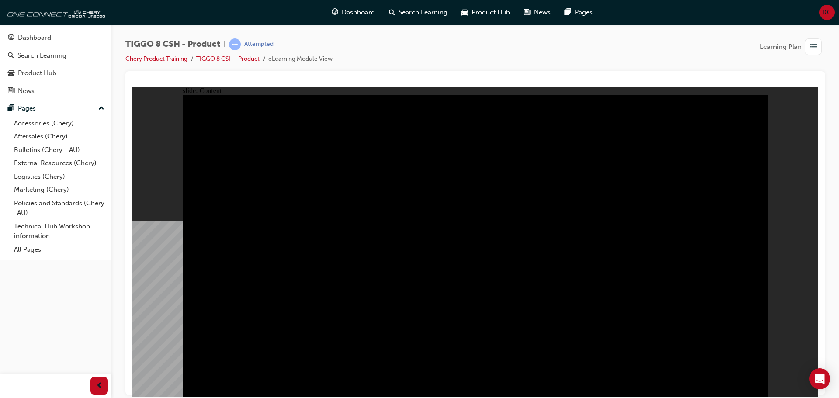
drag, startPoint x: 608, startPoint y: 331, endPoint x: 659, endPoint y: 305, distance: 56.7
drag, startPoint x: 717, startPoint y: 238, endPoint x: 703, endPoint y: 229, distance: 15.8
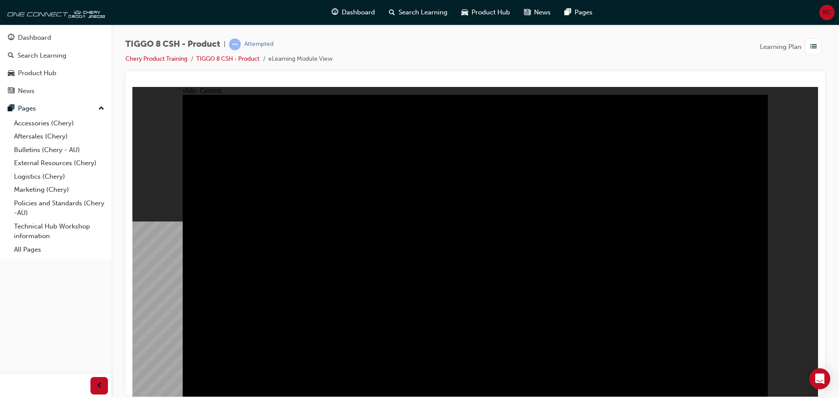
drag, startPoint x: 331, startPoint y: 321, endPoint x: 369, endPoint y: 327, distance: 38.0
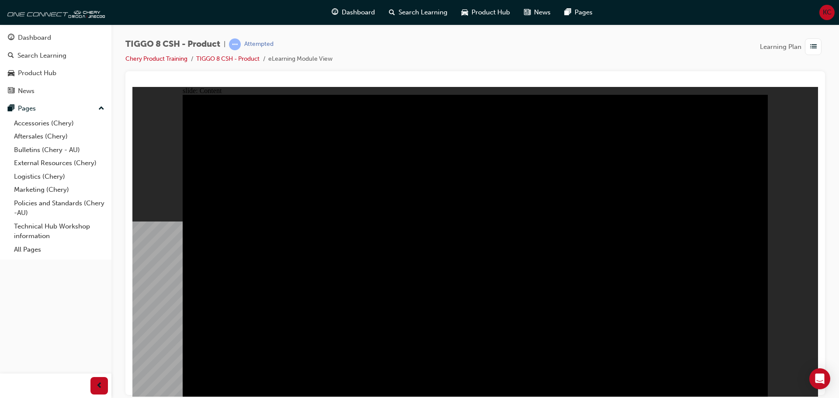
drag, startPoint x: 620, startPoint y: 258, endPoint x: 627, endPoint y: 266, distance: 10.0
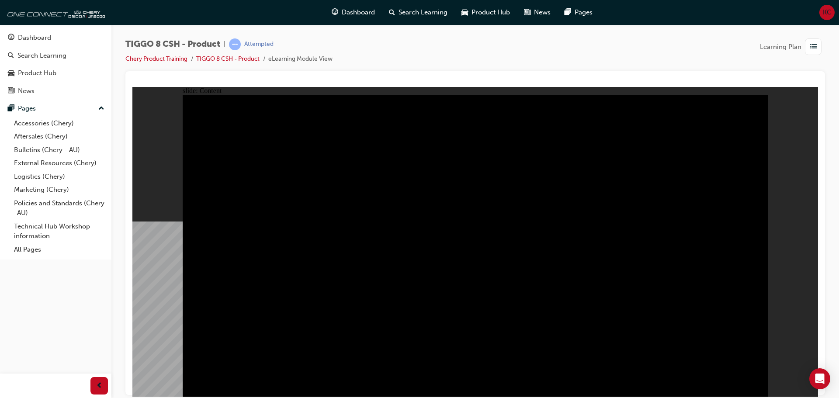
drag, startPoint x: 649, startPoint y: 303, endPoint x: 675, endPoint y: 326, distance: 35.3
drag, startPoint x: 675, startPoint y: 326, endPoint x: 683, endPoint y: 332, distance: 9.6
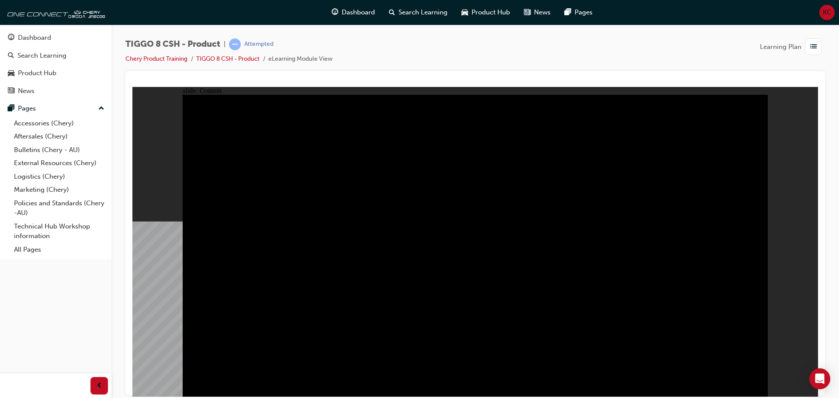
drag, startPoint x: 680, startPoint y: 327, endPoint x: 649, endPoint y: 250, distance: 83.4
drag, startPoint x: 639, startPoint y: 221, endPoint x: 629, endPoint y: 212, distance: 13.9
drag, startPoint x: 629, startPoint y: 212, endPoint x: 599, endPoint y: 200, distance: 31.6
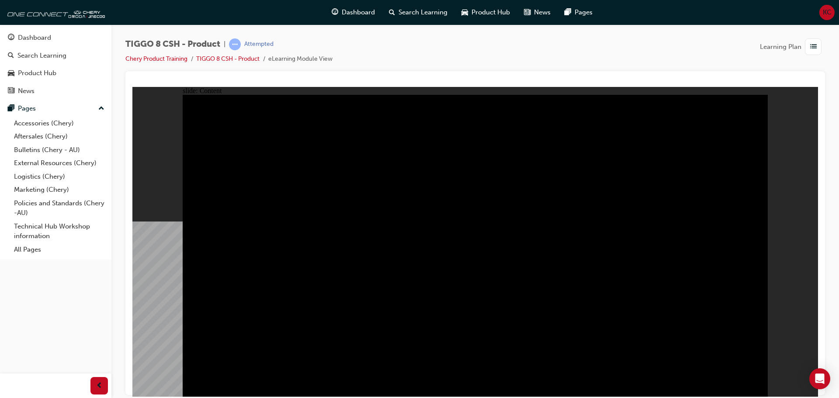
drag, startPoint x: 482, startPoint y: 164, endPoint x: 480, endPoint y: 159, distance: 5.0
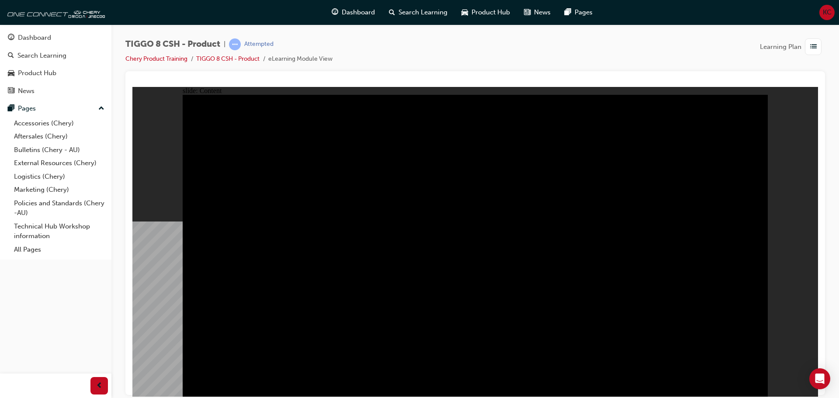
drag, startPoint x: 504, startPoint y: 307, endPoint x: 408, endPoint y: 336, distance: 99.6
drag, startPoint x: 294, startPoint y: 332, endPoint x: 290, endPoint y: 326, distance: 7.3
drag, startPoint x: 259, startPoint y: 246, endPoint x: 269, endPoint y: 202, distance: 45.6
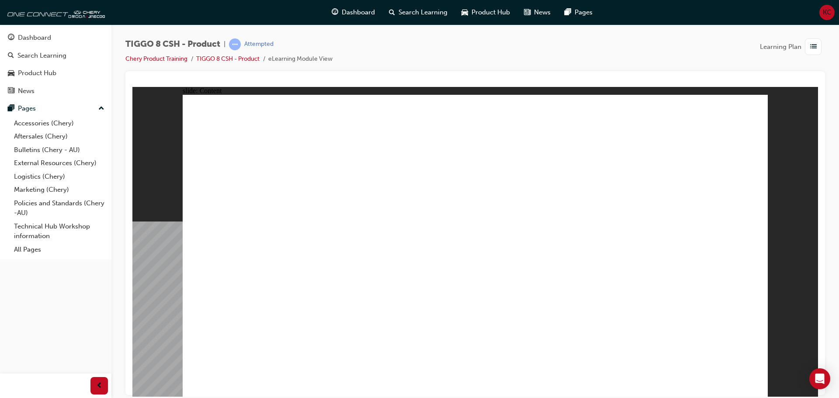
drag, startPoint x: 613, startPoint y: 165, endPoint x: 582, endPoint y: 188, distance: 38.5
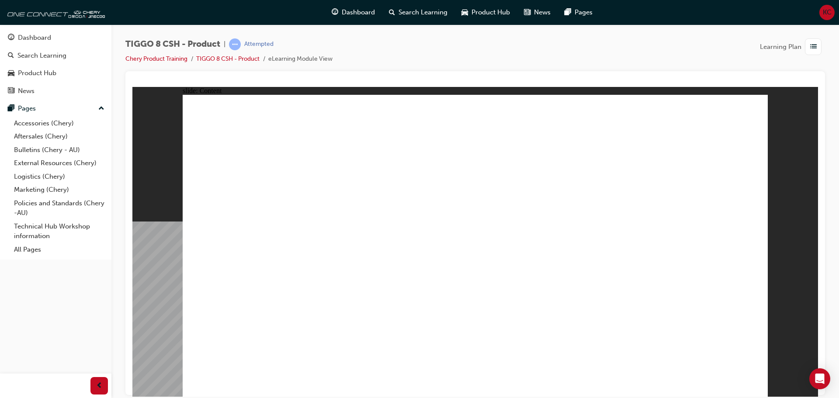
drag, startPoint x: 612, startPoint y: 352, endPoint x: 557, endPoint y: 353, distance: 54.2
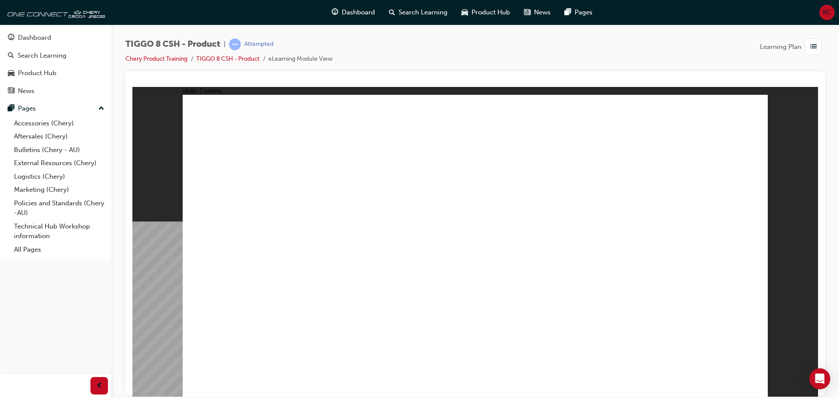
drag, startPoint x: 583, startPoint y: 282, endPoint x: 591, endPoint y: 282, distance: 8.3
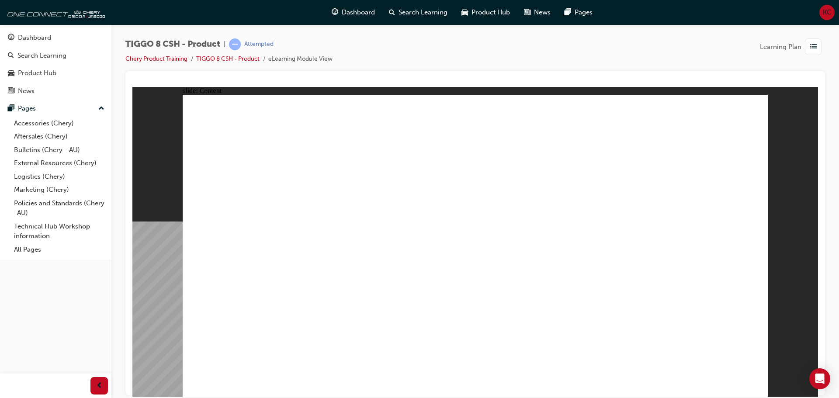
drag, startPoint x: 697, startPoint y: 273, endPoint x: 637, endPoint y: 306, distance: 68.7
drag, startPoint x: 518, startPoint y: 345, endPoint x: 431, endPoint y: 298, distance: 99.0
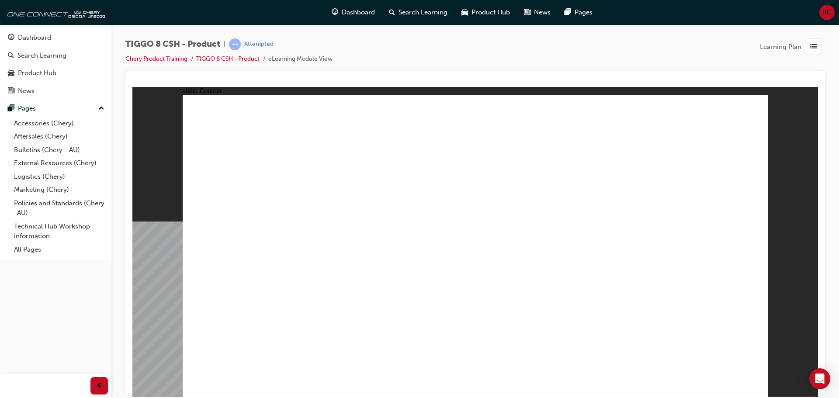
drag, startPoint x: 357, startPoint y: 244, endPoint x: 374, endPoint y: 204, distance: 43.1
drag, startPoint x: 382, startPoint y: 188, endPoint x: 641, endPoint y: 161, distance: 261.1
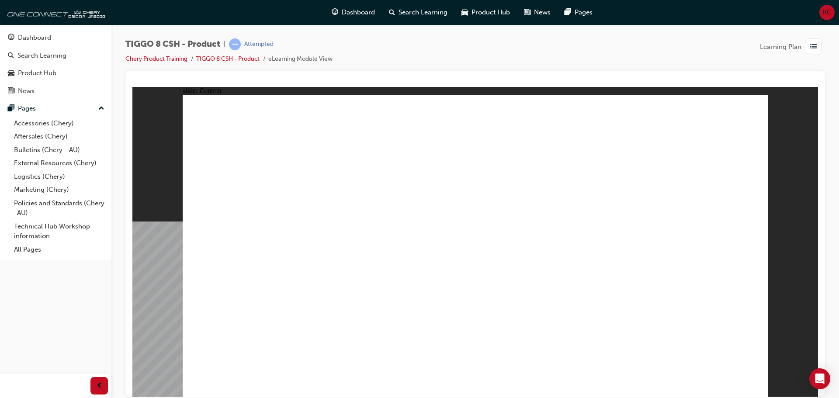
drag, startPoint x: 590, startPoint y: 248, endPoint x: 588, endPoint y: 244, distance: 5.0
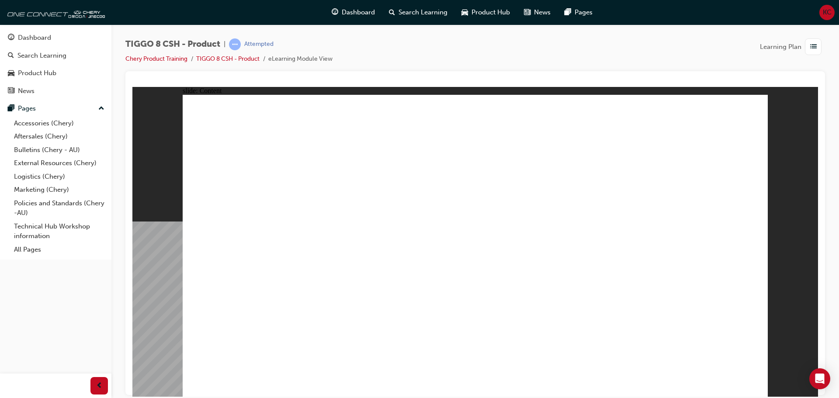
drag, startPoint x: 275, startPoint y: 204, endPoint x: 270, endPoint y: 196, distance: 9.6
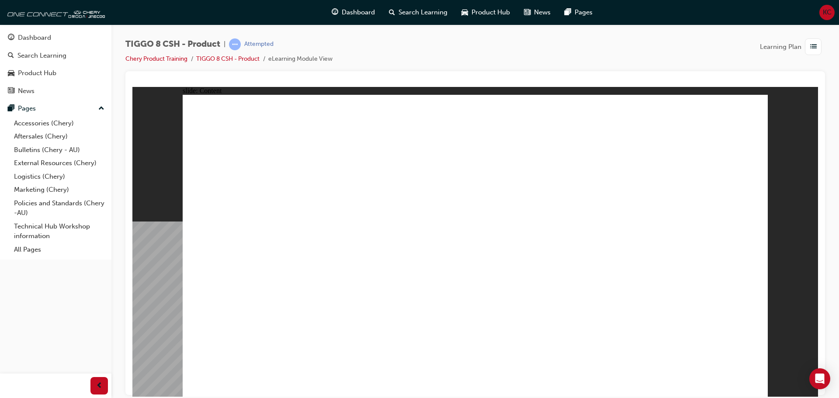
drag, startPoint x: 534, startPoint y: 346, endPoint x: 538, endPoint y: 342, distance: 4.9
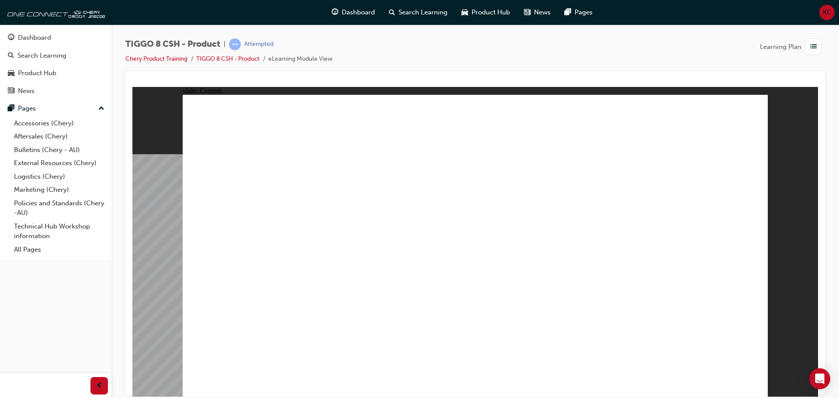
drag, startPoint x: 550, startPoint y: 313, endPoint x: 504, endPoint y: 301, distance: 47.6
drag, startPoint x: 709, startPoint y: 132, endPoint x: 711, endPoint y: 125, distance: 7.3
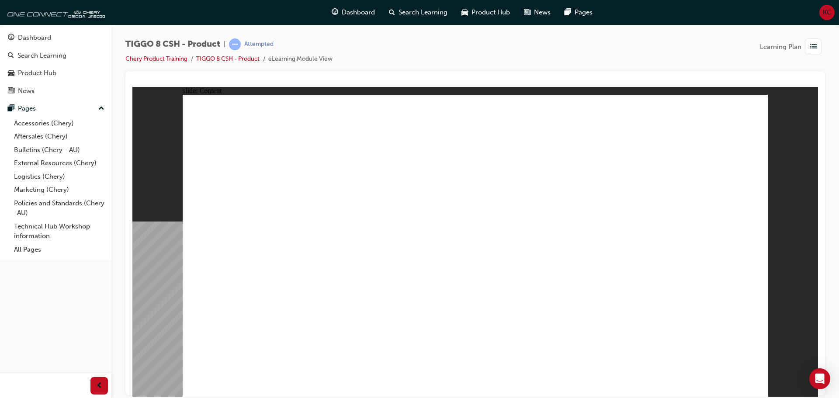
drag, startPoint x: 280, startPoint y: 312, endPoint x: 315, endPoint y: 303, distance: 35.6
drag, startPoint x: 392, startPoint y: 305, endPoint x: 418, endPoint y: 304, distance: 25.8
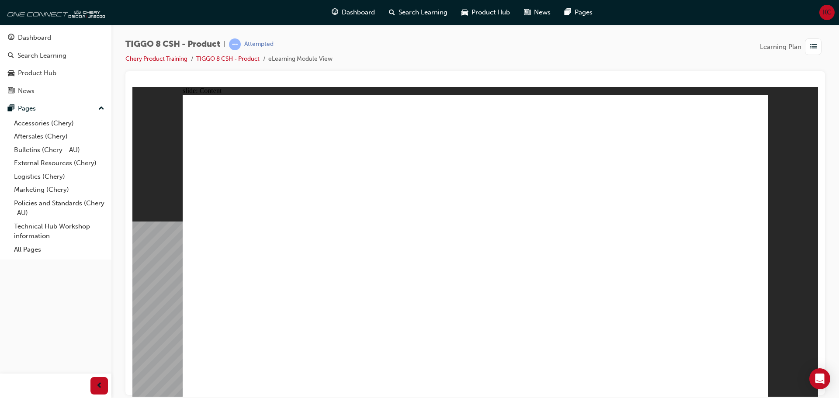
drag, startPoint x: 756, startPoint y: 386, endPoint x: 752, endPoint y: 382, distance: 5.9
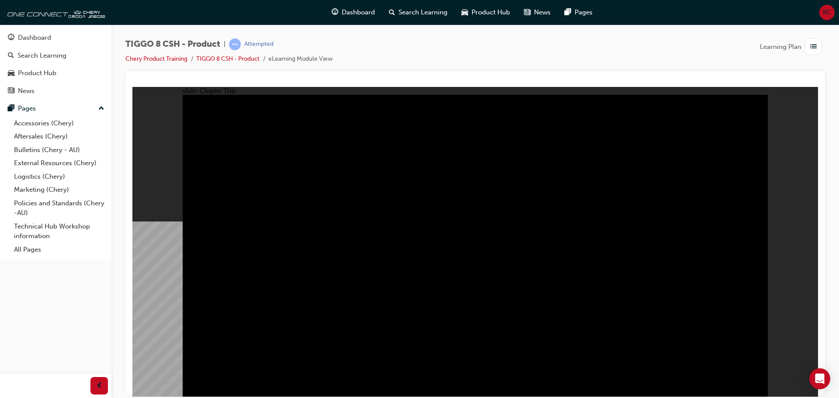
radio input "true"
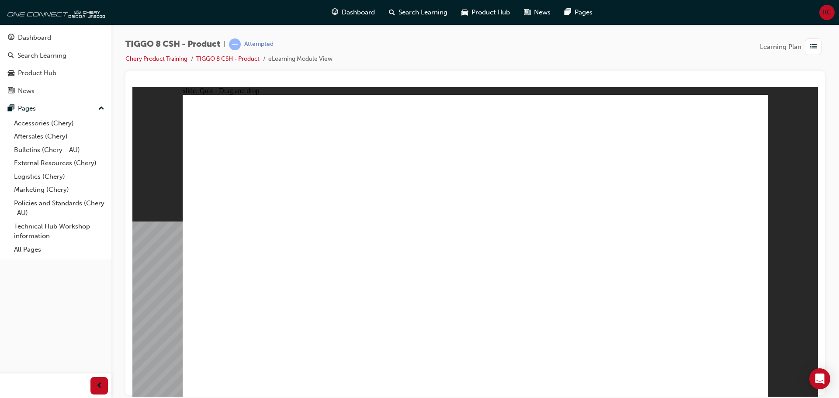
drag, startPoint x: 542, startPoint y: 113, endPoint x: 329, endPoint y: 255, distance: 255.6
drag, startPoint x: 699, startPoint y: 125, endPoint x: 251, endPoint y: 258, distance: 466.6
drag, startPoint x: 453, startPoint y: 126, endPoint x: 585, endPoint y: 257, distance: 186.4
drag, startPoint x: 515, startPoint y: 196, endPoint x: 476, endPoint y: 278, distance: 90.9
drag, startPoint x: 670, startPoint y: 212, endPoint x: 678, endPoint y: 269, distance: 57.4
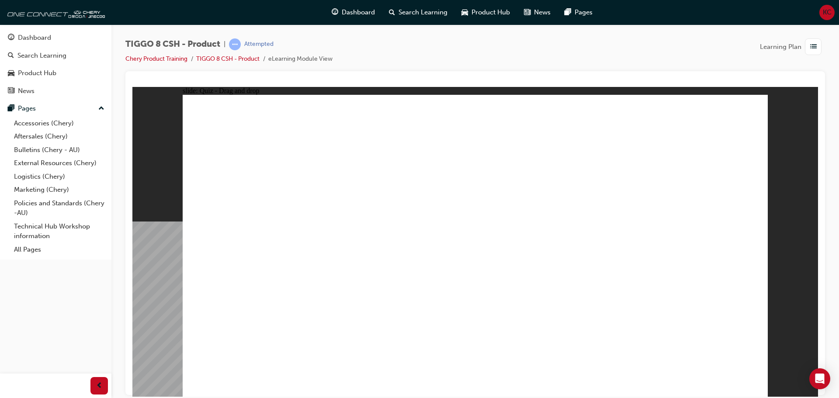
checkbox input "true"
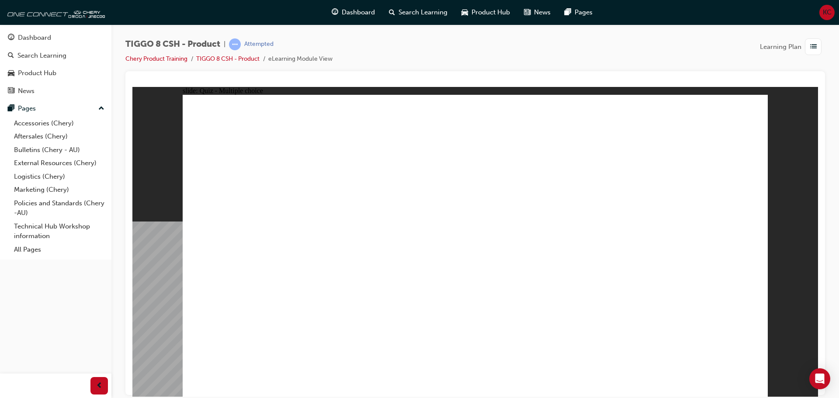
drag, startPoint x: 699, startPoint y: 246, endPoint x: 701, endPoint y: 242, distance: 4.7
radio input "true"
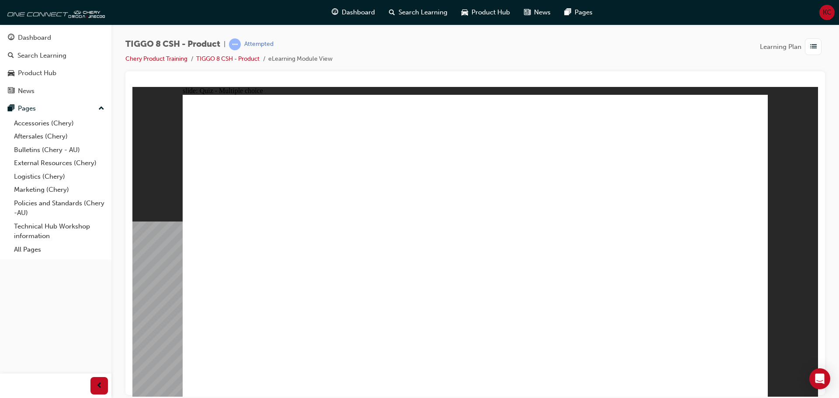
drag, startPoint x: 449, startPoint y: 306, endPoint x: 467, endPoint y: 296, distance: 20.6
drag, startPoint x: 453, startPoint y: 152, endPoint x: 502, endPoint y: 288, distance: 144.8
drag, startPoint x: 675, startPoint y: 124, endPoint x: 579, endPoint y: 269, distance: 174.3
drag, startPoint x: 505, startPoint y: 261, endPoint x: 275, endPoint y: 276, distance: 230.5
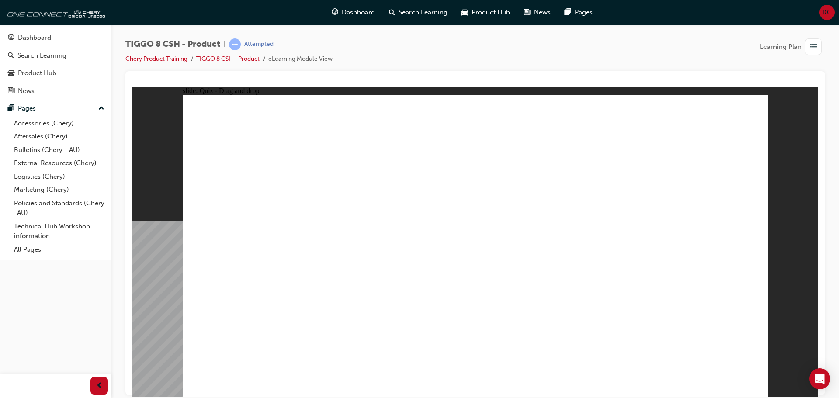
drag, startPoint x: 557, startPoint y: 125, endPoint x: 549, endPoint y: 291, distance: 165.9
drag, startPoint x: 485, startPoint y: 145, endPoint x: 268, endPoint y: 287, distance: 259.6
drag, startPoint x: 457, startPoint y: 146, endPoint x: 304, endPoint y: 280, distance: 203.3
drag, startPoint x: 463, startPoint y: 144, endPoint x: 504, endPoint y: 290, distance: 151.7
drag, startPoint x: 495, startPoint y: 130, endPoint x: 525, endPoint y: 308, distance: 180.4
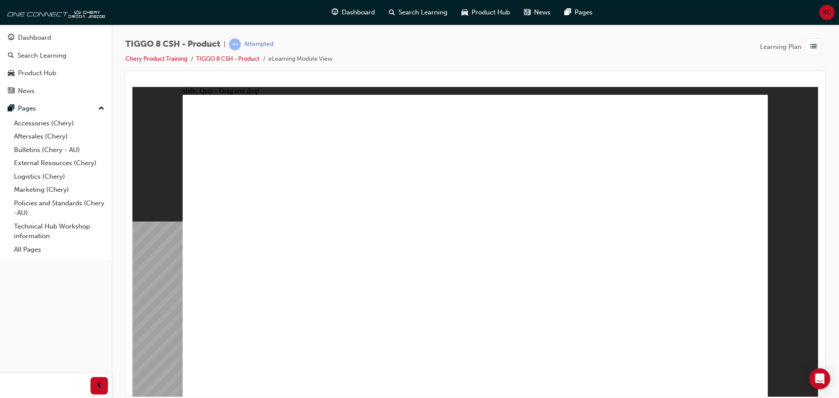
drag, startPoint x: 575, startPoint y: 168, endPoint x: 316, endPoint y: 304, distance: 293.1
drag, startPoint x: 550, startPoint y: 166, endPoint x: 558, endPoint y: 306, distance: 140.6
drag, startPoint x: 590, startPoint y: 145, endPoint x: 241, endPoint y: 291, distance: 378.6
drag, startPoint x: 565, startPoint y: 145, endPoint x: 605, endPoint y: 316, distance: 175.4
drag, startPoint x: 670, startPoint y: 146, endPoint x: 302, endPoint y: 299, distance: 398.5
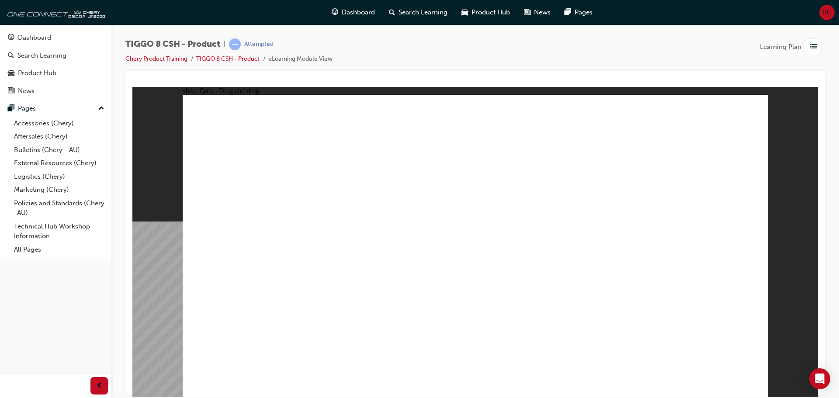
drag, startPoint x: 663, startPoint y: 153, endPoint x: 571, endPoint y: 328, distance: 197.9
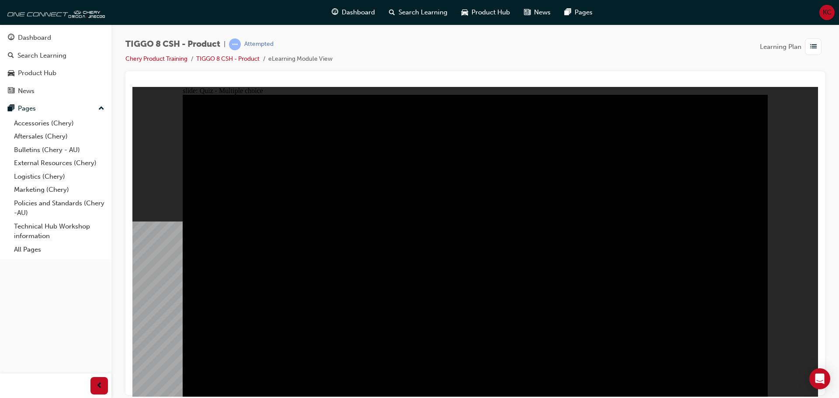
radio input "true"
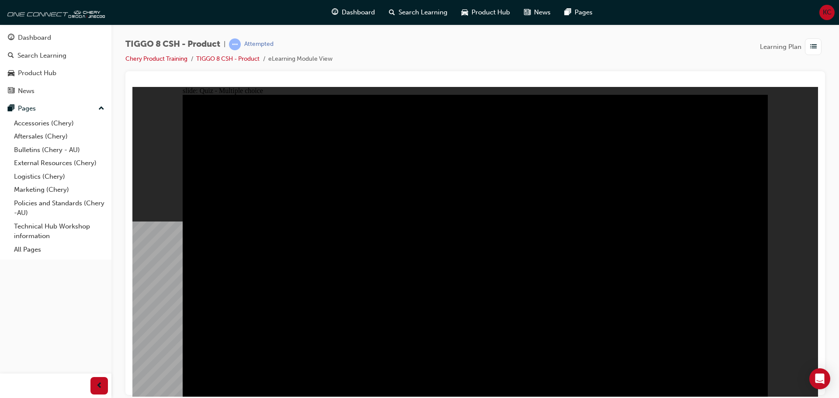
radio input "true"
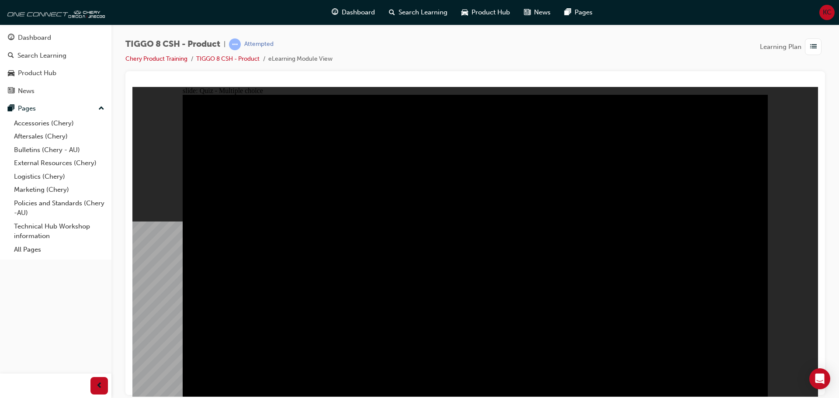
checkbox input "true"
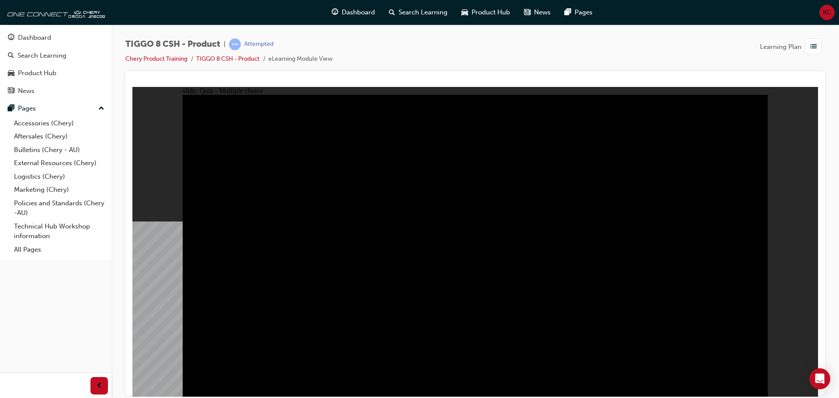
checkbox input "true"
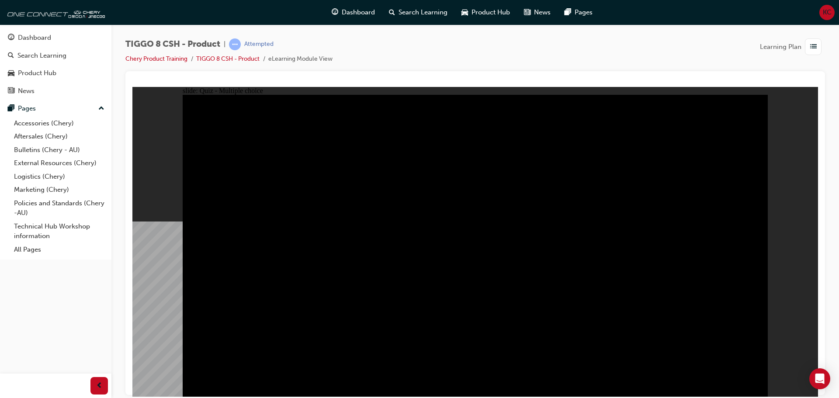
checkbox input "true"
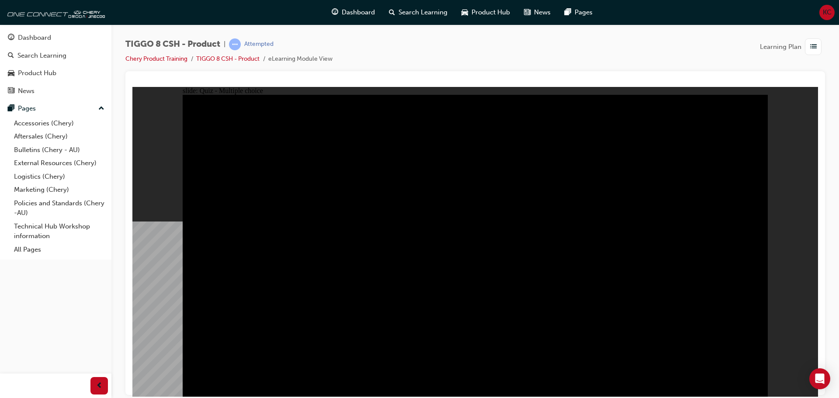
checkbox input "true"
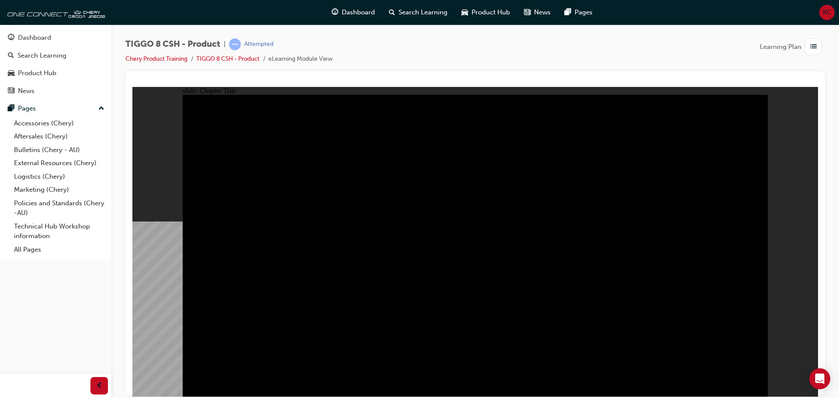
radio input "true"
drag, startPoint x: 398, startPoint y: 298, endPoint x: 391, endPoint y: 293, distance: 8.5
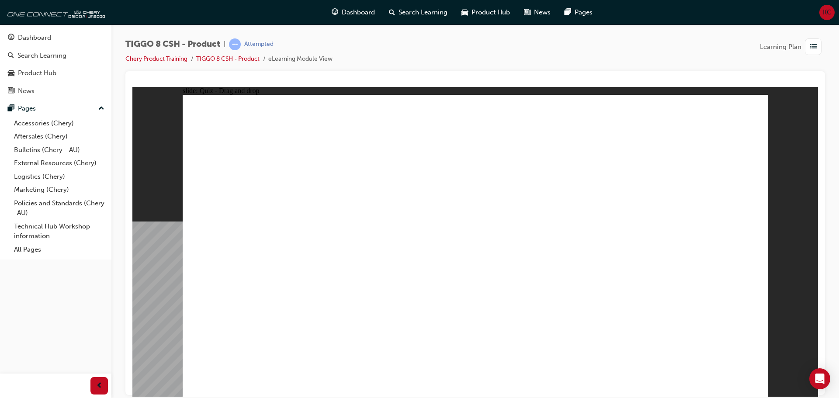
drag, startPoint x: 535, startPoint y: 117, endPoint x: 320, endPoint y: 251, distance: 253.4
drag, startPoint x: 430, startPoint y: 125, endPoint x: 462, endPoint y: 254, distance: 132.9
drag, startPoint x: 499, startPoint y: 188, endPoint x: 470, endPoint y: 180, distance: 30.0
drag, startPoint x: 474, startPoint y: 270, endPoint x: 592, endPoint y: 272, distance: 118.1
drag, startPoint x: 509, startPoint y: 182, endPoint x: 472, endPoint y: 255, distance: 81.9
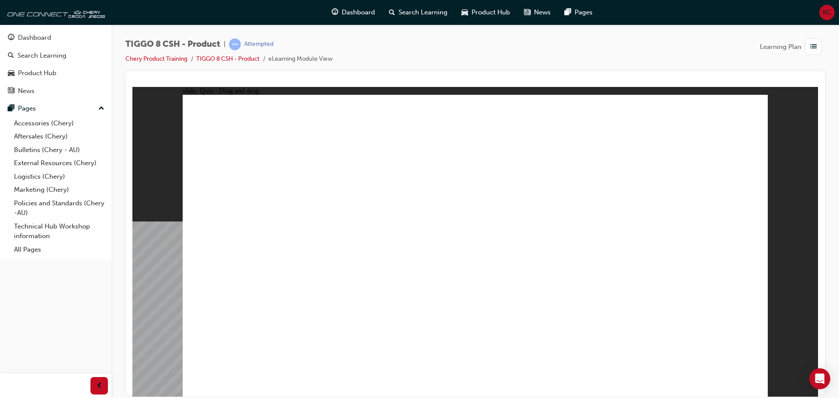
drag, startPoint x: 612, startPoint y: 185, endPoint x: 682, endPoint y: 248, distance: 94.4
drag, startPoint x: 662, startPoint y: 119, endPoint x: 220, endPoint y: 261, distance: 464.4
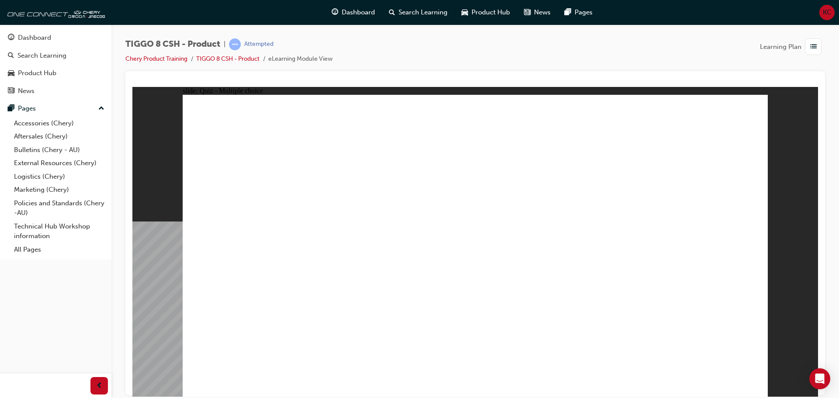
drag, startPoint x: 555, startPoint y: 226, endPoint x: 470, endPoint y: 258, distance: 90.8
checkbox input "true"
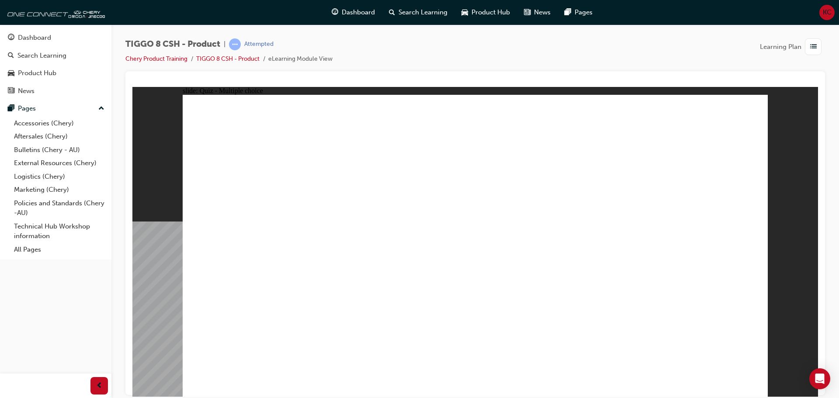
drag, startPoint x: 495, startPoint y: 226, endPoint x: 489, endPoint y: 229, distance: 6.8
radio input "true"
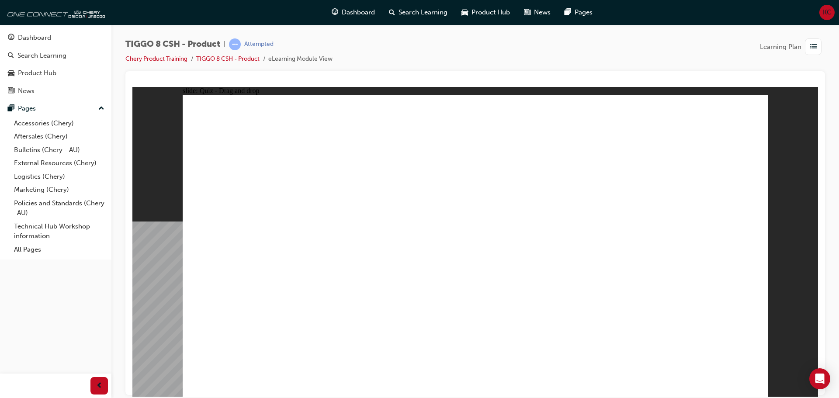
drag, startPoint x: 428, startPoint y: 209, endPoint x: 376, endPoint y: 285, distance: 92.5
drag, startPoint x: 484, startPoint y: 151, endPoint x: 522, endPoint y: 277, distance: 131.7
drag, startPoint x: 577, startPoint y: 163, endPoint x: 571, endPoint y: 260, distance: 97.2
drag, startPoint x: 554, startPoint y: 142, endPoint x: 549, endPoint y: 191, distance: 49.2
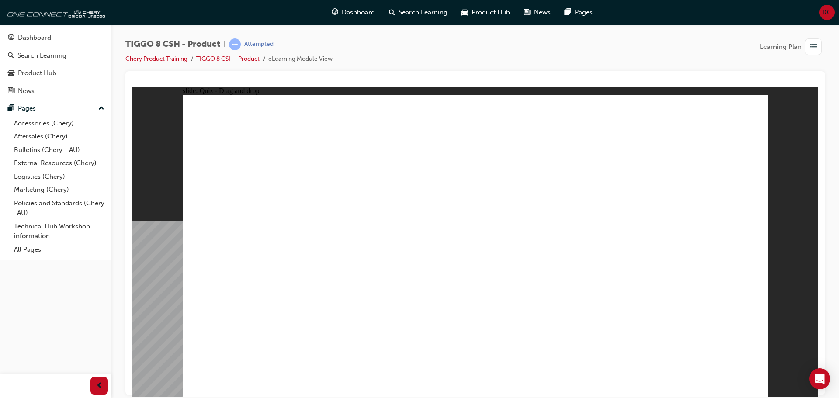
drag, startPoint x: 565, startPoint y: 131, endPoint x: 554, endPoint y: 294, distance: 163.0
drag, startPoint x: 486, startPoint y: 121, endPoint x: 521, endPoint y: 281, distance: 163.4
drag, startPoint x: 587, startPoint y: 147, endPoint x: 572, endPoint y: 271, distance: 124.6
drag, startPoint x: 661, startPoint y: 167, endPoint x: 589, endPoint y: 269, distance: 124.6
drag, startPoint x: 673, startPoint y: 127, endPoint x: 569, endPoint y: 278, distance: 183.0
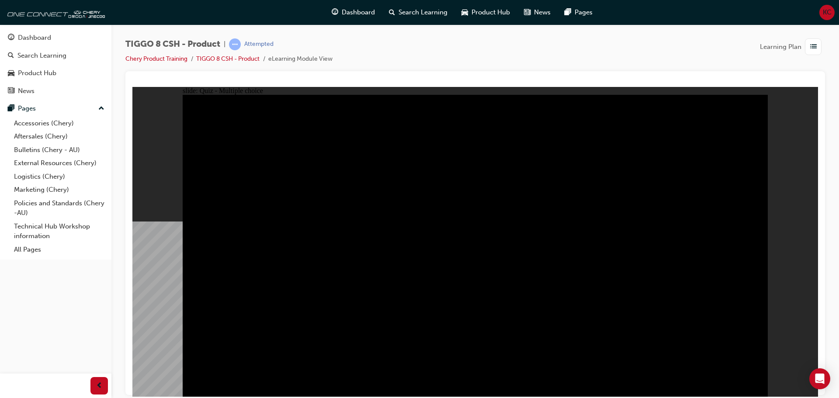
radio input "true"
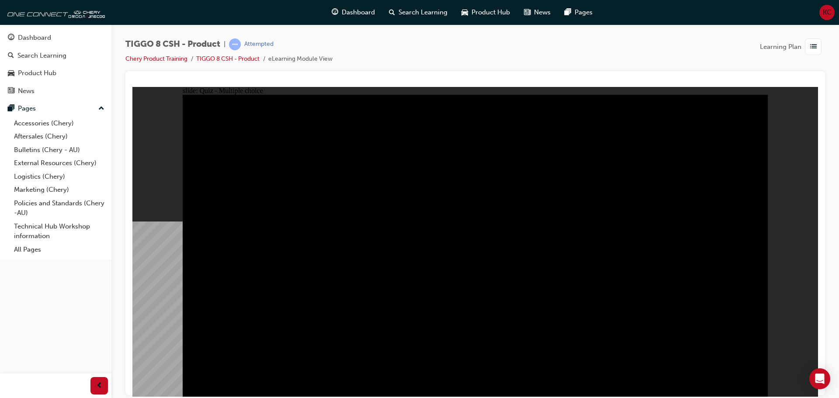
radio input "true"
drag, startPoint x: 504, startPoint y: 223, endPoint x: 498, endPoint y: 223, distance: 5.3
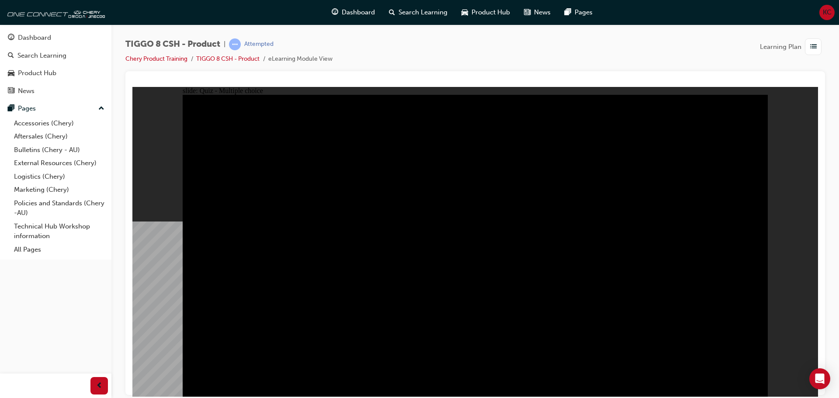
radio input "true"
drag, startPoint x: 398, startPoint y: 299, endPoint x: 393, endPoint y: 291, distance: 10.2
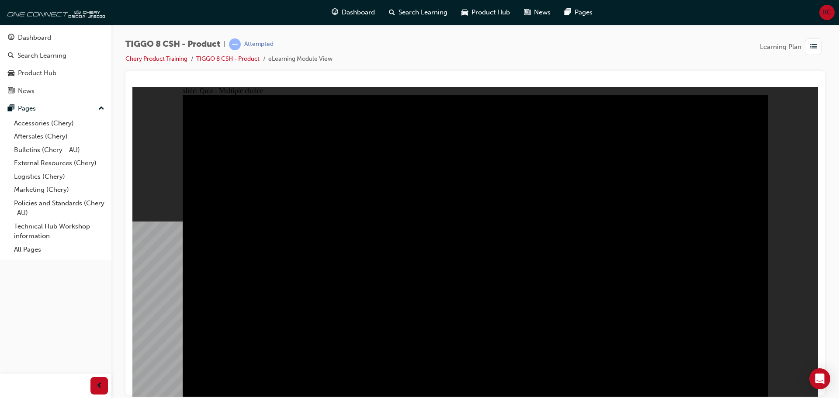
checkbox input "true"
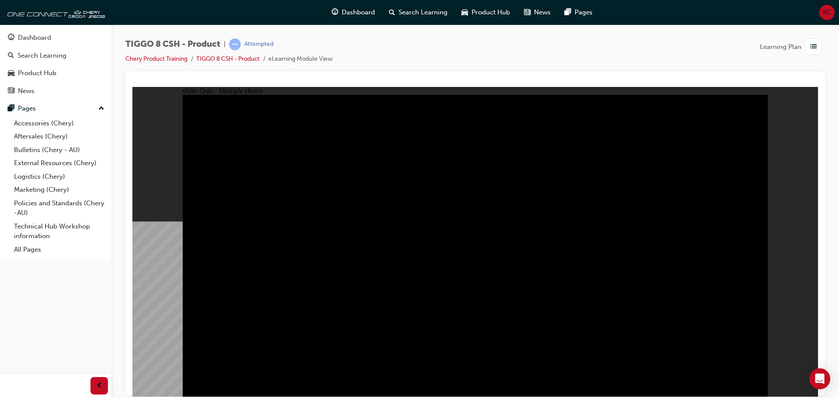
drag, startPoint x: 441, startPoint y: 177, endPoint x: 489, endPoint y: 162, distance: 50.3
checkbox input "true"
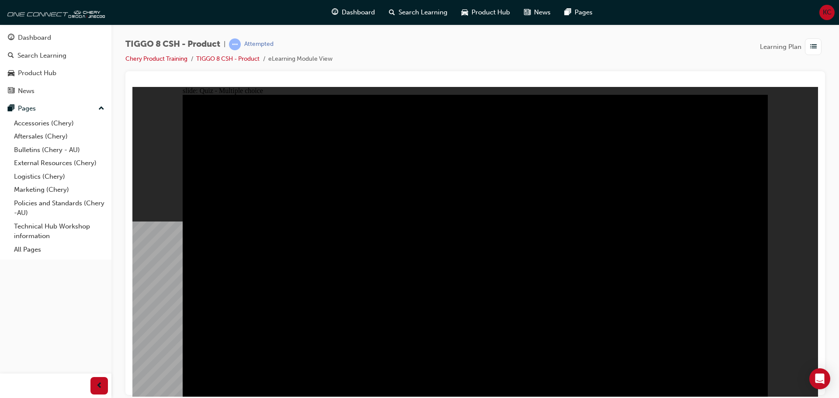
drag, startPoint x: 476, startPoint y: 222, endPoint x: 500, endPoint y: 258, distance: 43.3
checkbox input "true"
drag, startPoint x: 630, startPoint y: 250, endPoint x: 672, endPoint y: 243, distance: 42.6
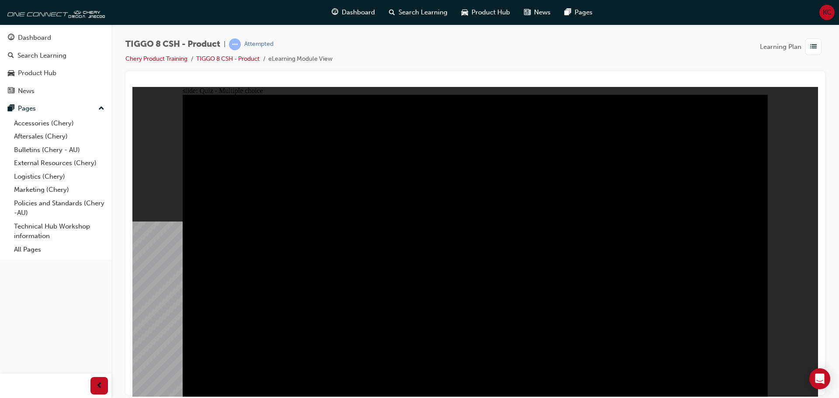
checkbox input "true"
drag, startPoint x: 639, startPoint y: 178, endPoint x: 588, endPoint y: 194, distance: 53.7
checkbox input "true"
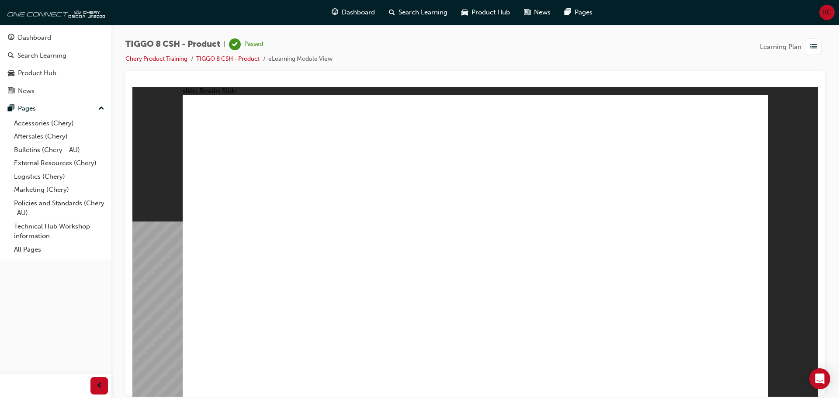
click at [336, 8] on span "guage-icon" at bounding box center [335, 12] width 7 height 11
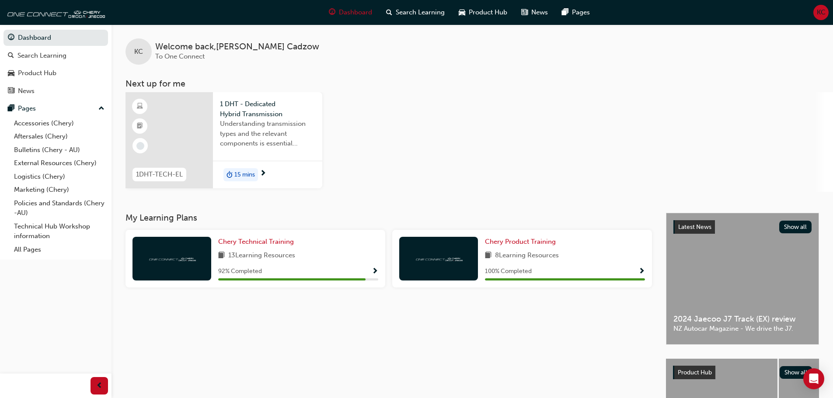
click at [232, 171] on span "duration-icon" at bounding box center [229, 174] width 6 height 11
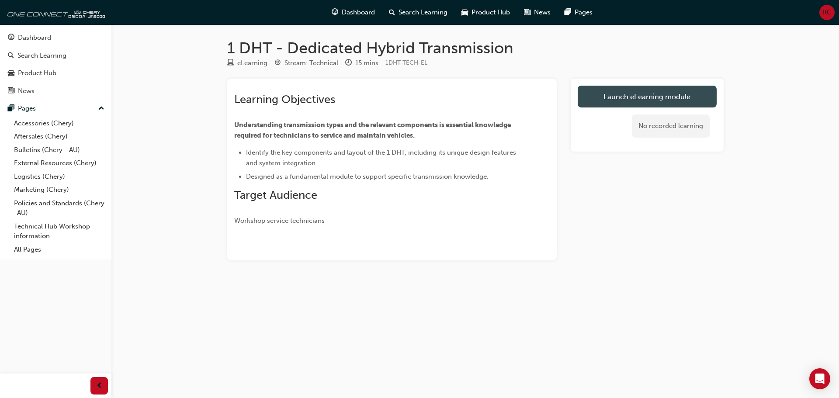
click at [600, 94] on link "Launch eLearning module" at bounding box center [647, 97] width 139 height 22
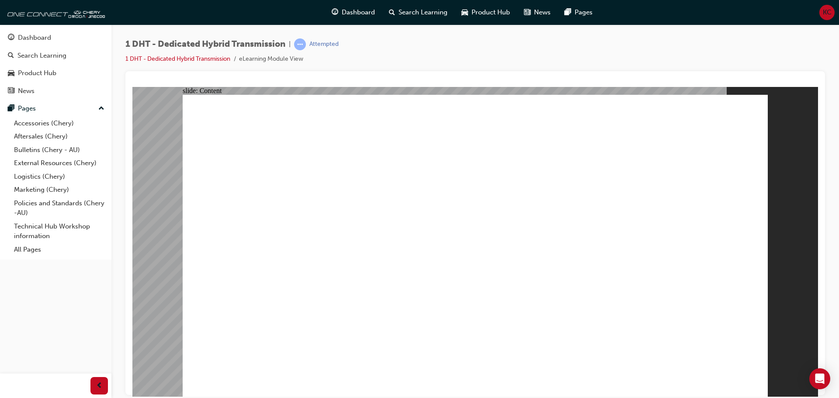
type input "24"
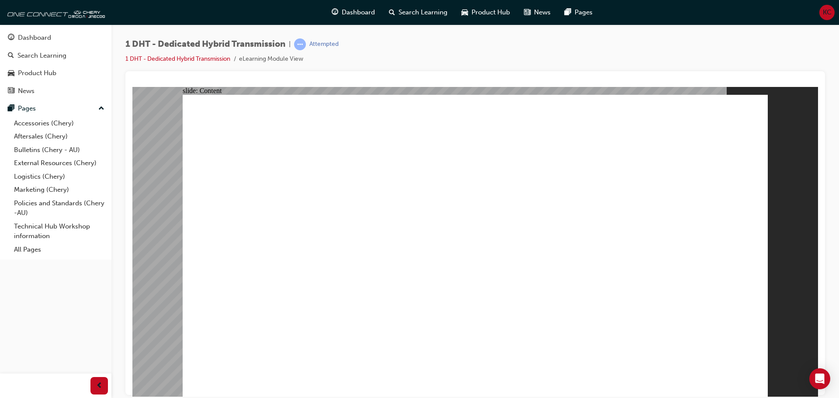
drag, startPoint x: 631, startPoint y: 353, endPoint x: 767, endPoint y: 341, distance: 136.6
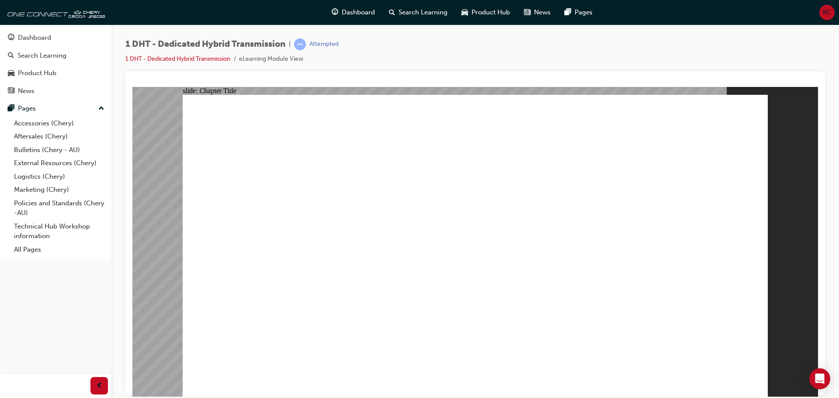
radio input "true"
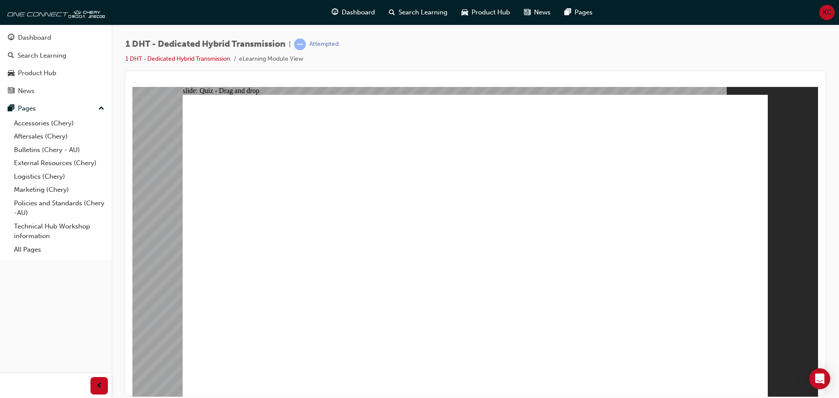
drag, startPoint x: 320, startPoint y: 314, endPoint x: 456, endPoint y: 184, distance: 188.3
drag, startPoint x: 632, startPoint y: 317, endPoint x: 692, endPoint y: 168, distance: 160.3
drag, startPoint x: 464, startPoint y: 319, endPoint x: 460, endPoint y: 179, distance: 140.0
drag, startPoint x: 447, startPoint y: 275, endPoint x: 477, endPoint y: 203, distance: 78.8
drag, startPoint x: 367, startPoint y: 331, endPoint x: 484, endPoint y: 202, distance: 174.0
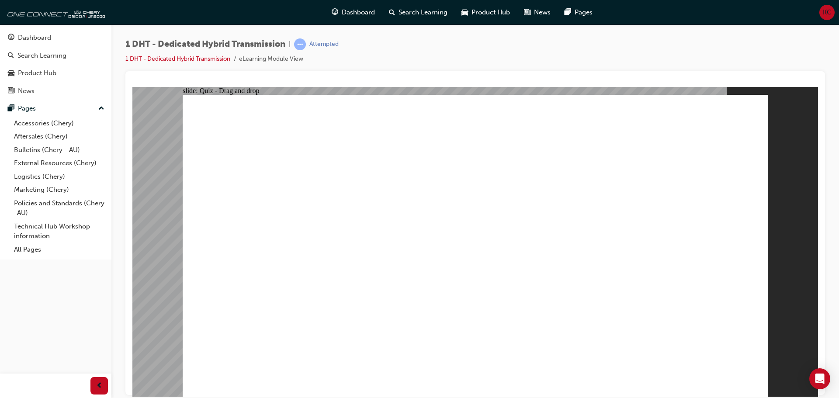
drag, startPoint x: 529, startPoint y: 304, endPoint x: 631, endPoint y: 176, distance: 163.1
drag, startPoint x: 569, startPoint y: 326, endPoint x: 653, endPoint y: 157, distance: 188.7
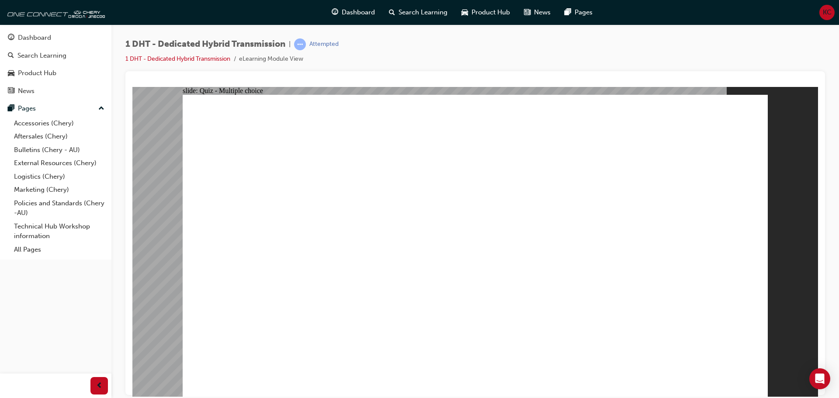
radio input "true"
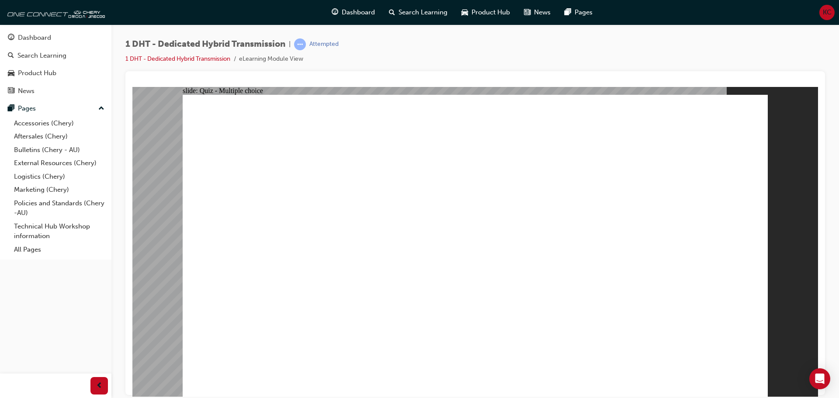
checkbox input "true"
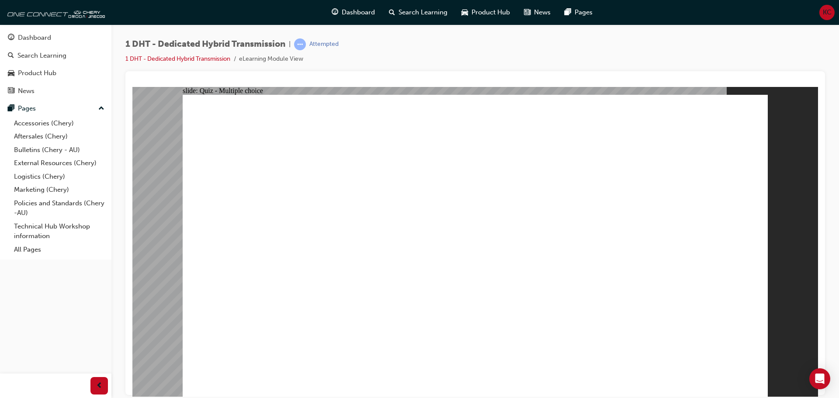
radio input "true"
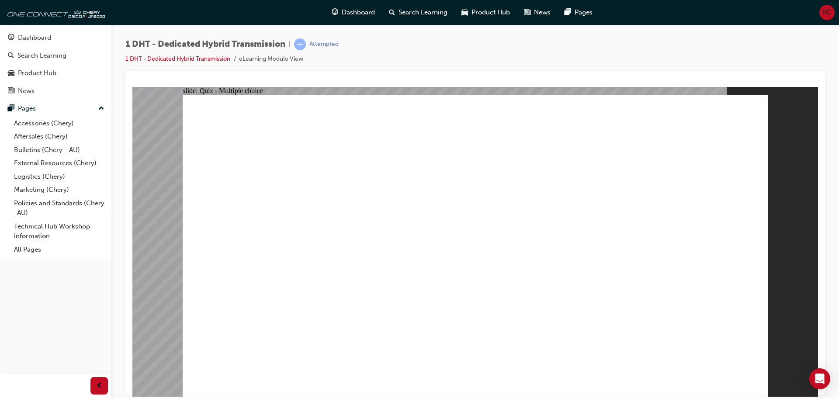
drag, startPoint x: 474, startPoint y: 307, endPoint x: 466, endPoint y: 186, distance: 121.0
drag, startPoint x: 552, startPoint y: 315, endPoint x: 450, endPoint y: 185, distance: 165.7
drag, startPoint x: 432, startPoint y: 311, endPoint x: 692, endPoint y: 172, distance: 294.2
drag, startPoint x: 619, startPoint y: 303, endPoint x: 611, endPoint y: 174, distance: 128.3
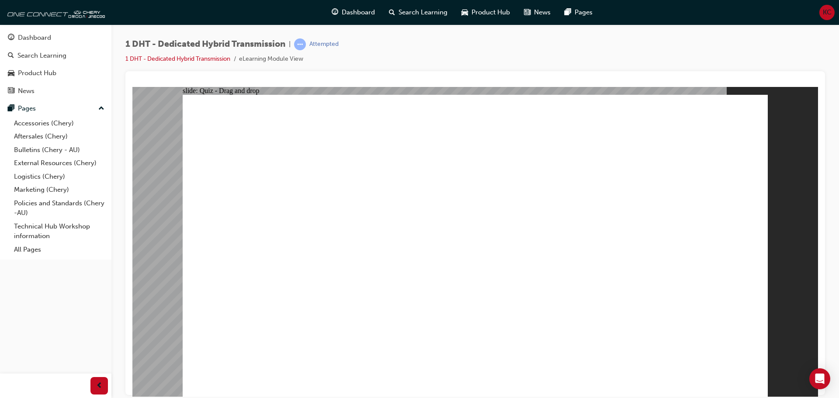
drag, startPoint x: 519, startPoint y: 324, endPoint x: 633, endPoint y: 192, distance: 173.9
drag, startPoint x: 344, startPoint y: 329, endPoint x: 505, endPoint y: 205, distance: 202.6
drag, startPoint x: 272, startPoint y: 325, endPoint x: 477, endPoint y: 204, distance: 238.1
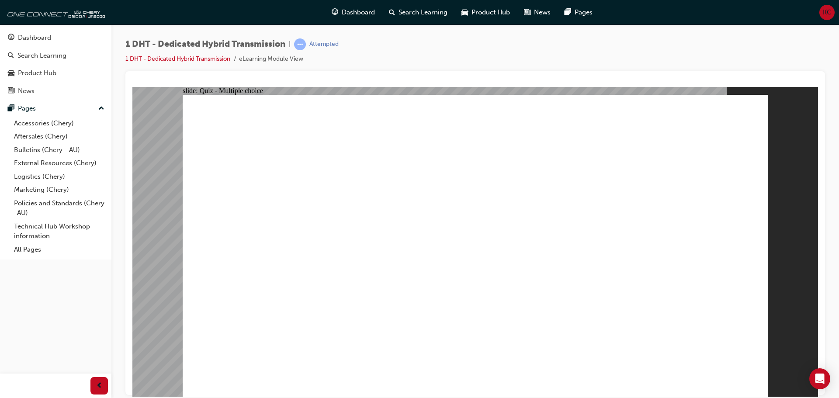
radio input "true"
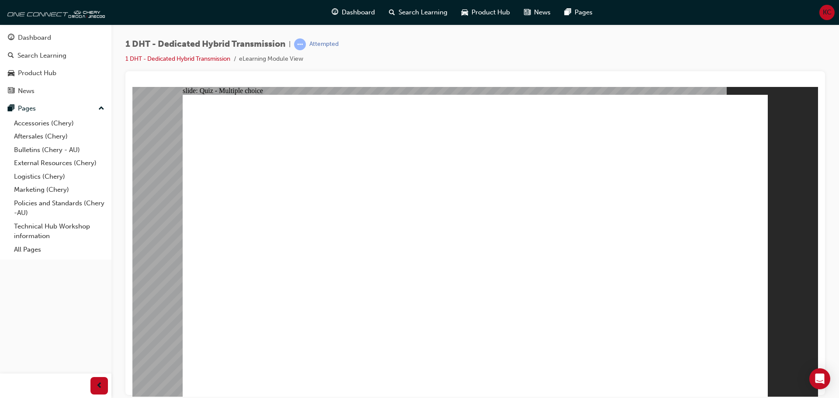
radio input "true"
drag, startPoint x: 575, startPoint y: 178, endPoint x: 565, endPoint y: 204, distance: 28.3
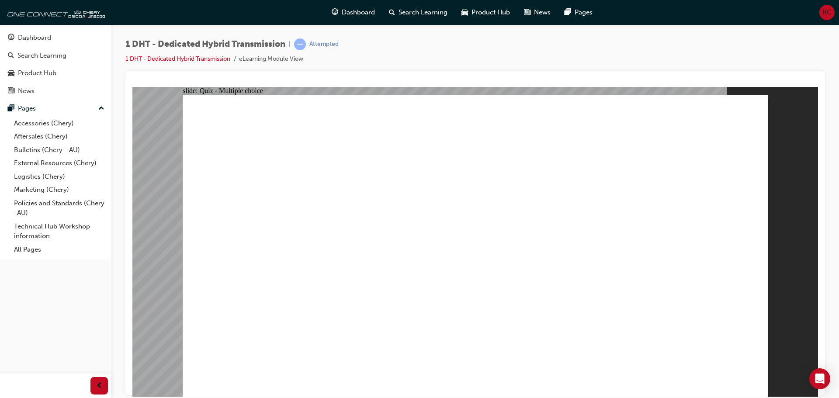
checkbox input "true"
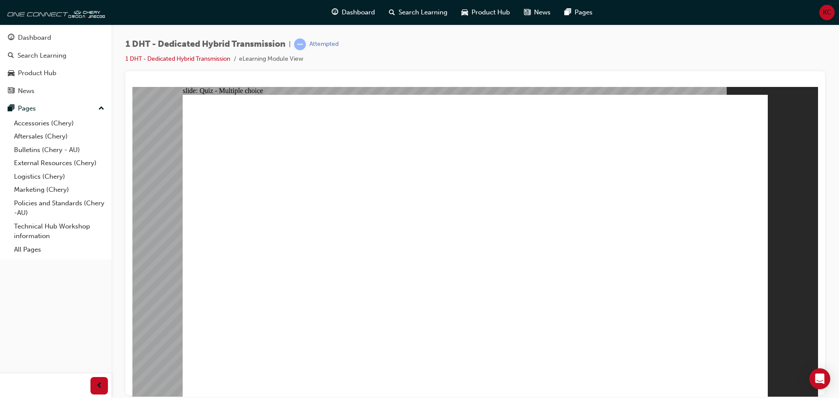
radio input "true"
drag, startPoint x: 503, startPoint y: 244, endPoint x: 449, endPoint y: 194, distance: 73.9
drag, startPoint x: 562, startPoint y: 319, endPoint x: 471, endPoint y: 158, distance: 184.6
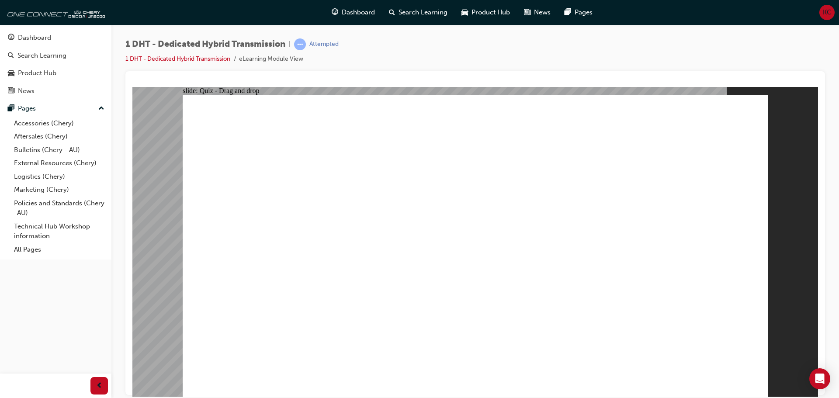
drag, startPoint x: 481, startPoint y: 282, endPoint x: 501, endPoint y: 160, distance: 123.6
drag, startPoint x: 414, startPoint y: 321, endPoint x: 488, endPoint y: 169, distance: 169.1
drag, startPoint x: 521, startPoint y: 314, endPoint x: 514, endPoint y: 170, distance: 144.0
drag, startPoint x: 390, startPoint y: 308, endPoint x: 491, endPoint y: 203, distance: 146.2
drag, startPoint x: 353, startPoint y: 285, endPoint x: 481, endPoint y: 219, distance: 143.7
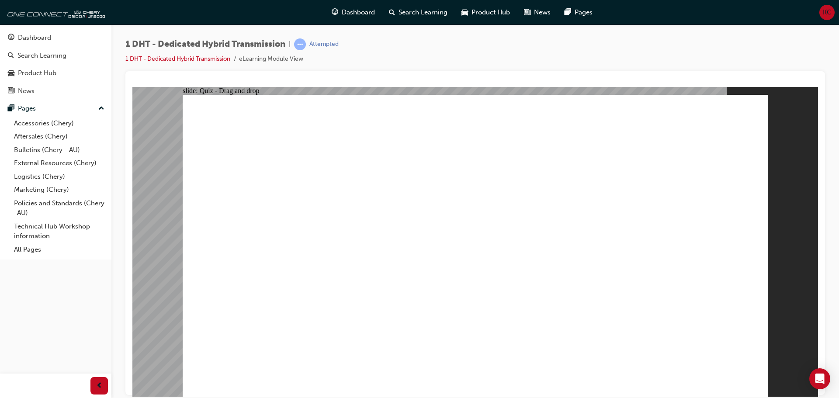
drag, startPoint x: 421, startPoint y: 221, endPoint x: 459, endPoint y: 195, distance: 46.8
drag, startPoint x: 443, startPoint y: 222, endPoint x: 451, endPoint y: 209, distance: 15.3
drag, startPoint x: 433, startPoint y: 174, endPoint x: 618, endPoint y: 173, distance: 184.9
drag, startPoint x: 478, startPoint y: 306, endPoint x: 475, endPoint y: 299, distance: 8.2
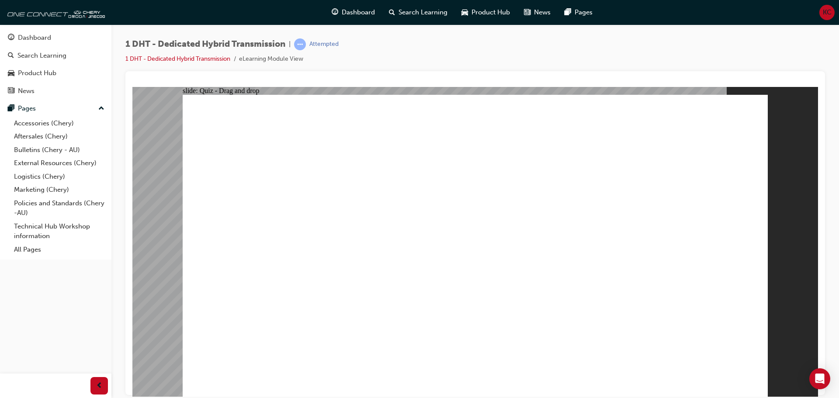
radio input "true"
drag, startPoint x: 487, startPoint y: 304, endPoint x: 481, endPoint y: 295, distance: 11.0
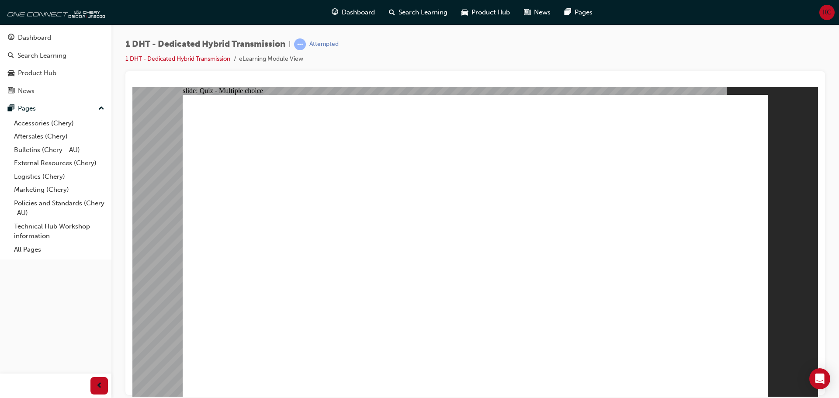
radio input "true"
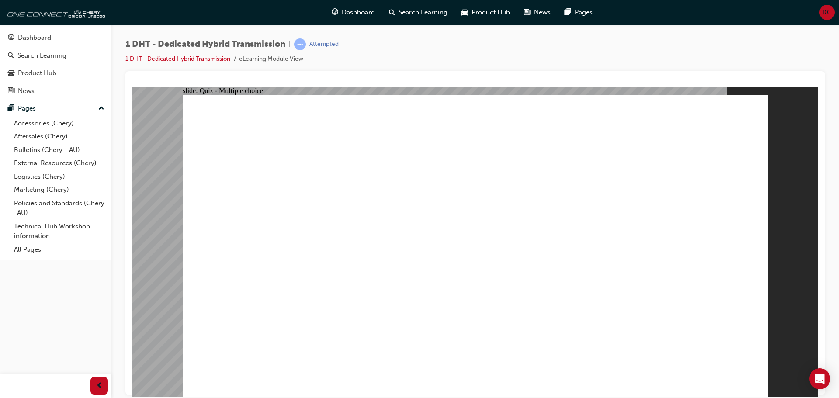
checkbox input "true"
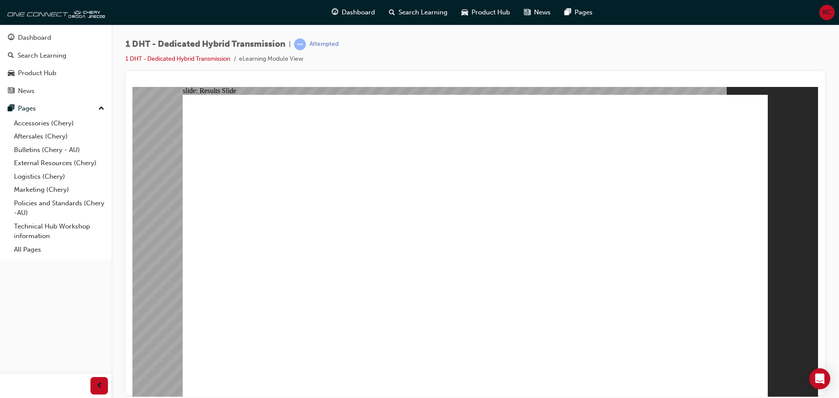
radio input "true"
drag, startPoint x: 411, startPoint y: 297, endPoint x: 403, endPoint y: 290, distance: 10.5
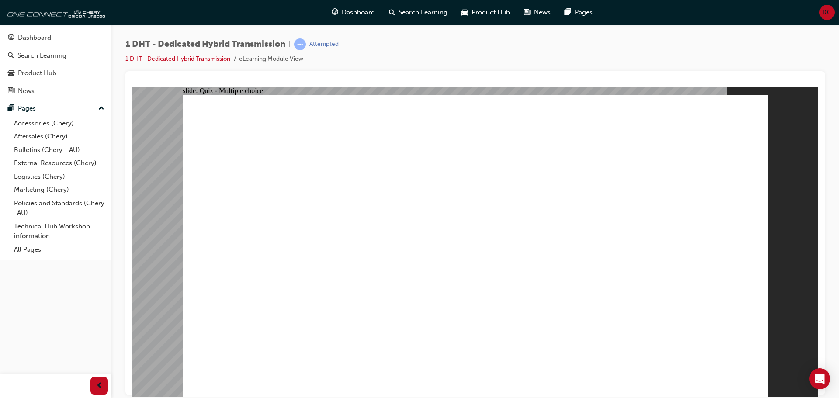
drag, startPoint x: 462, startPoint y: 304, endPoint x: 484, endPoint y: 198, distance: 109.0
drag, startPoint x: 287, startPoint y: 332, endPoint x: 456, endPoint y: 197, distance: 215.9
drag, startPoint x: 351, startPoint y: 327, endPoint x: 439, endPoint y: 198, distance: 156.7
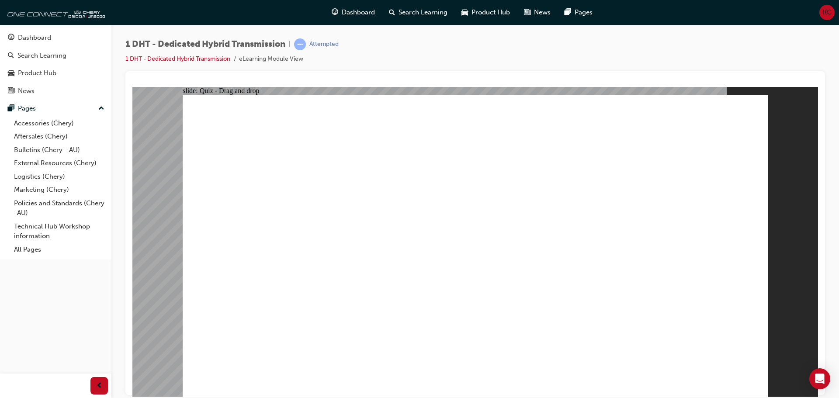
drag, startPoint x: 567, startPoint y: 324, endPoint x: 491, endPoint y: 192, distance: 151.8
drag, startPoint x: 623, startPoint y: 329, endPoint x: 641, endPoint y: 190, distance: 140.2
drag, startPoint x: 514, startPoint y: 316, endPoint x: 619, endPoint y: 186, distance: 166.9
drag, startPoint x: 407, startPoint y: 328, endPoint x: 614, endPoint y: 194, distance: 247.0
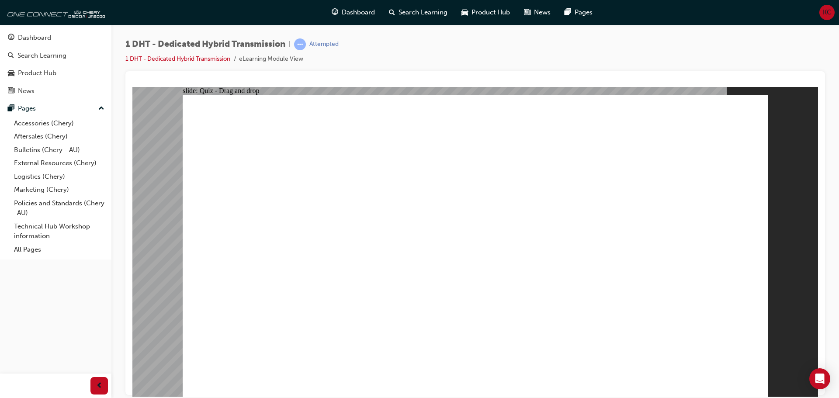
radio input "true"
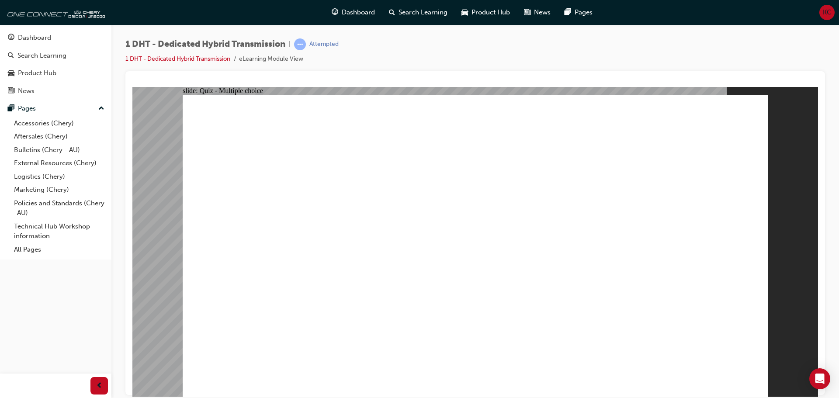
radio input "true"
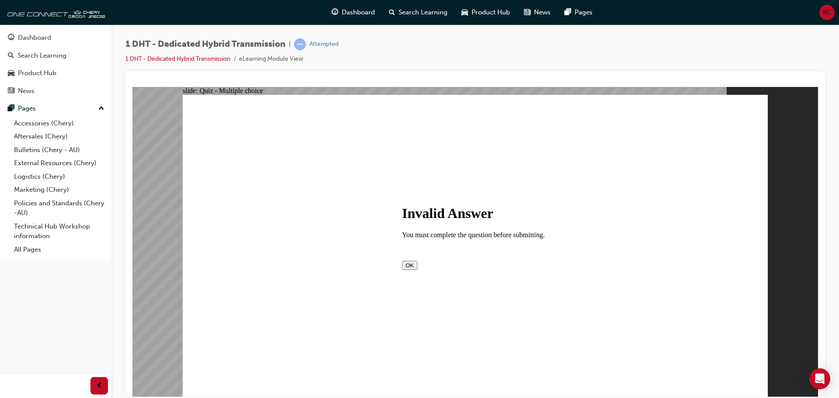
click at [418, 269] on button "OK" at bounding box center [409, 265] width 15 height 9
checkbox input "true"
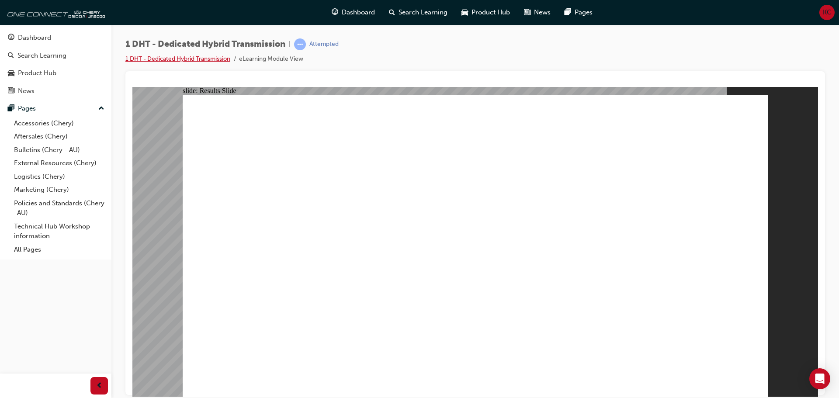
click at [171, 58] on link "1 DHT - Dedicated Hybrid Transmission" at bounding box center [177, 58] width 105 height 7
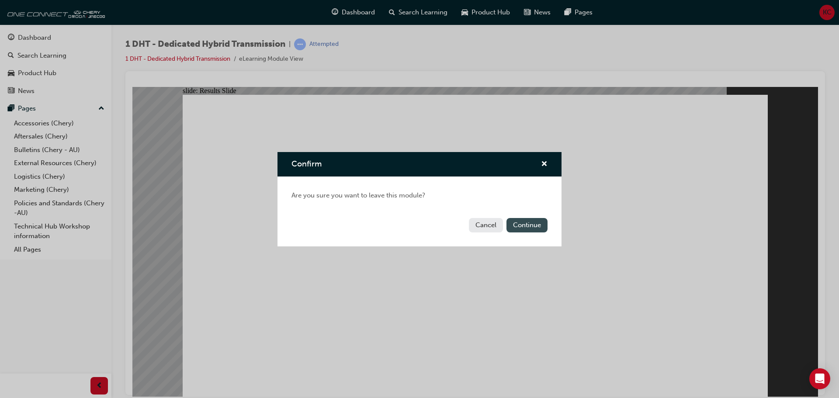
click at [511, 224] on button "Continue" at bounding box center [527, 225] width 41 height 14
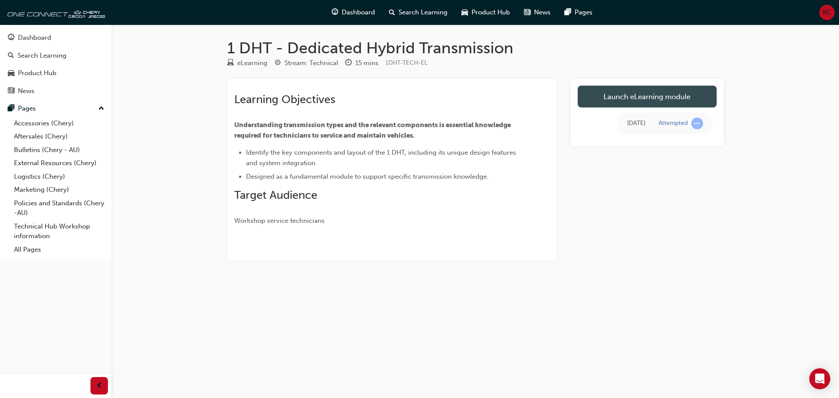
click at [623, 99] on link "Launch eLearning module" at bounding box center [647, 97] width 139 height 22
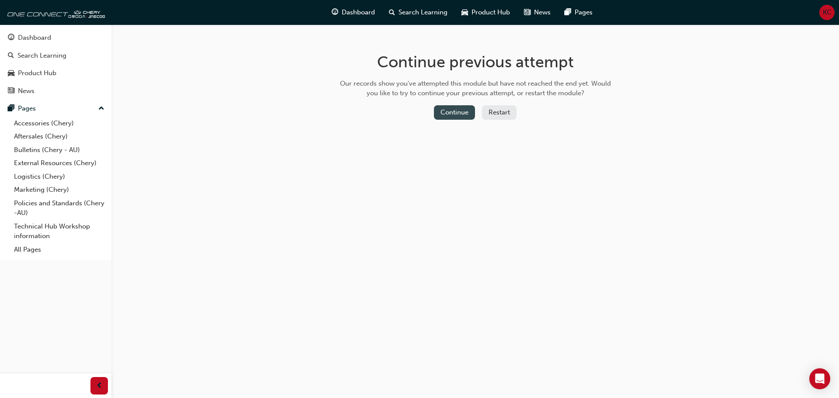
click at [463, 110] on button "Continue" at bounding box center [454, 112] width 41 height 14
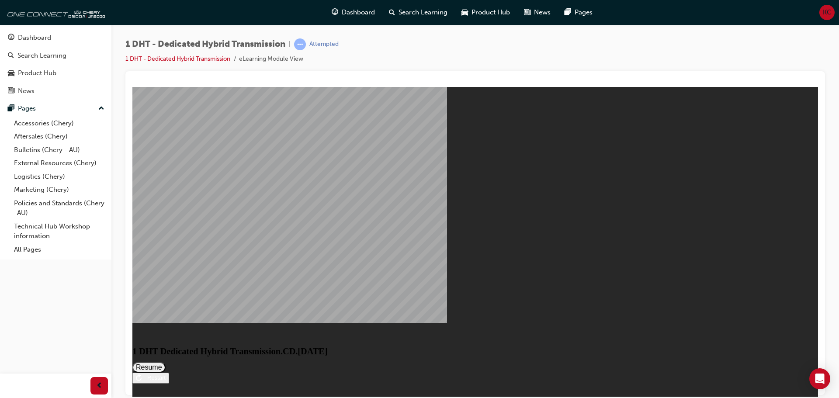
click at [166, 362] on button "Resume" at bounding box center [148, 367] width 33 height 10
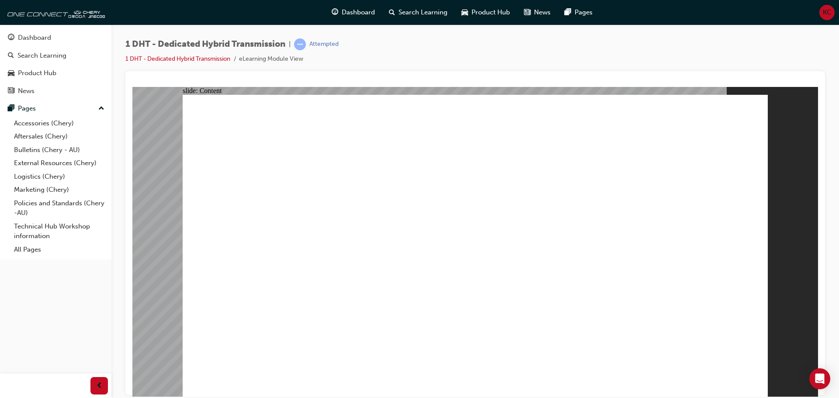
drag, startPoint x: 494, startPoint y: 169, endPoint x: 532, endPoint y: 164, distance: 37.5
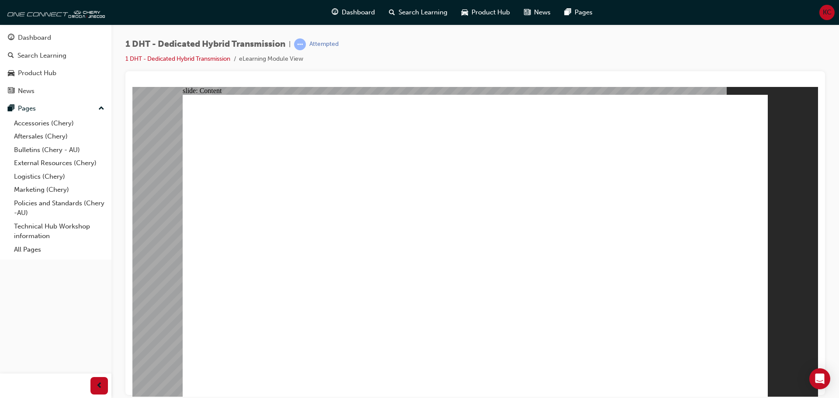
drag, startPoint x: 726, startPoint y: 345, endPoint x: 716, endPoint y: 364, distance: 21.3
type input "24"
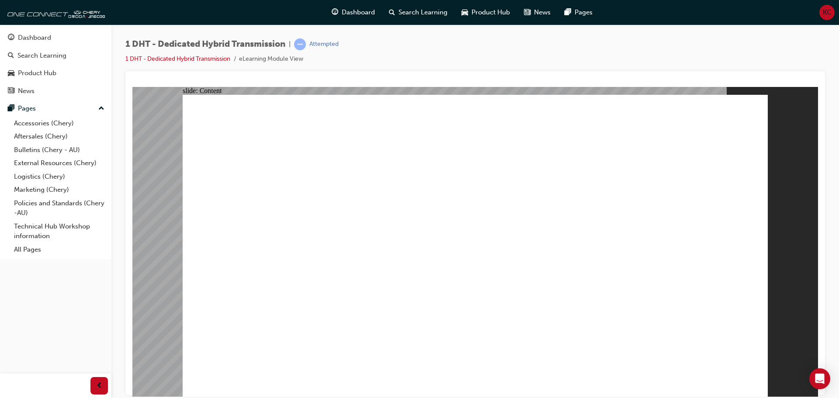
drag, startPoint x: 744, startPoint y: 345, endPoint x: 788, endPoint y: 330, distance: 46.2
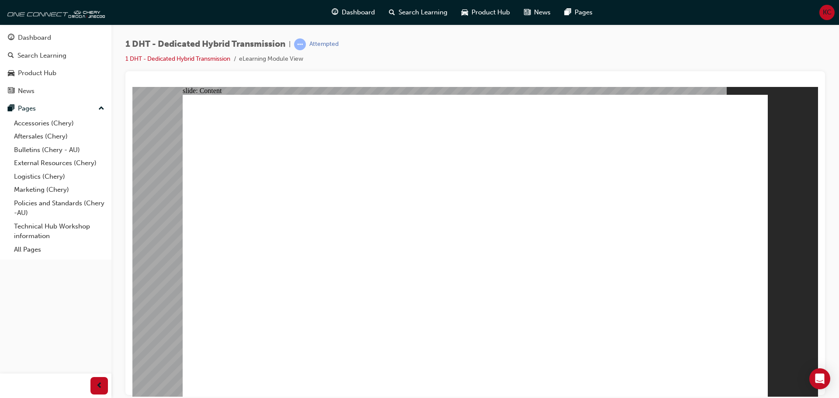
drag, startPoint x: 725, startPoint y: 154, endPoint x: 719, endPoint y: 150, distance: 6.9
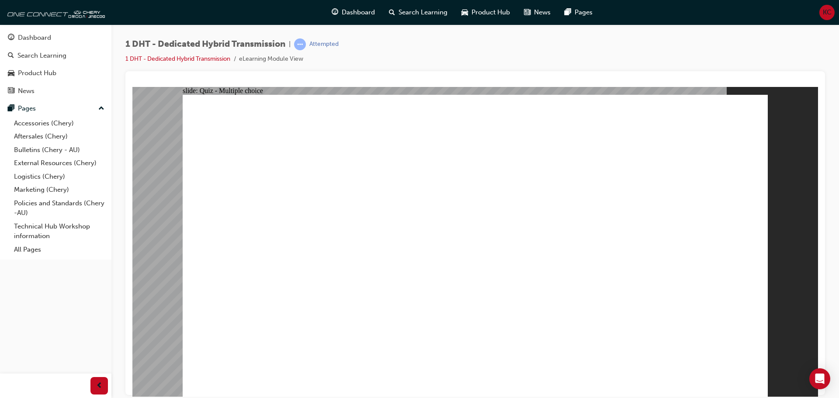
radio input "true"
drag, startPoint x: 479, startPoint y: 326, endPoint x: 501, endPoint y: 186, distance: 142.1
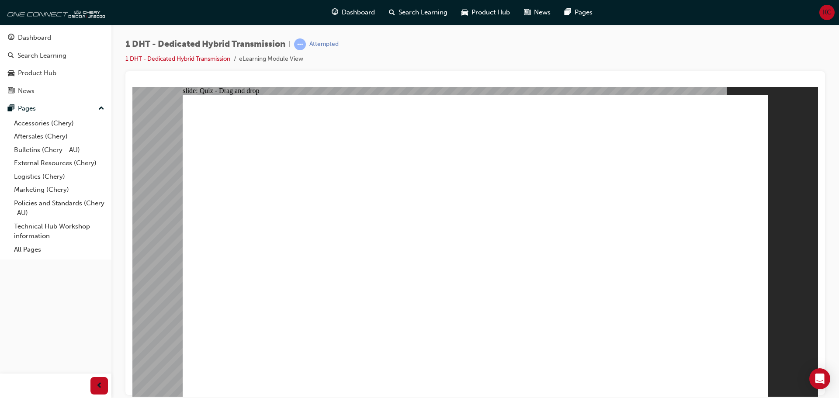
drag, startPoint x: 462, startPoint y: 323, endPoint x: 498, endPoint y: 246, distance: 85.5
drag, startPoint x: 469, startPoint y: 306, endPoint x: 500, endPoint y: 245, distance: 68.0
drag, startPoint x: 370, startPoint y: 320, endPoint x: 530, endPoint y: 197, distance: 201.4
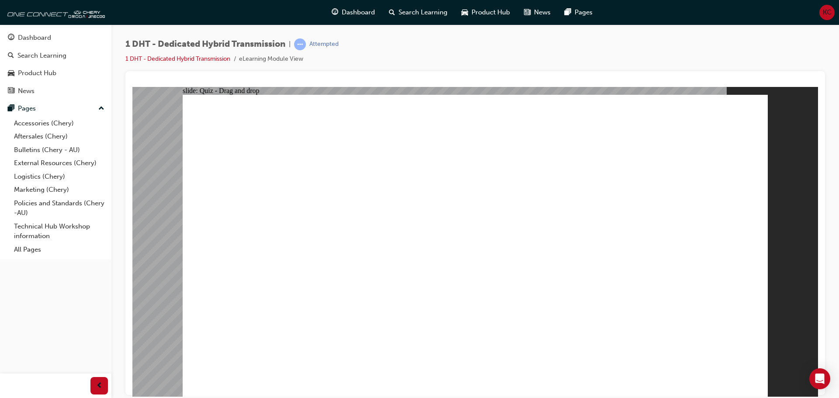
drag, startPoint x: 475, startPoint y: 321, endPoint x: 509, endPoint y: 195, distance: 130.9
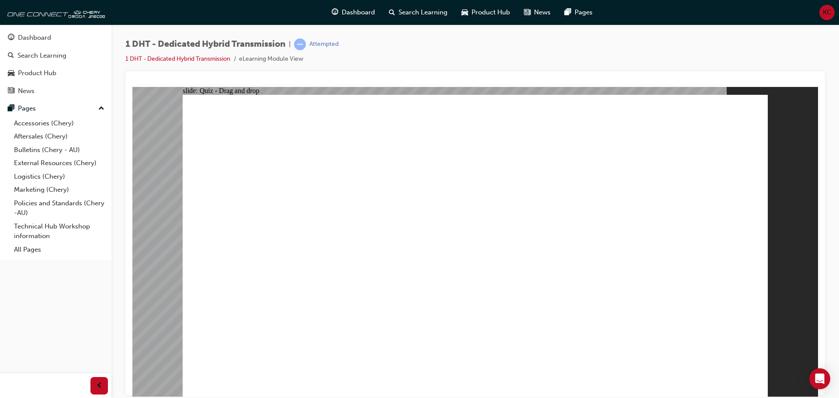
drag, startPoint x: 626, startPoint y: 306, endPoint x: 689, endPoint y: 136, distance: 181.3
drag, startPoint x: 283, startPoint y: 325, endPoint x: 631, endPoint y: 127, distance: 400.6
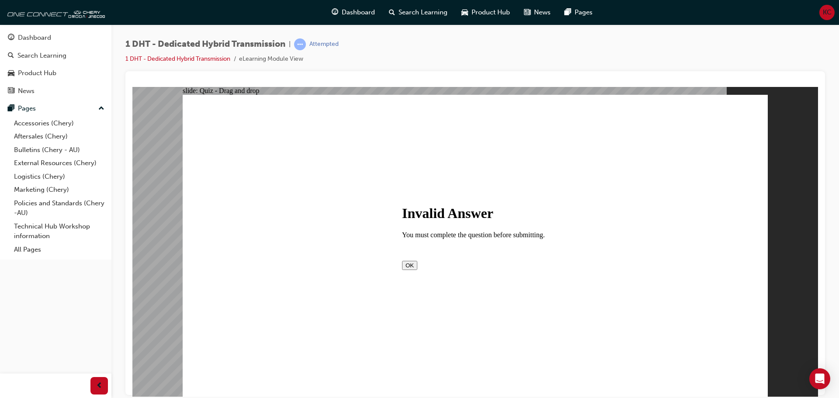
click at [418, 270] on button "OK" at bounding box center [409, 265] width 15 height 9
drag, startPoint x: 516, startPoint y: 309, endPoint x: 542, endPoint y: 230, distance: 82.8
drag, startPoint x: 408, startPoint y: 323, endPoint x: 469, endPoint y: 204, distance: 133.4
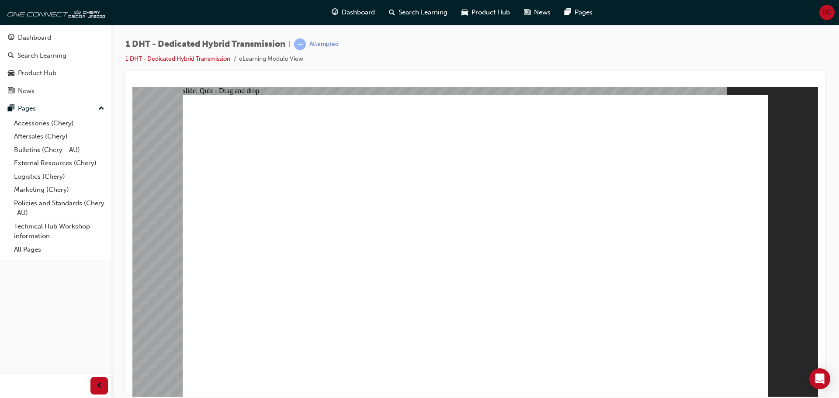
drag, startPoint x: 310, startPoint y: 327, endPoint x: 662, endPoint y: 143, distance: 397.6
drag, startPoint x: 245, startPoint y: 348, endPoint x: 393, endPoint y: 236, distance: 185.1
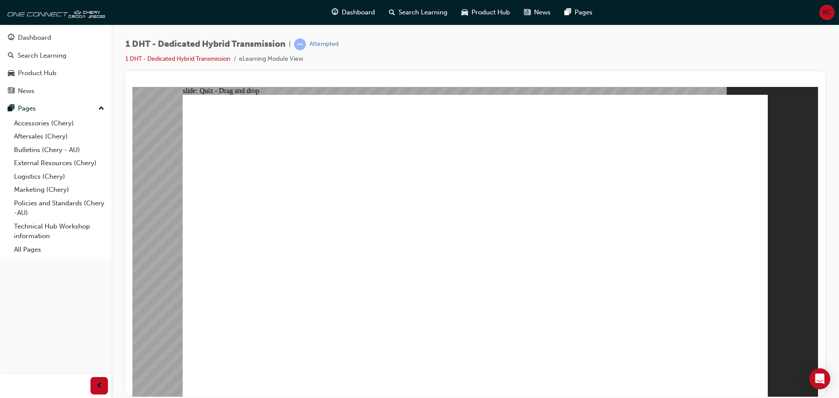
click at [325, 35] on div "1 DHT - Dedicated Hybrid Transmission | Attempted 1 DHT - Dedicated Hybrid Tran…" at bounding box center [475, 200] width 728 height 352
click at [324, 43] on div "Attempted" at bounding box center [324, 44] width 29 height 8
drag, startPoint x: 298, startPoint y: 44, endPoint x: 303, endPoint y: 44, distance: 4.8
click at [302, 44] on span "learningRecordVerb_ATTEMPT-icon" at bounding box center [300, 44] width 12 height 12
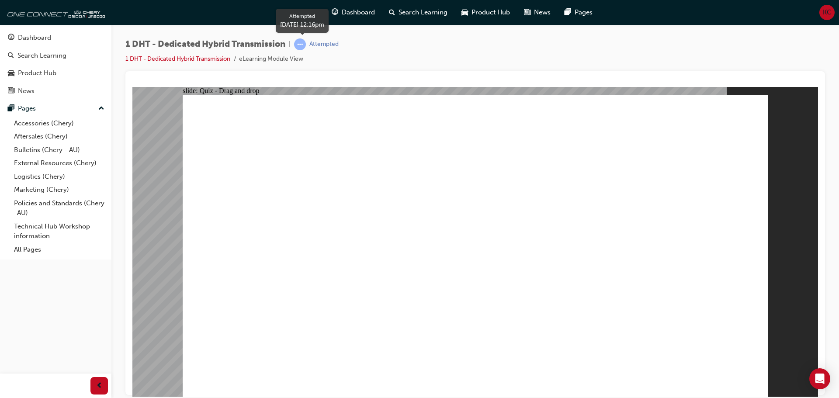
click at [306, 44] on span "learningRecordVerb_ATTEMPT-icon" at bounding box center [300, 44] width 12 height 12
click at [212, 62] on link "1 DHT - Dedicated Hybrid Transmission" at bounding box center [177, 58] width 105 height 7
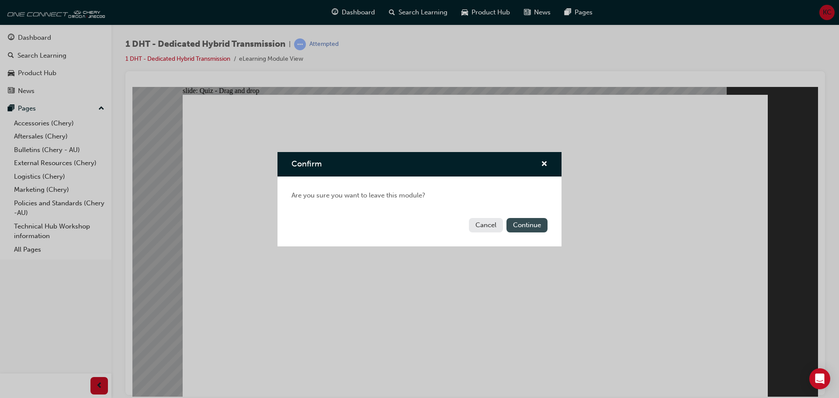
click at [513, 225] on button "Continue" at bounding box center [527, 225] width 41 height 14
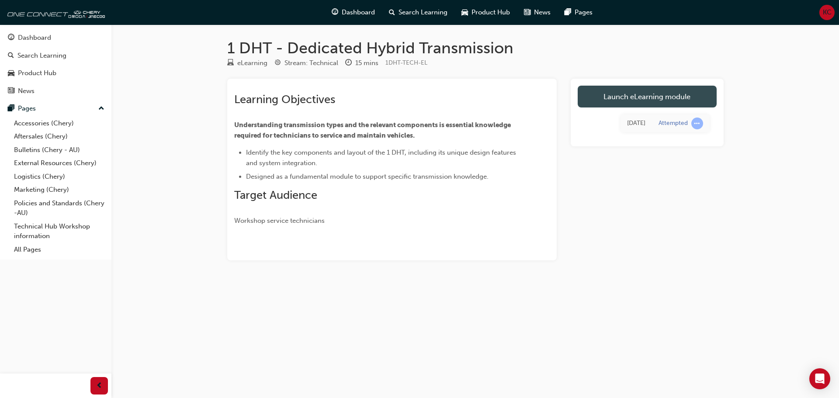
click at [618, 97] on link "Launch eLearning module" at bounding box center [647, 97] width 139 height 22
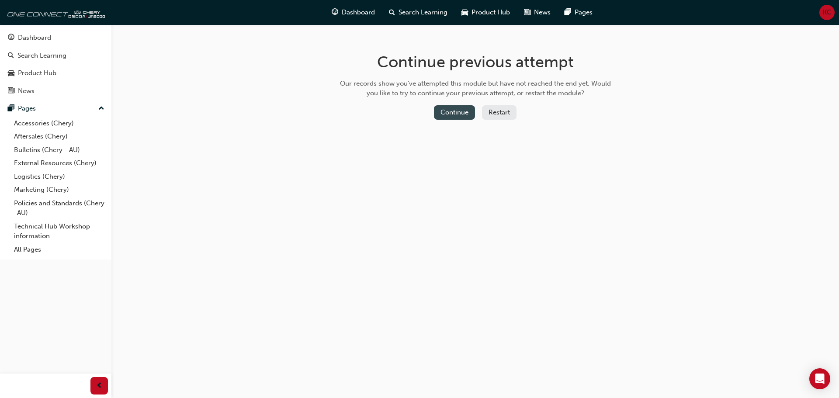
click at [456, 116] on button "Continue" at bounding box center [454, 112] width 41 height 14
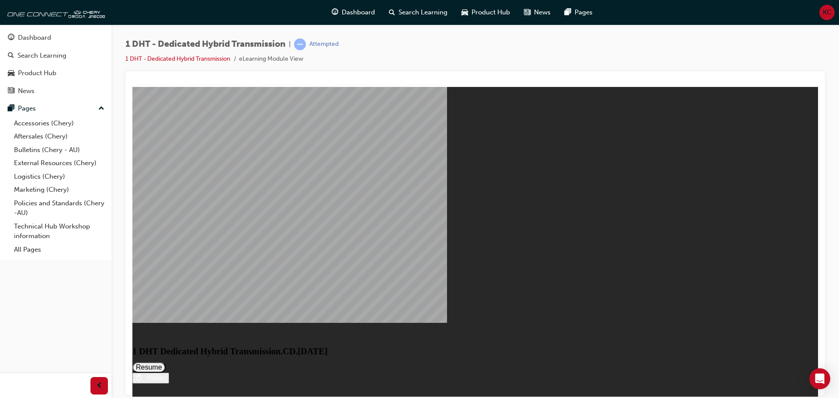
click at [166, 362] on button "Resume" at bounding box center [148, 367] width 33 height 10
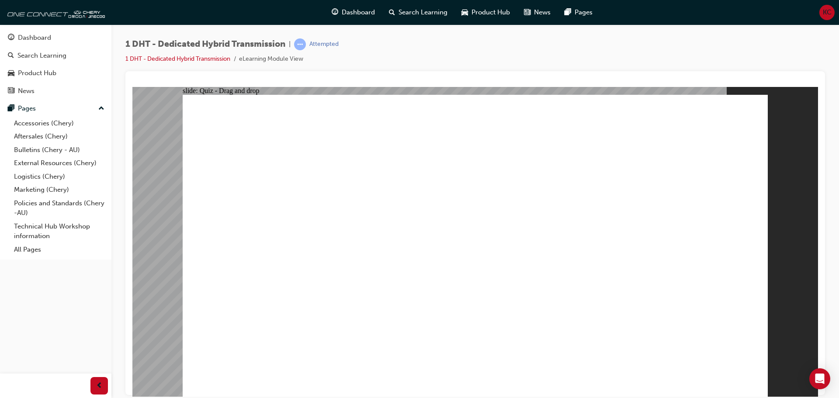
drag, startPoint x: 416, startPoint y: 328, endPoint x: 506, endPoint y: 192, distance: 163.0
drag, startPoint x: 516, startPoint y: 306, endPoint x: 595, endPoint y: 238, distance: 104.5
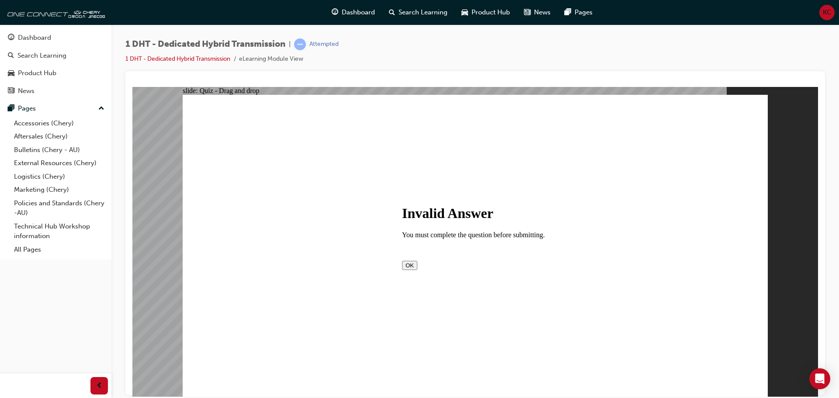
drag, startPoint x: 476, startPoint y: 272, endPoint x: 470, endPoint y: 271, distance: 6.4
click at [418, 270] on button "OK" at bounding box center [409, 265] width 15 height 9
drag, startPoint x: 426, startPoint y: 182, endPoint x: 423, endPoint y: 190, distance: 8.3
drag, startPoint x: 288, startPoint y: 318, endPoint x: 580, endPoint y: 171, distance: 326.9
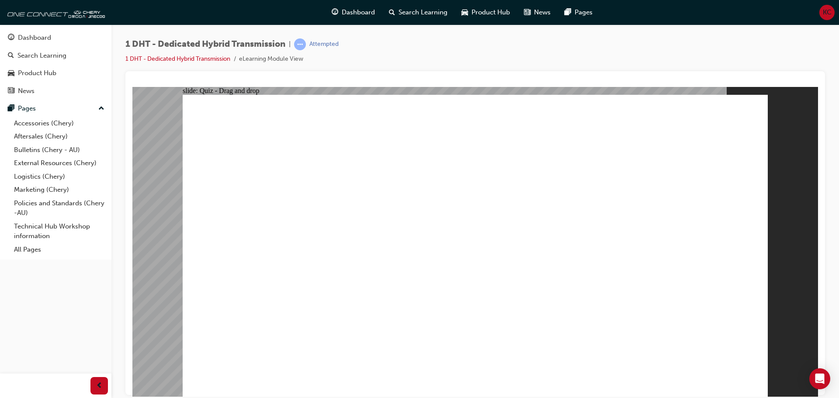
click at [221, 60] on link "1 DHT - Dedicated Hybrid Transmission" at bounding box center [177, 58] width 105 height 7
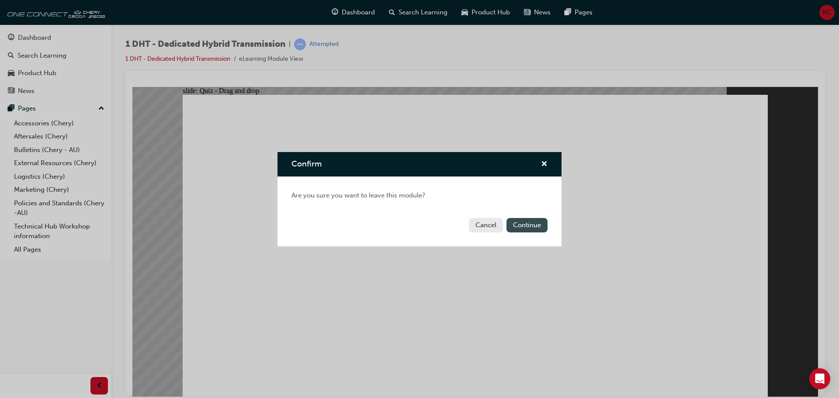
click at [526, 220] on button "Continue" at bounding box center [527, 225] width 41 height 14
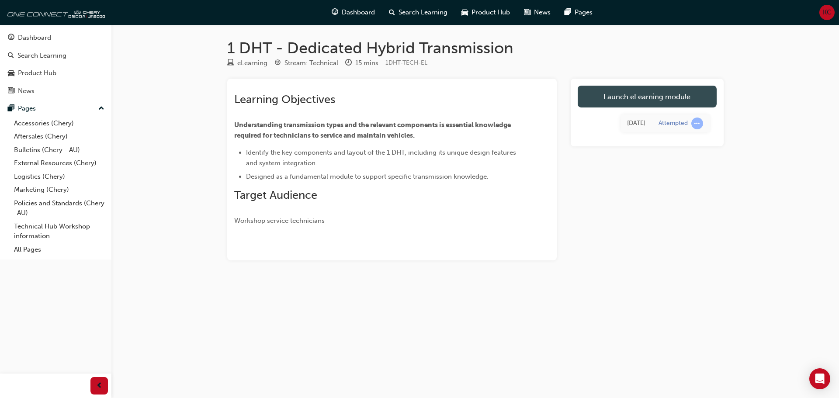
click at [619, 94] on link "Launch eLearning module" at bounding box center [647, 97] width 139 height 22
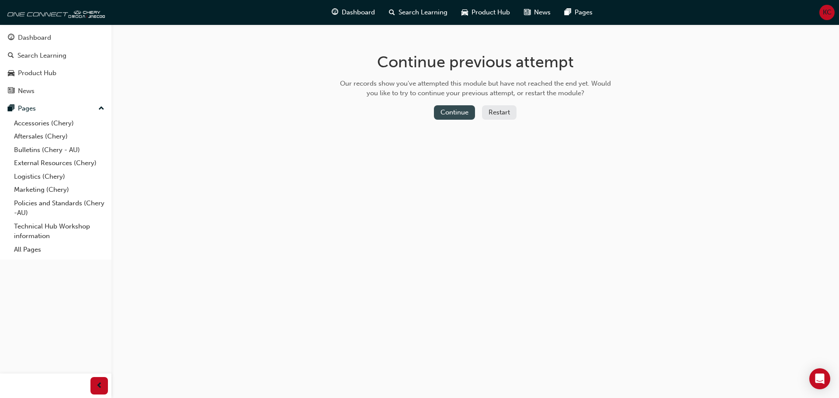
click at [450, 108] on button "Continue" at bounding box center [454, 112] width 41 height 14
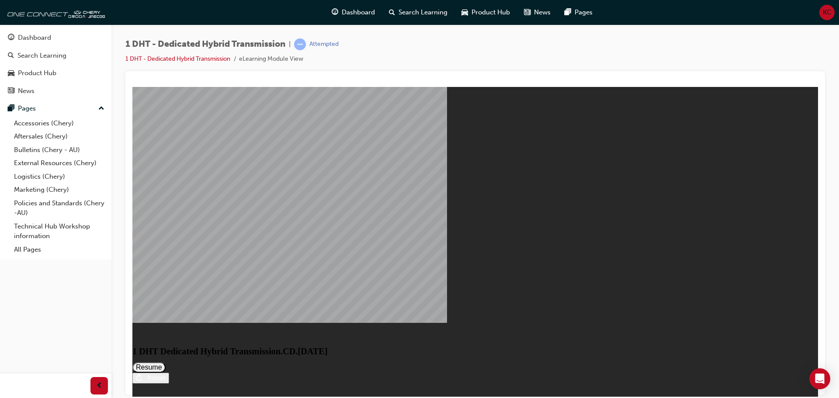
click at [166, 362] on button "Resume" at bounding box center [148, 367] width 33 height 10
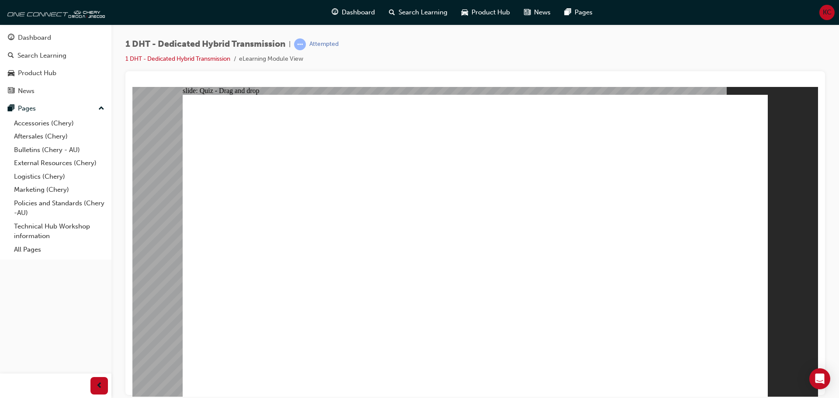
drag, startPoint x: 373, startPoint y: 312, endPoint x: 551, endPoint y: 132, distance: 253.2
click at [196, 52] on div "1 DHT - Dedicated Hybrid Transmission | Attempted 1 DHT - Dedicated Hybrid Tran…" at bounding box center [231, 51] width 213 height 26
click at [216, 60] on link "1 DHT - Dedicated Hybrid Transmission" at bounding box center [177, 58] width 105 height 7
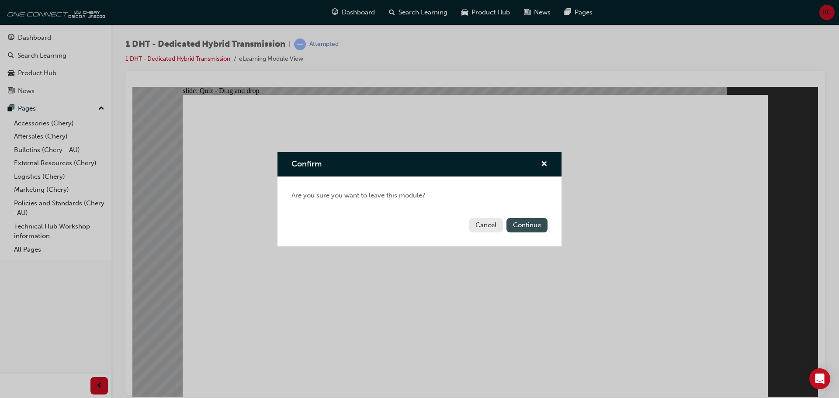
click at [522, 228] on button "Continue" at bounding box center [527, 225] width 41 height 14
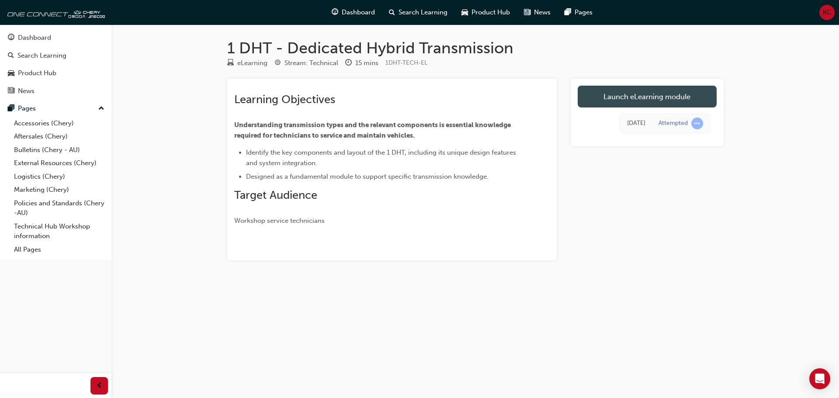
click at [599, 98] on link "Launch eLearning module" at bounding box center [647, 97] width 139 height 22
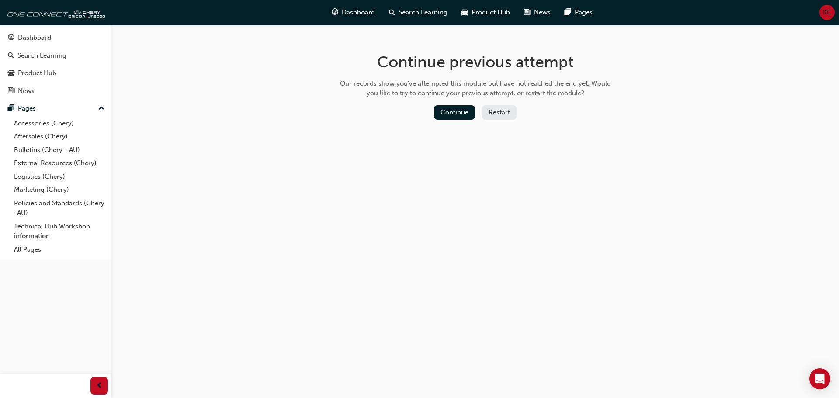
click at [490, 115] on button "Restart" at bounding box center [499, 112] width 35 height 14
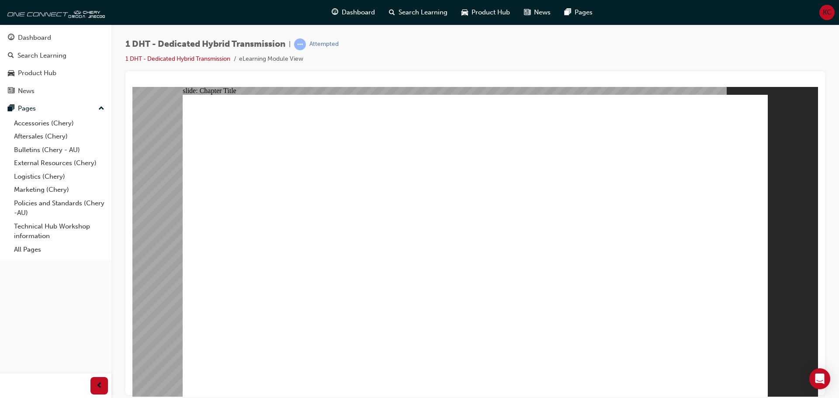
radio input "true"
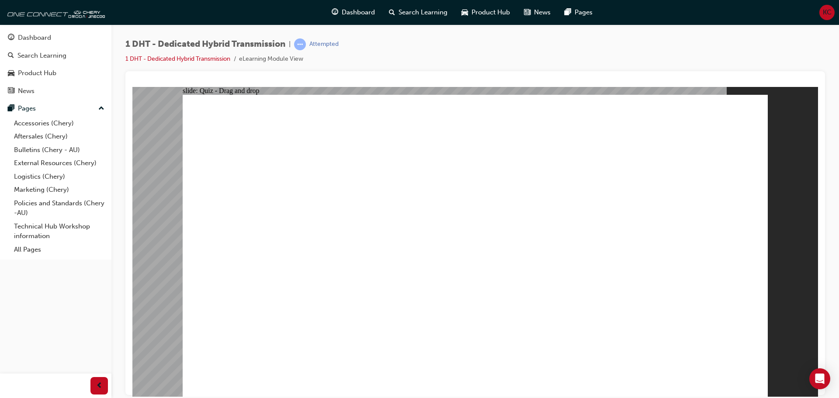
drag, startPoint x: 288, startPoint y: 324, endPoint x: 473, endPoint y: 192, distance: 227.8
drag, startPoint x: 486, startPoint y: 283, endPoint x: 483, endPoint y: 184, distance: 99.3
drag, startPoint x: 359, startPoint y: 323, endPoint x: 470, endPoint y: 194, distance: 169.9
drag, startPoint x: 415, startPoint y: 322, endPoint x: 685, endPoint y: 153, distance: 318.3
drag, startPoint x: 616, startPoint y: 275, endPoint x: 644, endPoint y: 181, distance: 98.2
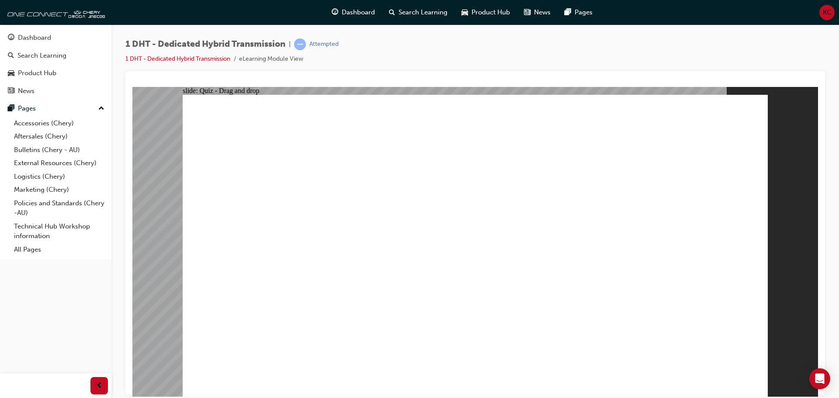
drag, startPoint x: 643, startPoint y: 292, endPoint x: 664, endPoint y: 193, distance: 101.4
drag, startPoint x: 519, startPoint y: 320, endPoint x: 666, endPoint y: 182, distance: 202.3
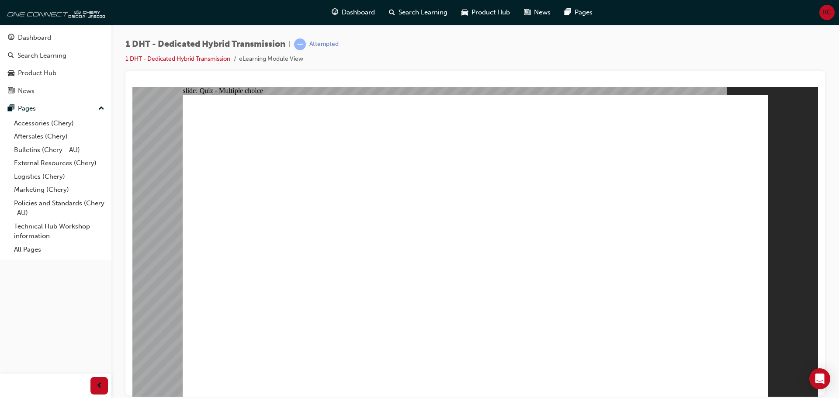
radio input "true"
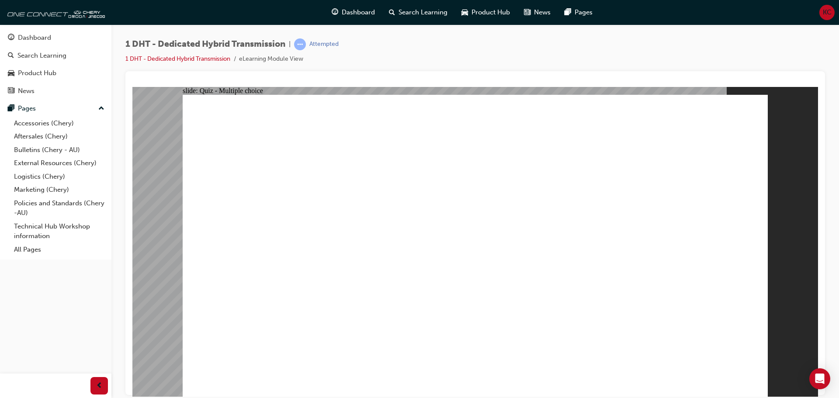
checkbox input "true"
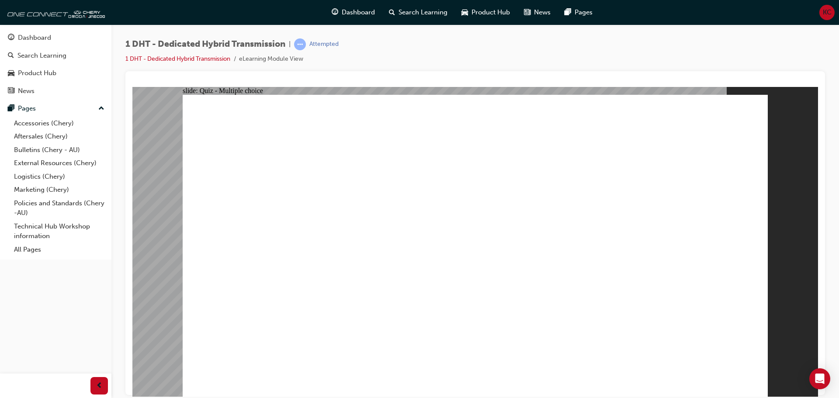
radio input "true"
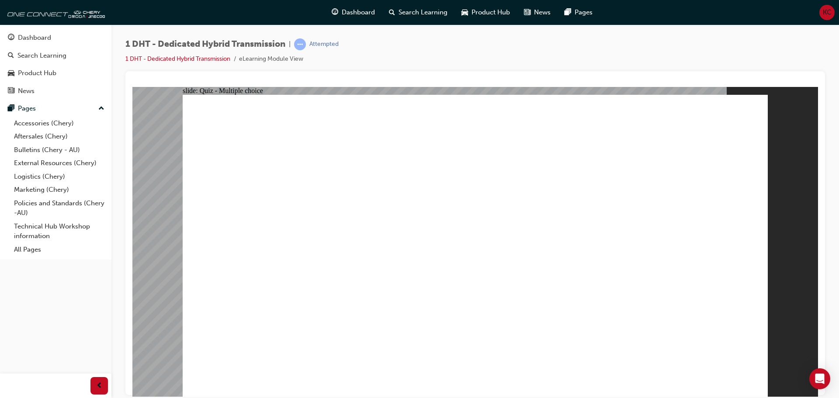
drag, startPoint x: 466, startPoint y: 317, endPoint x: 501, endPoint y: 194, distance: 128.7
drag, startPoint x: 359, startPoint y: 324, endPoint x: 483, endPoint y: 192, distance: 180.9
drag, startPoint x: 293, startPoint y: 326, endPoint x: 522, endPoint y: 191, distance: 264.8
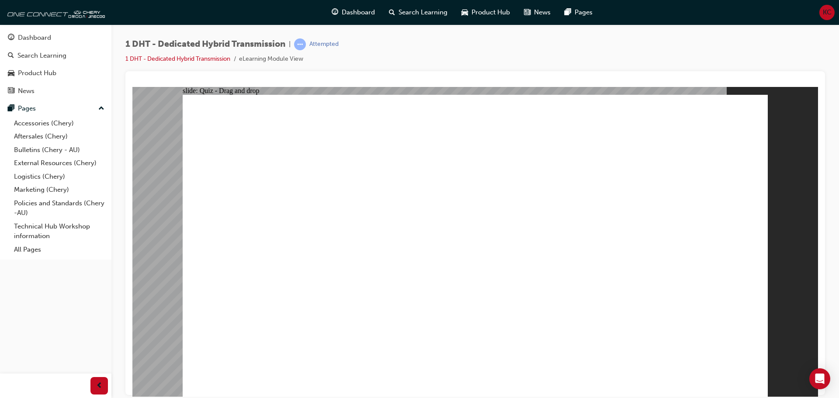
radio input "true"
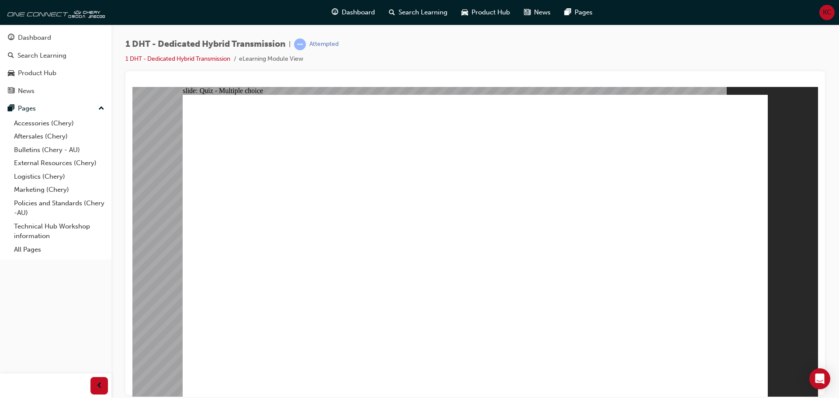
radio input "true"
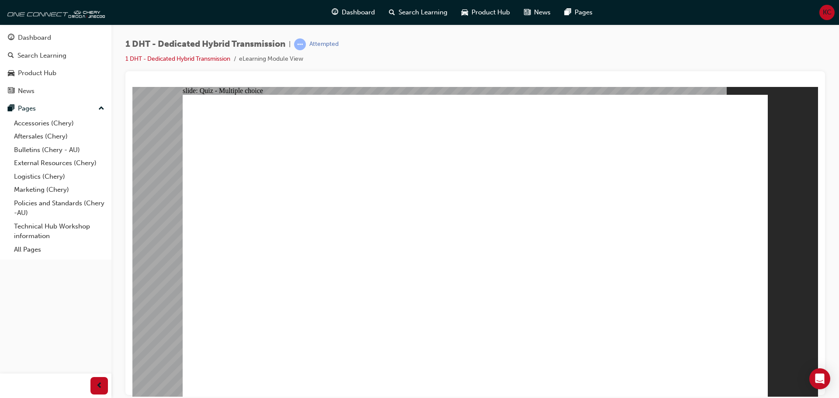
checkbox input "true"
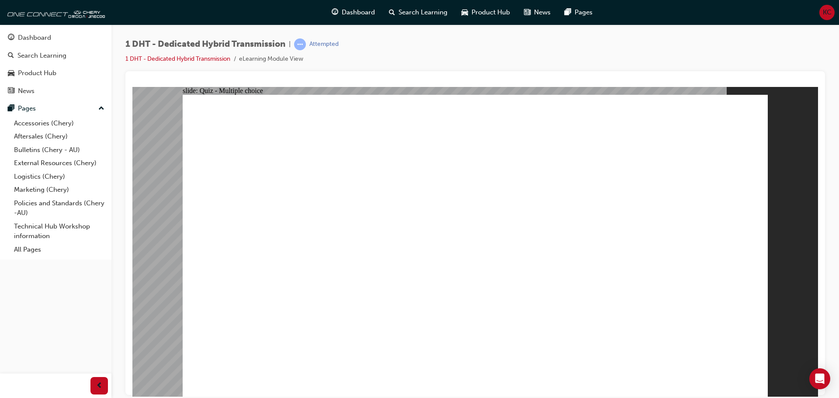
radio input "true"
radio input "false"
radio input "true"
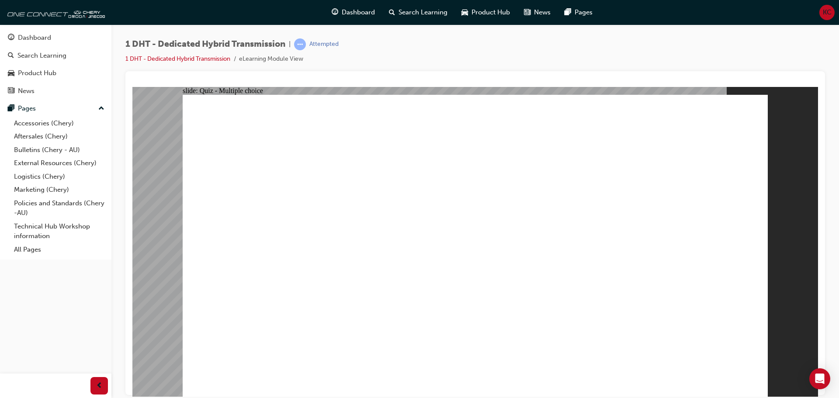
drag, startPoint x: 303, startPoint y: 324, endPoint x: 511, endPoint y: 204, distance: 240.3
drag, startPoint x: 364, startPoint y: 315, endPoint x: 546, endPoint y: 154, distance: 242.8
drag, startPoint x: 483, startPoint y: 267, endPoint x: 483, endPoint y: 261, distance: 5.7
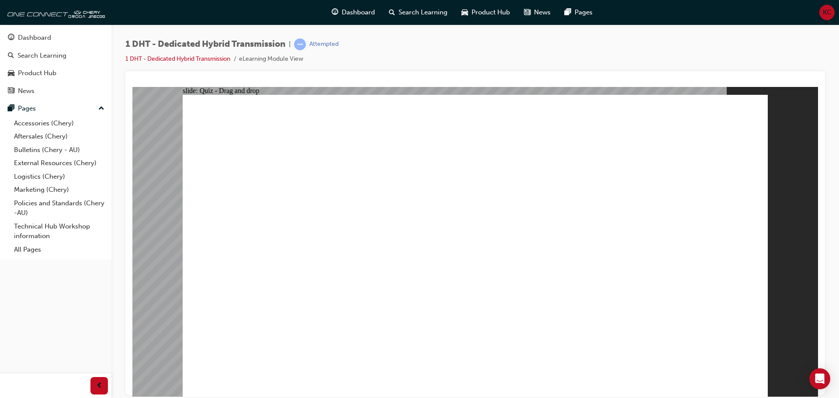
drag, startPoint x: 477, startPoint y: 295, endPoint x: 528, endPoint y: 169, distance: 135.5
drag, startPoint x: 573, startPoint y: 323, endPoint x: 528, endPoint y: 205, distance: 125.8
drag, startPoint x: 482, startPoint y: 179, endPoint x: 649, endPoint y: 188, distance: 167.7
drag, startPoint x: 526, startPoint y: 314, endPoint x: 656, endPoint y: 183, distance: 185.5
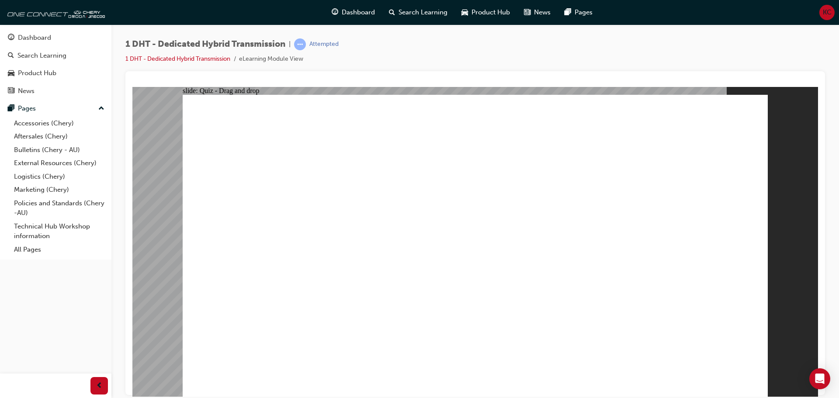
drag, startPoint x: 627, startPoint y: 319, endPoint x: 681, endPoint y: 157, distance: 171.2
drag, startPoint x: 460, startPoint y: 304, endPoint x: 633, endPoint y: 201, distance: 201.8
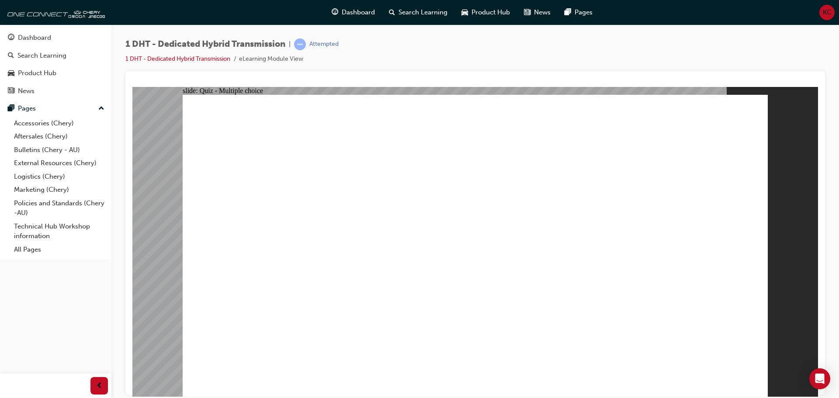
radio input "true"
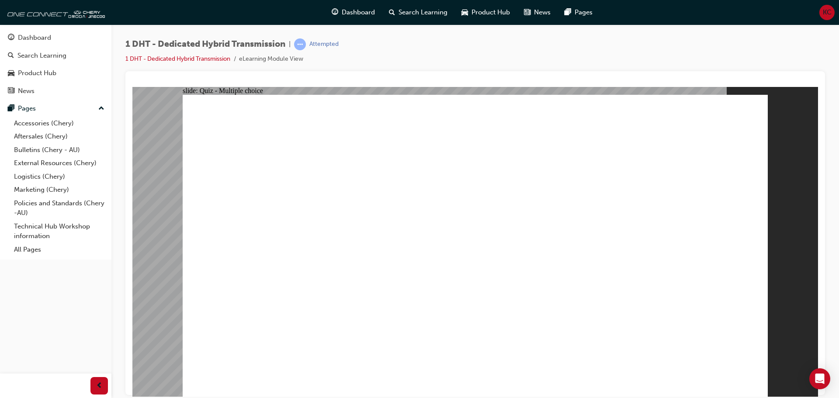
drag, startPoint x: 471, startPoint y: 305, endPoint x: 473, endPoint y: 299, distance: 5.8
checkbox input "true"
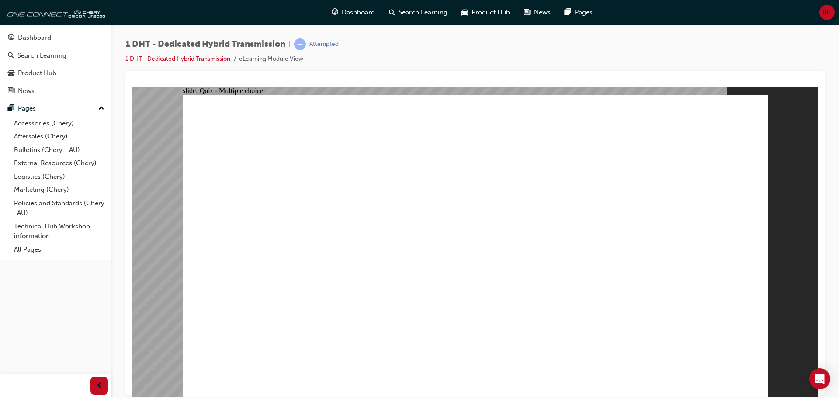
radio input "true"
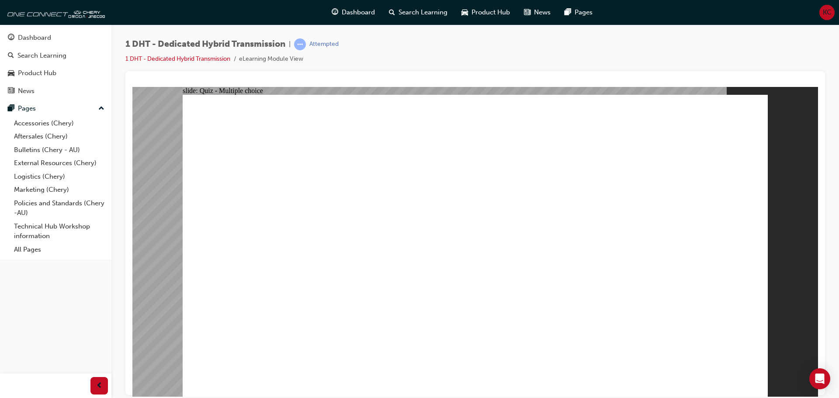
drag, startPoint x: 564, startPoint y: 306, endPoint x: 517, endPoint y: 205, distance: 111.5
drag, startPoint x: 475, startPoint y: 321, endPoint x: 487, endPoint y: 187, distance: 135.2
drag, startPoint x: 344, startPoint y: 322, endPoint x: 467, endPoint y: 196, distance: 175.6
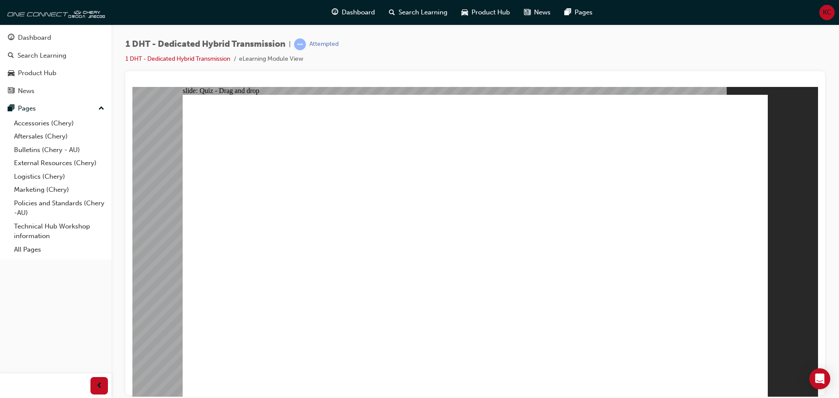
drag, startPoint x: 290, startPoint y: 332, endPoint x: 468, endPoint y: 203, distance: 219.5
drag, startPoint x: 518, startPoint y: 308, endPoint x: 619, endPoint y: 179, distance: 164.1
drag, startPoint x: 612, startPoint y: 325, endPoint x: 641, endPoint y: 188, distance: 139.9
drag, startPoint x: 472, startPoint y: 299, endPoint x: 648, endPoint y: 191, distance: 206.3
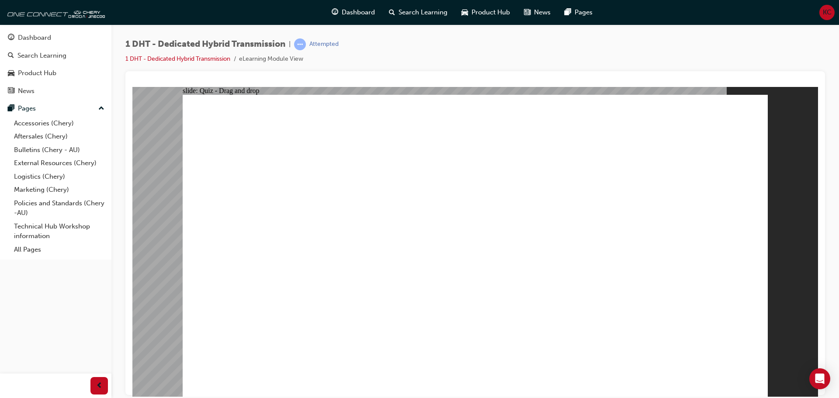
radio input "true"
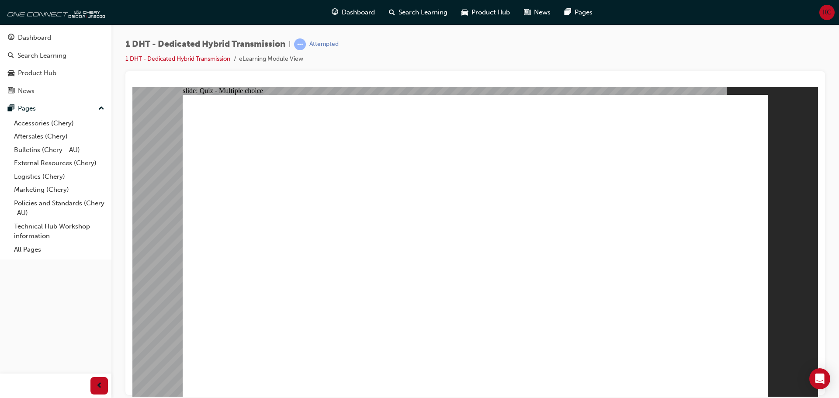
radio input "true"
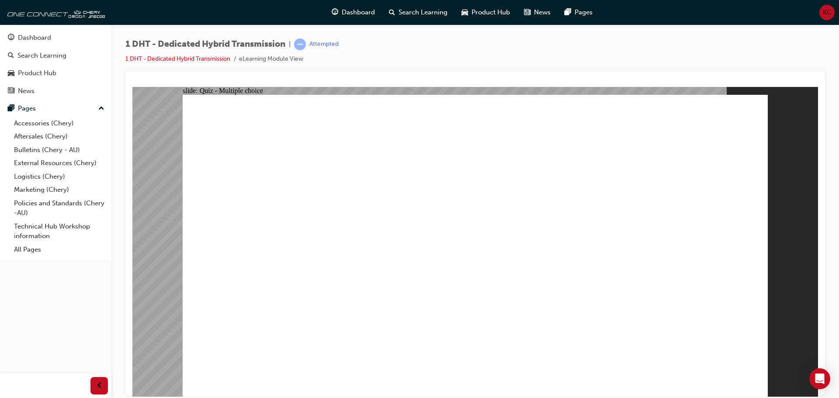
checkbox input "true"
drag, startPoint x: 258, startPoint y: 393, endPoint x: 261, endPoint y: 385, distance: 9.0
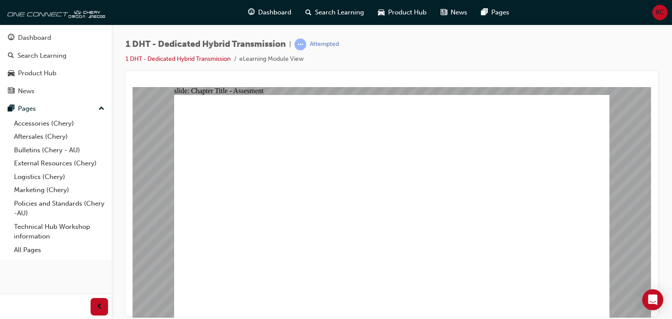
radio input "true"
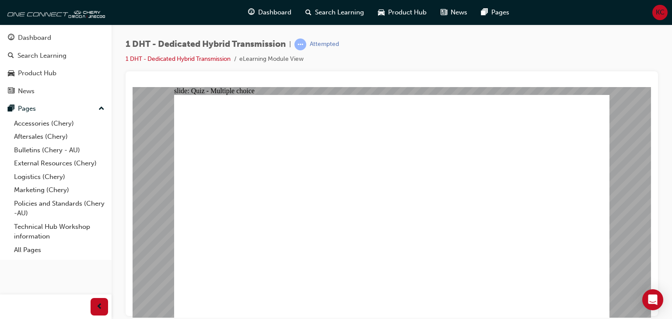
drag, startPoint x: 350, startPoint y: 268, endPoint x: 383, endPoint y: 179, distance: 94.5
drag, startPoint x: 348, startPoint y: 248, endPoint x: 402, endPoint y: 173, distance: 92.8
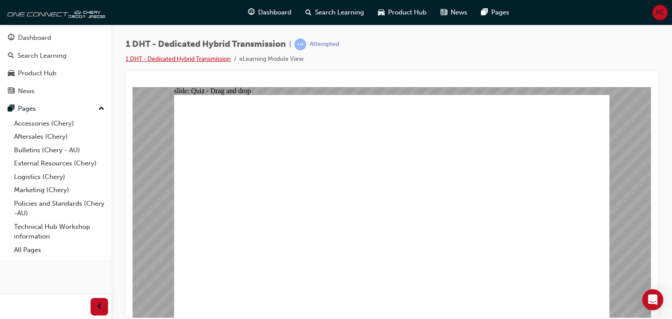
click at [181, 56] on link "1 DHT - Dedicated Hybrid Transmission" at bounding box center [177, 58] width 105 height 7
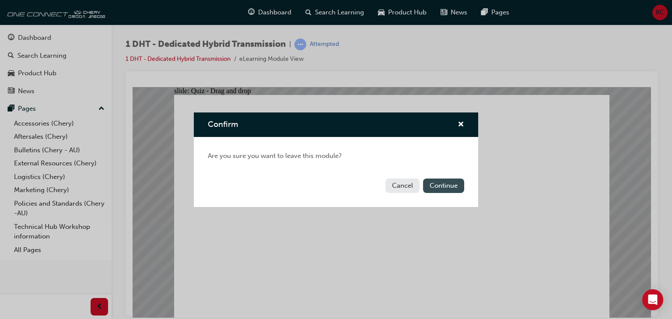
click at [431, 187] on button "Continue" at bounding box center [443, 185] width 41 height 14
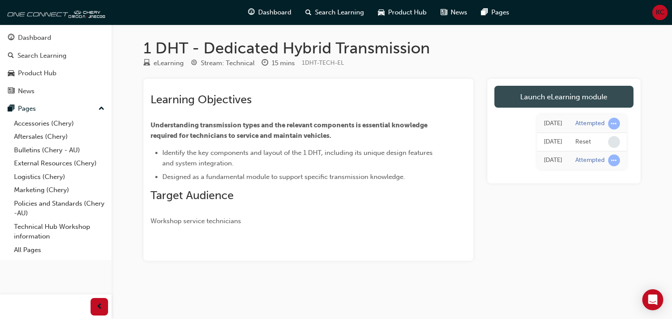
click at [516, 98] on link "Launch eLearning module" at bounding box center [563, 97] width 139 height 22
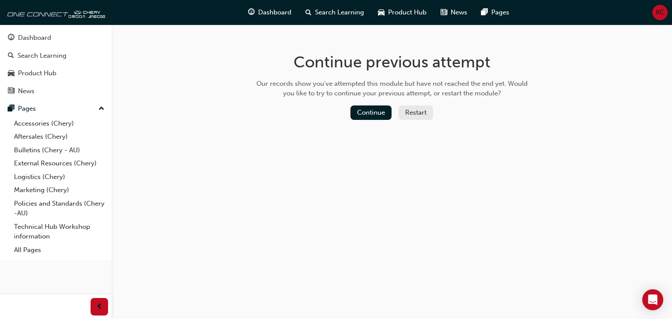
click at [406, 113] on button "Restart" at bounding box center [415, 112] width 35 height 14
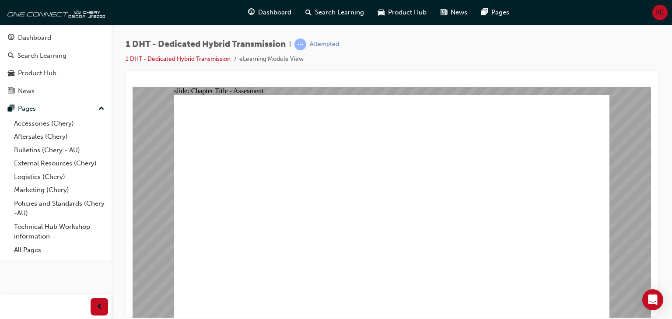
radio input "true"
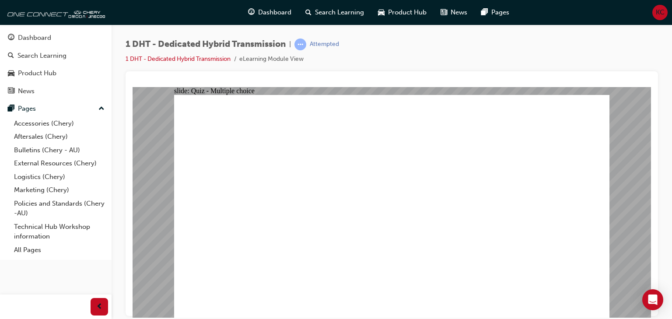
drag, startPoint x: 381, startPoint y: 254, endPoint x: 418, endPoint y: 136, distance: 123.8
drag, startPoint x: 345, startPoint y: 263, endPoint x: 387, endPoint y: 162, distance: 109.4
drag, startPoint x: 317, startPoint y: 263, endPoint x: 395, endPoint y: 181, distance: 114.1
drag, startPoint x: 259, startPoint y: 267, endPoint x: 385, endPoint y: 177, distance: 154.6
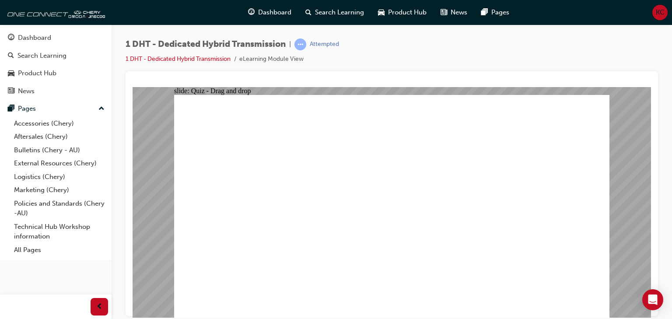
drag, startPoint x: 499, startPoint y: 242, endPoint x: 534, endPoint y: 155, distance: 93.8
drag, startPoint x: 465, startPoint y: 256, endPoint x: 535, endPoint y: 167, distance: 113.4
drag, startPoint x: 440, startPoint y: 248, endPoint x: 503, endPoint y: 181, distance: 92.2
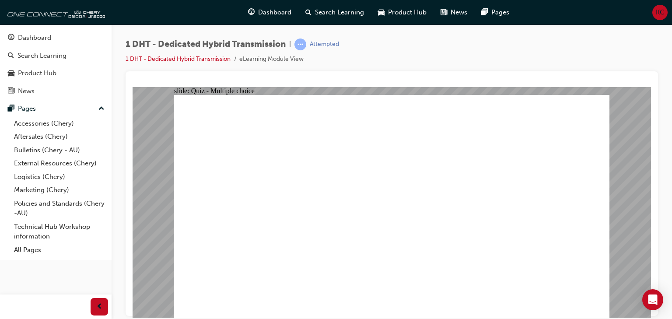
radio input "true"
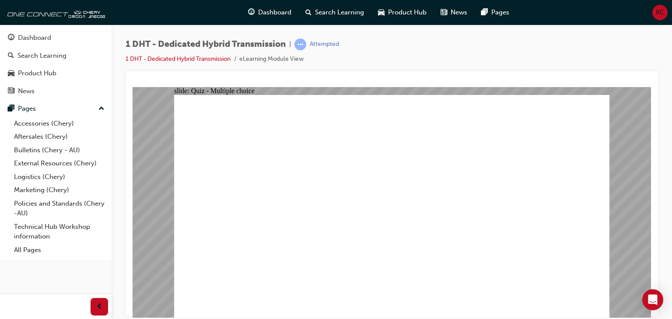
radio input "true"
checkbox input "true"
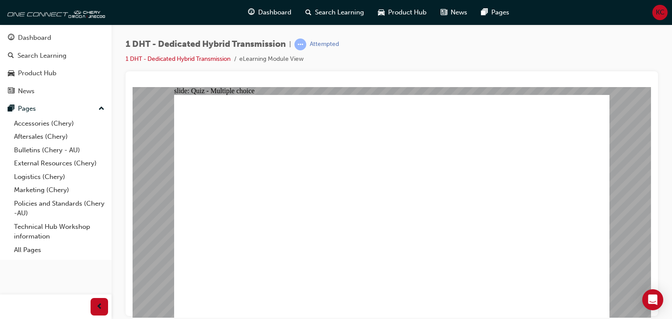
drag, startPoint x: 486, startPoint y: 199, endPoint x: 517, endPoint y: 202, distance: 31.2
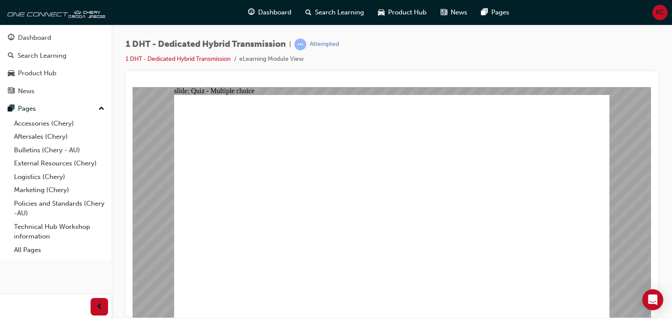
radio input "true"
drag, startPoint x: 248, startPoint y: 273, endPoint x: 360, endPoint y: 185, distance: 143.2
drag, startPoint x: 310, startPoint y: 261, endPoint x: 386, endPoint y: 173, distance: 116.9
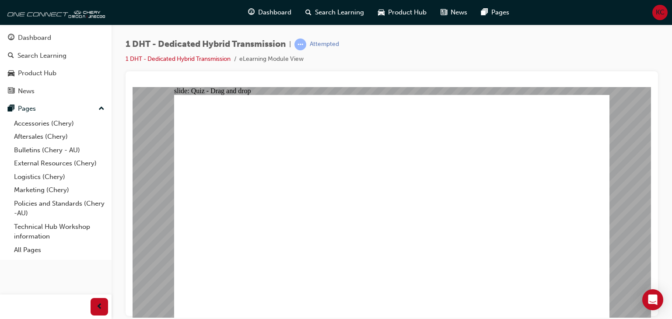
drag, startPoint x: 383, startPoint y: 261, endPoint x: 391, endPoint y: 177, distance: 83.9
drag, startPoint x: 477, startPoint y: 260, endPoint x: 538, endPoint y: 134, distance: 140.0
drag, startPoint x: 505, startPoint y: 238, endPoint x: 522, endPoint y: 172, distance: 68.2
drag, startPoint x: 416, startPoint y: 260, endPoint x: 499, endPoint y: 161, distance: 129.1
drag, startPoint x: 348, startPoint y: 265, endPoint x: 502, endPoint y: 172, distance: 179.8
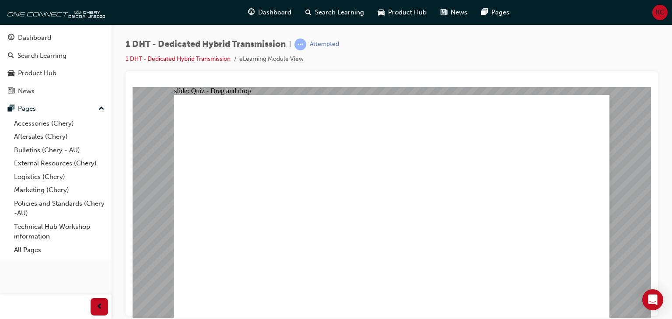
radio input "true"
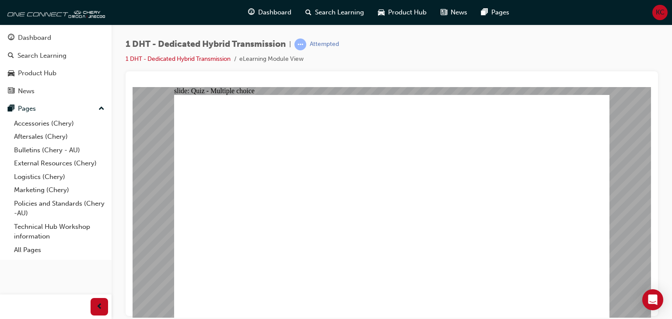
radio input "true"
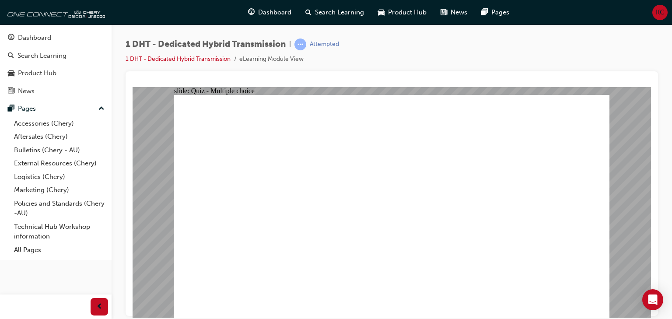
checkbox input "true"
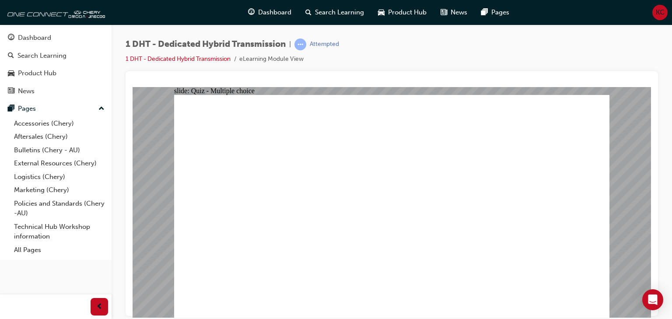
radio input "true"
drag, startPoint x: 381, startPoint y: 258, endPoint x: 386, endPoint y: 147, distance: 111.6
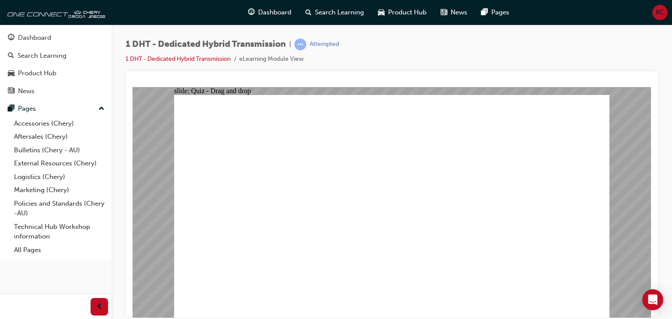
drag, startPoint x: 298, startPoint y: 272, endPoint x: 383, endPoint y: 181, distance: 124.1
drag, startPoint x: 246, startPoint y: 265, endPoint x: 370, endPoint y: 176, distance: 152.9
drag, startPoint x: 452, startPoint y: 261, endPoint x: 394, endPoint y: 171, distance: 107.7
drag, startPoint x: 450, startPoint y: 238, endPoint x: 495, endPoint y: 172, distance: 79.6
drag, startPoint x: 497, startPoint y: 257, endPoint x: 484, endPoint y: 162, distance: 95.8
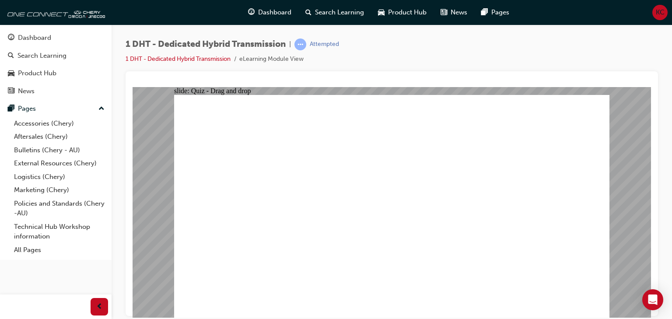
drag, startPoint x: 343, startPoint y: 263, endPoint x: 519, endPoint y: 150, distance: 209.1
radio input "true"
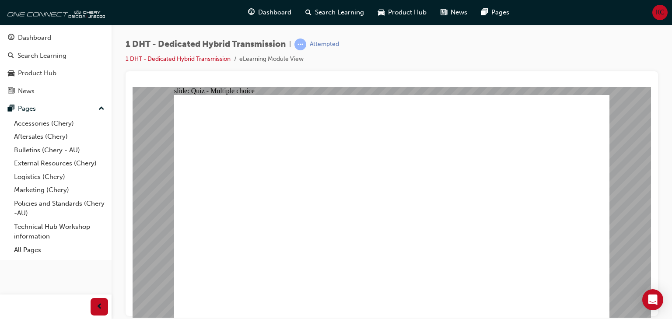
radio input "true"
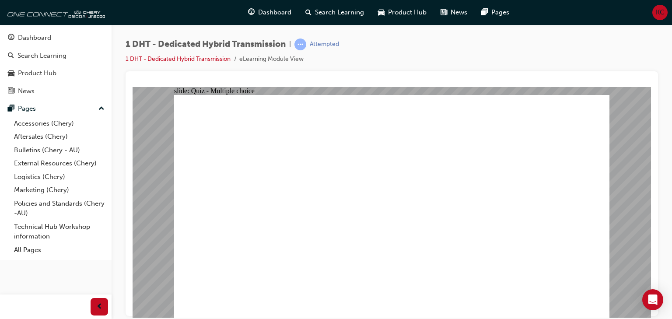
checkbox input "true"
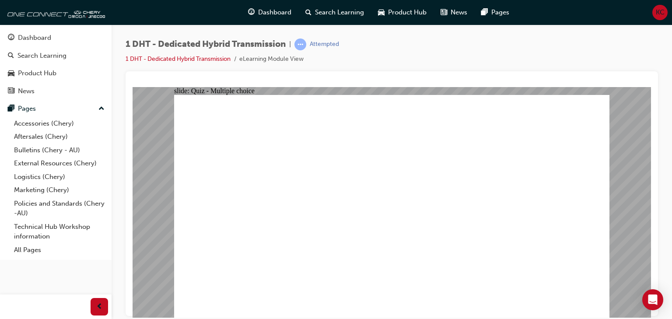
radio input "true"
drag, startPoint x: 261, startPoint y: 265, endPoint x: 425, endPoint y: 143, distance: 204.8
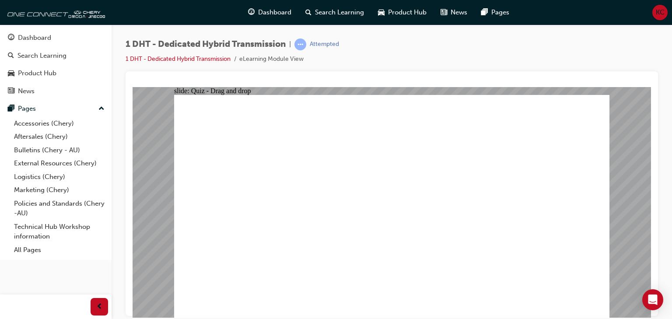
drag, startPoint x: 299, startPoint y: 264, endPoint x: 438, endPoint y: 122, distance: 199.1
click at [193, 58] on link "1 DHT - Dedicated Hybrid Transmission" at bounding box center [177, 58] width 105 height 7
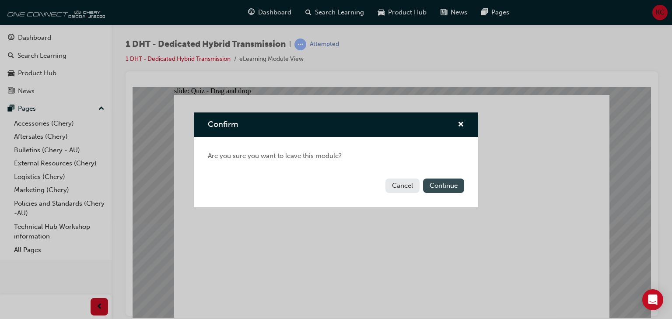
click at [434, 184] on button "Continue" at bounding box center [443, 185] width 41 height 14
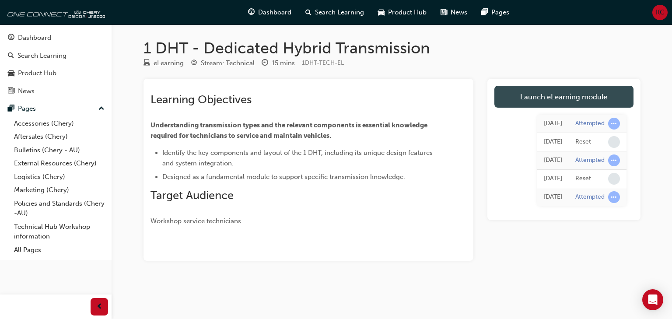
click at [540, 92] on link "Launch eLearning module" at bounding box center [563, 97] width 139 height 22
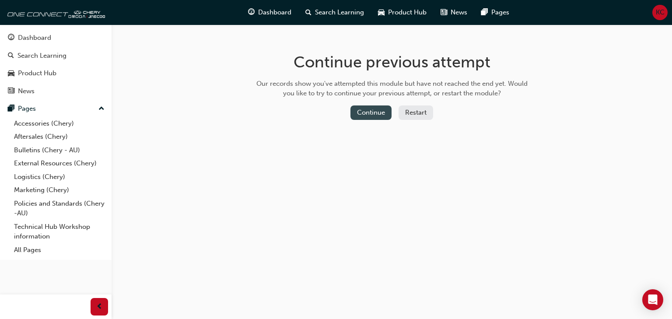
click at [375, 110] on button "Continue" at bounding box center [370, 112] width 41 height 14
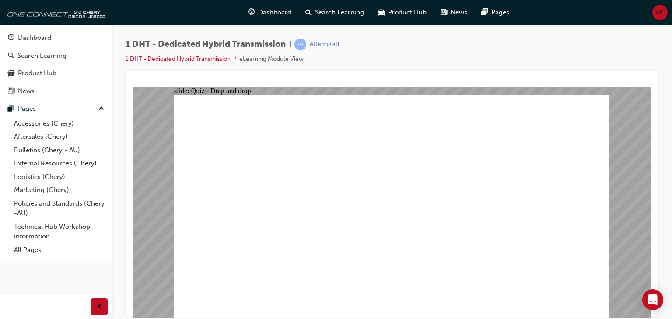
drag, startPoint x: 293, startPoint y: 256, endPoint x: 385, endPoint y: 115, distance: 168.1
click at [204, 57] on link "1 DHT - Dedicated Hybrid Transmission" at bounding box center [177, 58] width 105 height 7
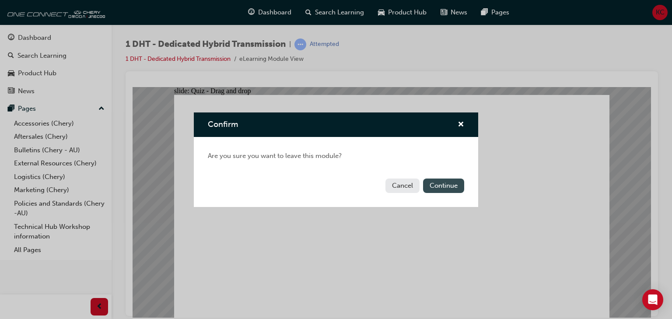
click at [435, 183] on button "Continue" at bounding box center [443, 185] width 41 height 14
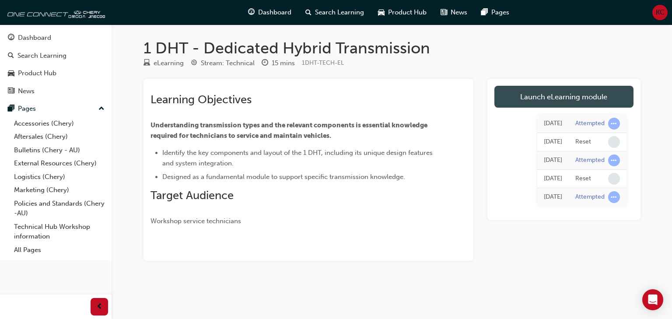
click at [530, 98] on link "Launch eLearning module" at bounding box center [563, 97] width 139 height 22
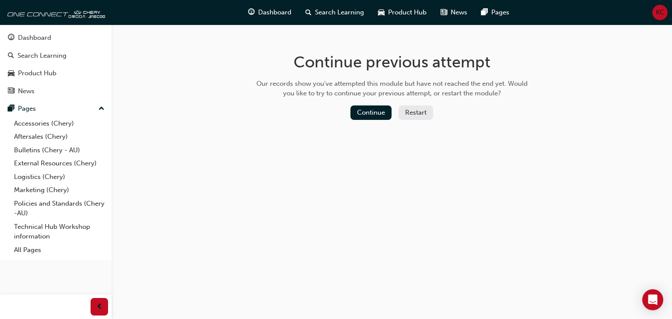
click at [412, 108] on button "Restart" at bounding box center [415, 112] width 35 height 14
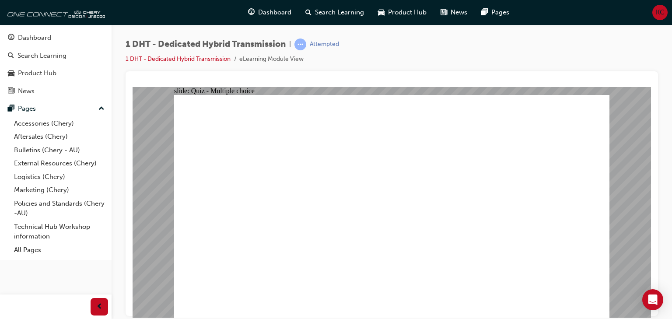
radio input "true"
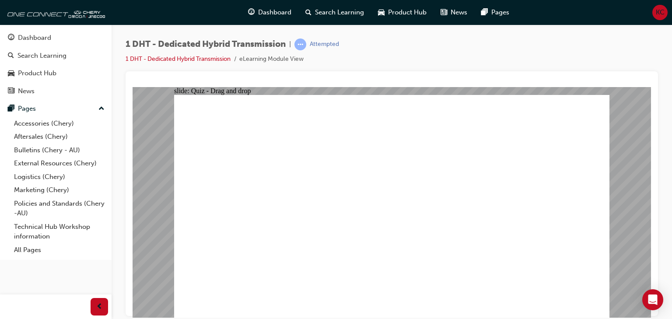
drag, startPoint x: 465, startPoint y: 261, endPoint x: 414, endPoint y: 127, distance: 142.5
drag, startPoint x: 390, startPoint y: 241, endPoint x: 405, endPoint y: 137, distance: 105.2
drag, startPoint x: 373, startPoint y: 225, endPoint x: 412, endPoint y: 120, distance: 112.2
drag, startPoint x: 318, startPoint y: 265, endPoint x: 400, endPoint y: 169, distance: 125.9
drag, startPoint x: 275, startPoint y: 259, endPoint x: 404, endPoint y: 176, distance: 153.0
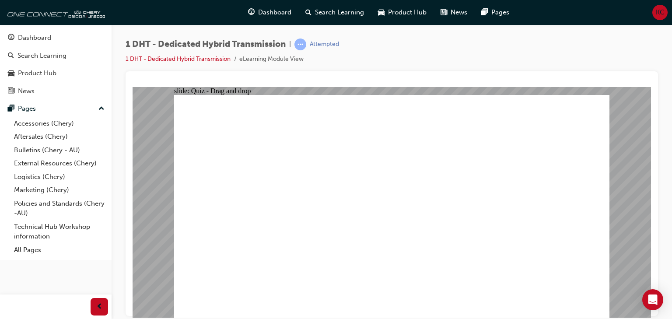
drag, startPoint x: 421, startPoint y: 261, endPoint x: 570, endPoint y: 134, distance: 195.4
drag, startPoint x: 498, startPoint y: 261, endPoint x: 528, endPoint y: 136, distance: 128.0
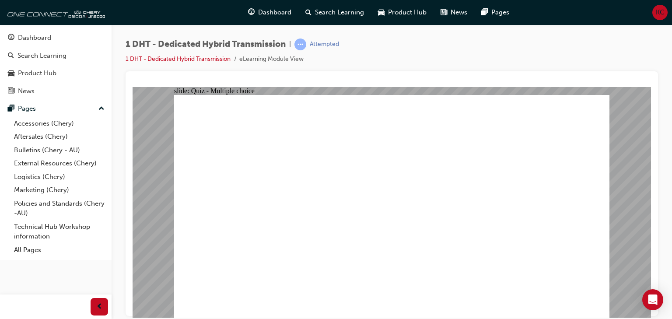
radio input "true"
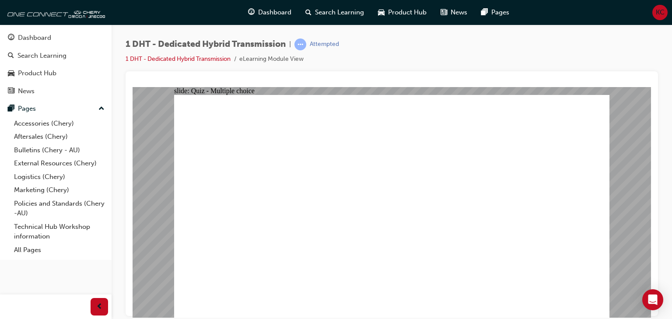
checkbox input "true"
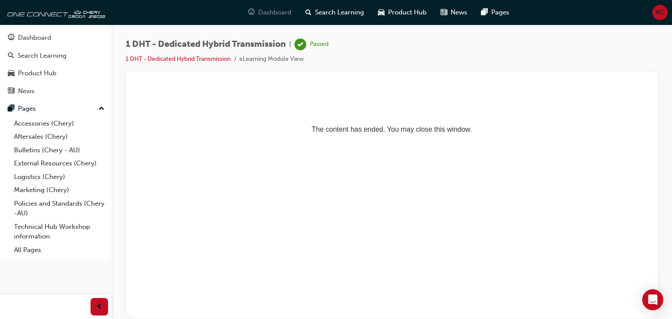
click at [281, 8] on span "Dashboard" at bounding box center [274, 12] width 33 height 10
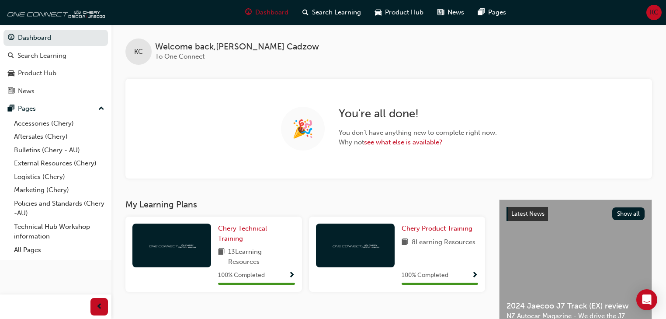
scroll to position [35, 0]
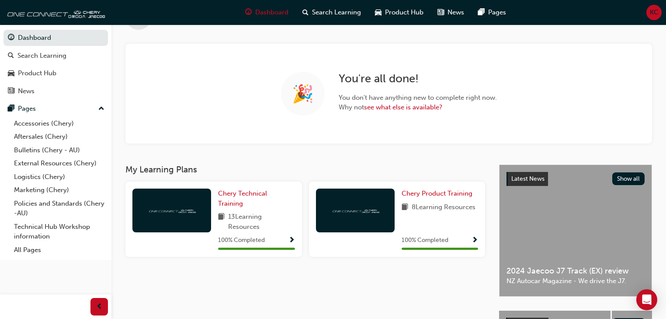
click at [655, 14] on span "KC" at bounding box center [654, 12] width 9 height 10
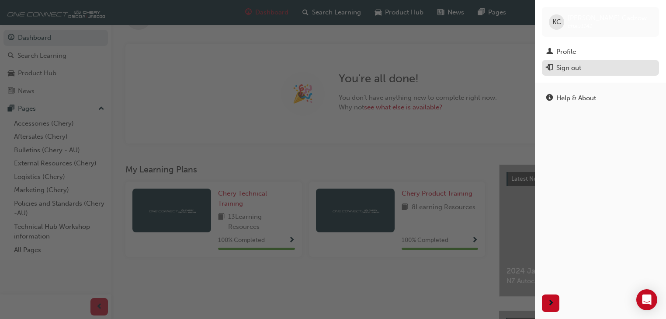
click at [567, 66] on div "Sign out" at bounding box center [569, 68] width 25 height 10
